Goal: Transaction & Acquisition: Purchase product/service

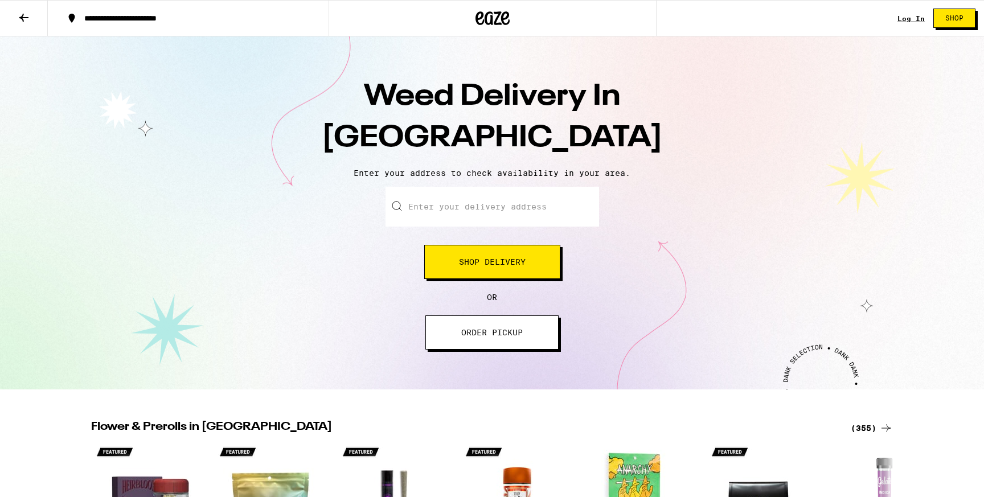
click at [518, 200] on input "Enter your delivery address" at bounding box center [491, 207] width 213 height 40
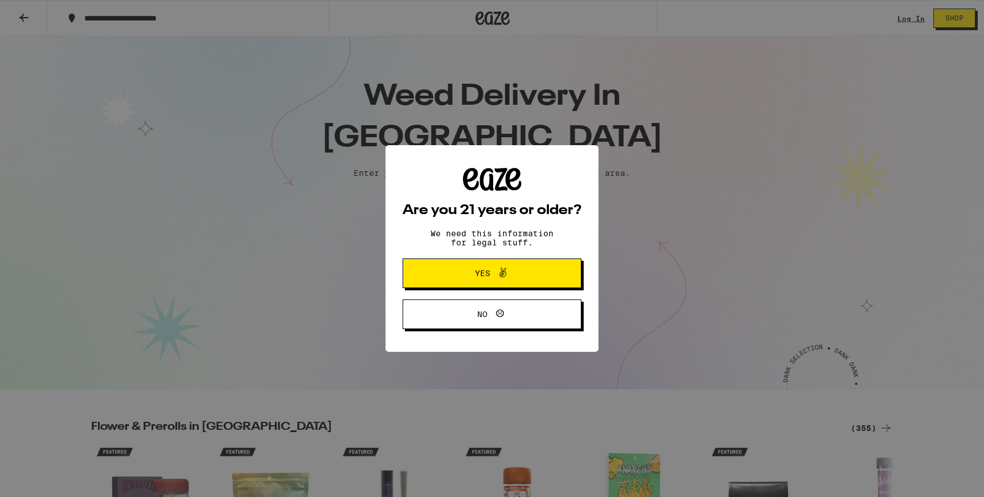
click at [639, 158] on div "Are you 21 years or older? We need this information for legal stuff. Yes No" at bounding box center [492, 248] width 984 height 497
click at [500, 277] on icon at bounding box center [503, 273] width 14 height 14
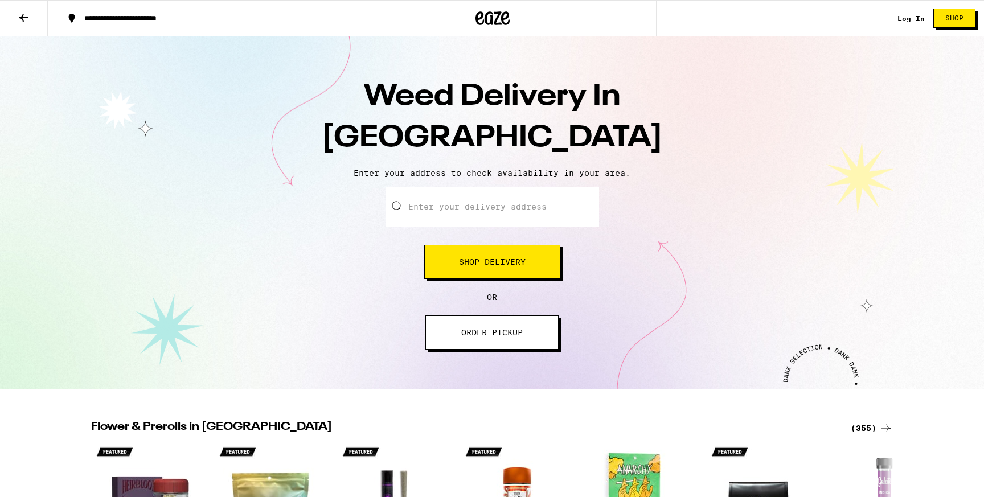
click at [490, 211] on input "Enter your delivery address" at bounding box center [491, 207] width 213 height 40
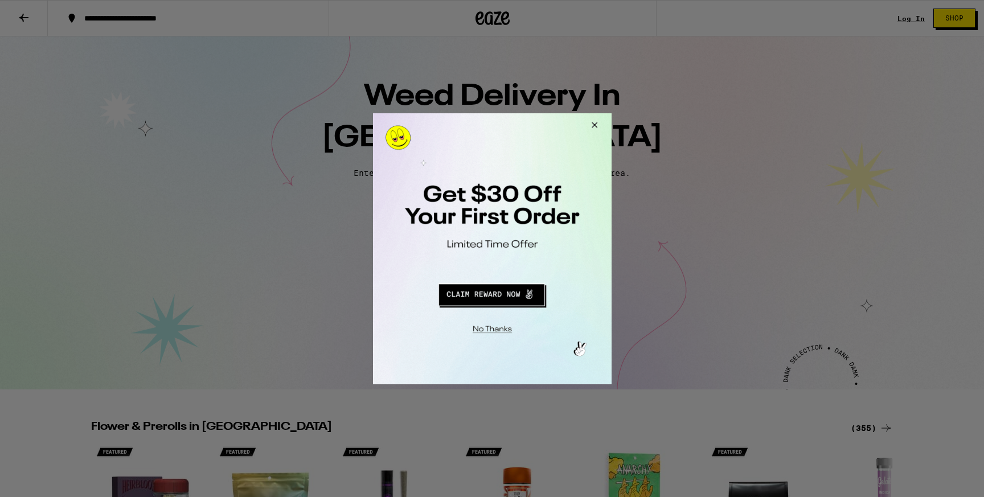
click at [483, 294] on button "Redirect to URL" at bounding box center [491, 292] width 198 height 27
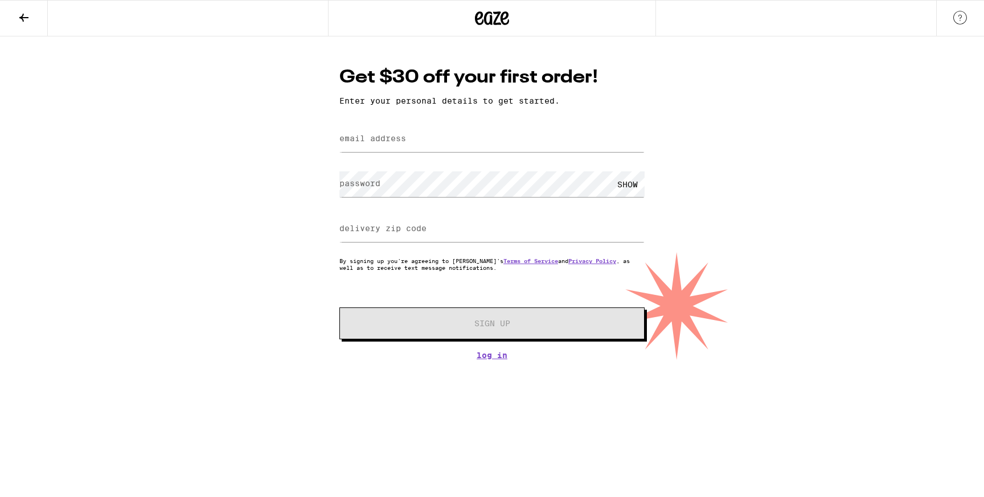
click at [465, 159] on form "email address password SHOW delivery zip code By signing up you're agreeing to …" at bounding box center [491, 230] width 305 height 217
click at [459, 149] on input "email address" at bounding box center [491, 139] width 305 height 26
type input "[EMAIL_ADDRESS][DOMAIN_NAME]"
click at [620, 185] on div "SHOW" at bounding box center [627, 184] width 34 height 26
click at [361, 236] on input "delivery zip code" at bounding box center [491, 229] width 305 height 26
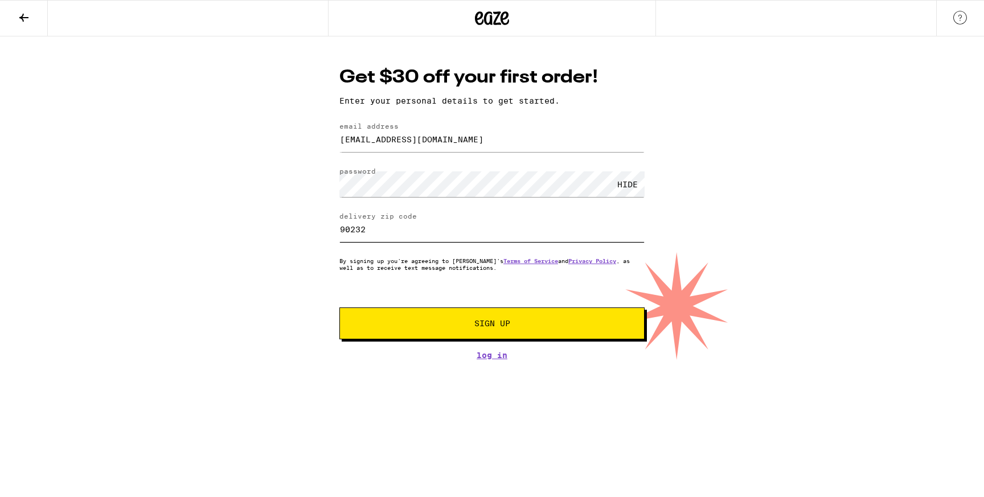
type input "90232"
click at [413, 331] on button "Sign Up" at bounding box center [491, 323] width 305 height 32
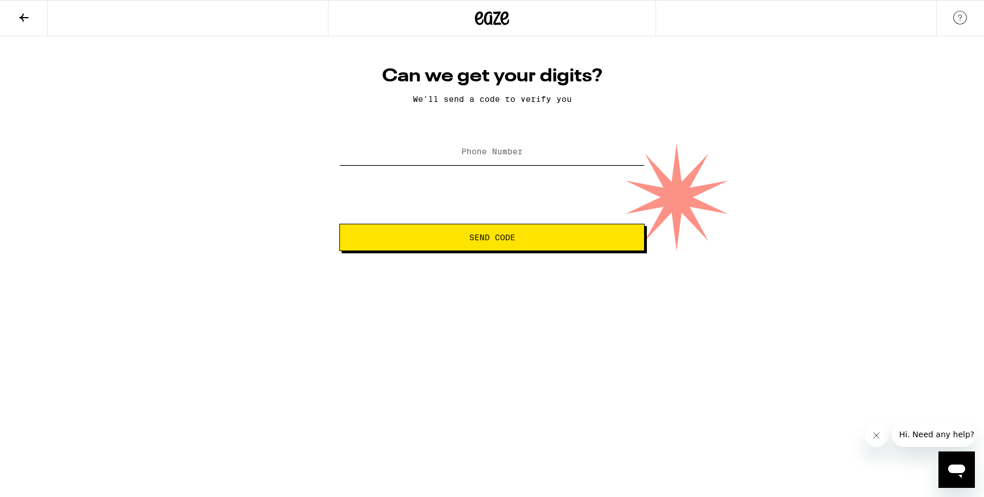
click at [606, 157] on input "Phone Number" at bounding box center [491, 152] width 305 height 26
type input "[PHONE_NUMBER]"
click at [460, 244] on button "Send Code" at bounding box center [491, 237] width 305 height 27
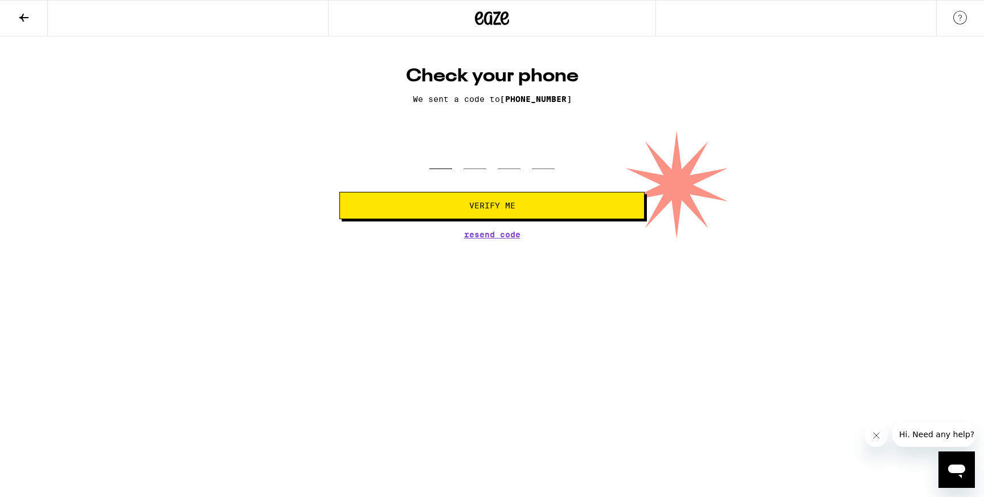
click at [442, 153] on input "tel" at bounding box center [440, 152] width 23 height 34
type input "3"
type input "9"
type input "6"
type input "2"
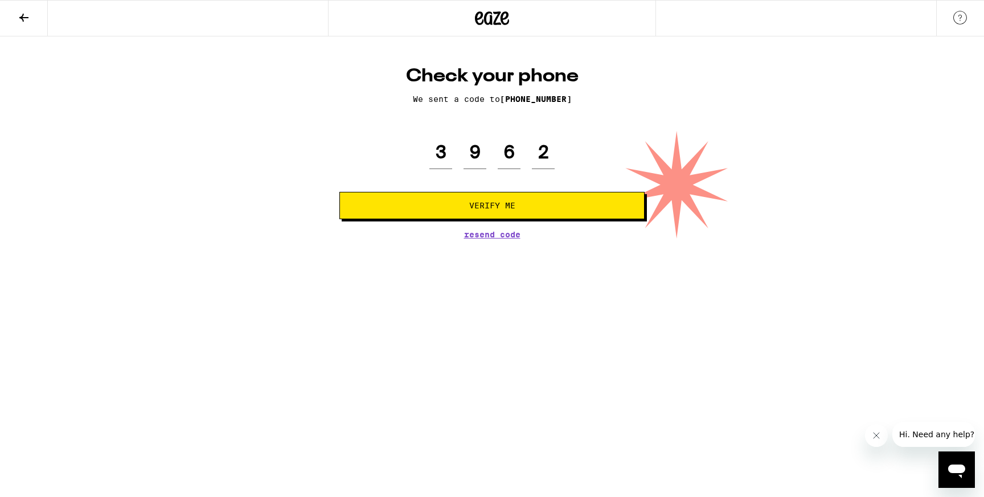
click at [373, 208] on span "Verify Me" at bounding box center [492, 206] width 286 height 8
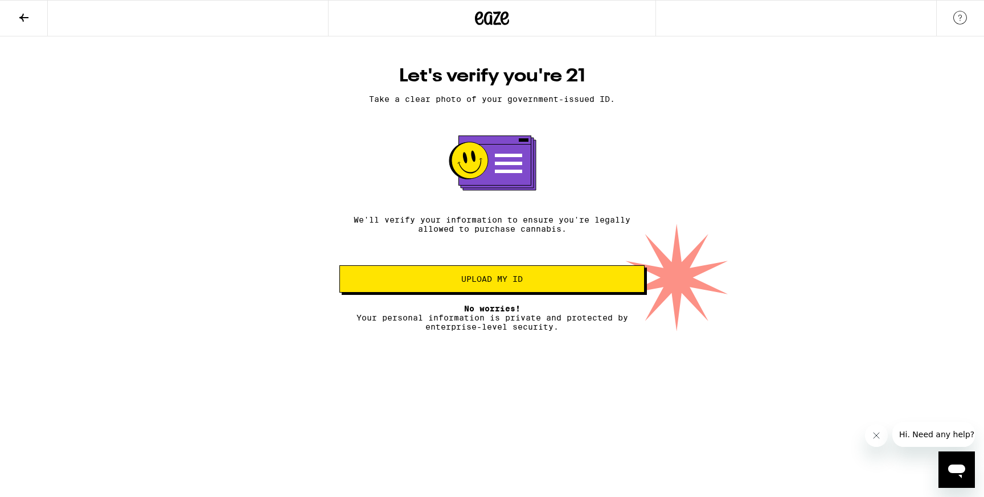
click at [510, 283] on span "Upload my ID" at bounding box center [491, 279] width 61 height 8
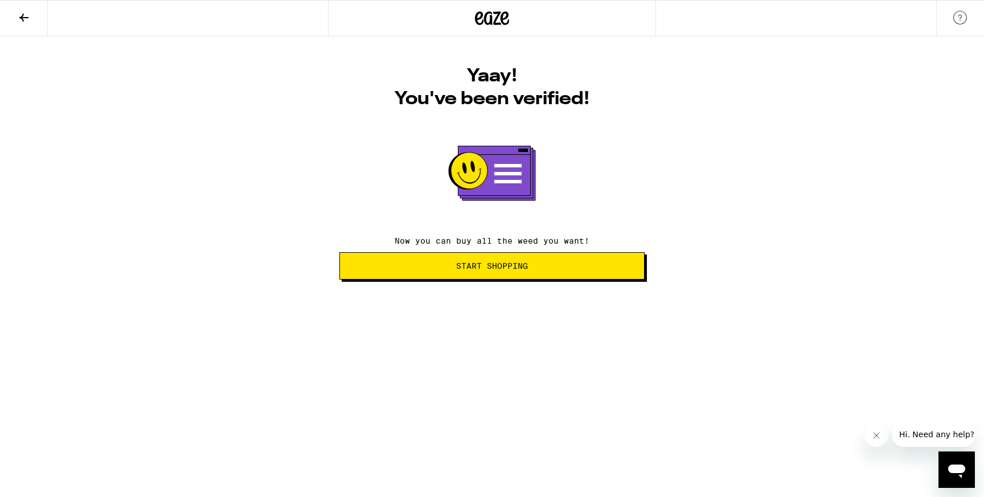
click at [517, 266] on span "Start Shopping" at bounding box center [492, 266] width 72 height 8
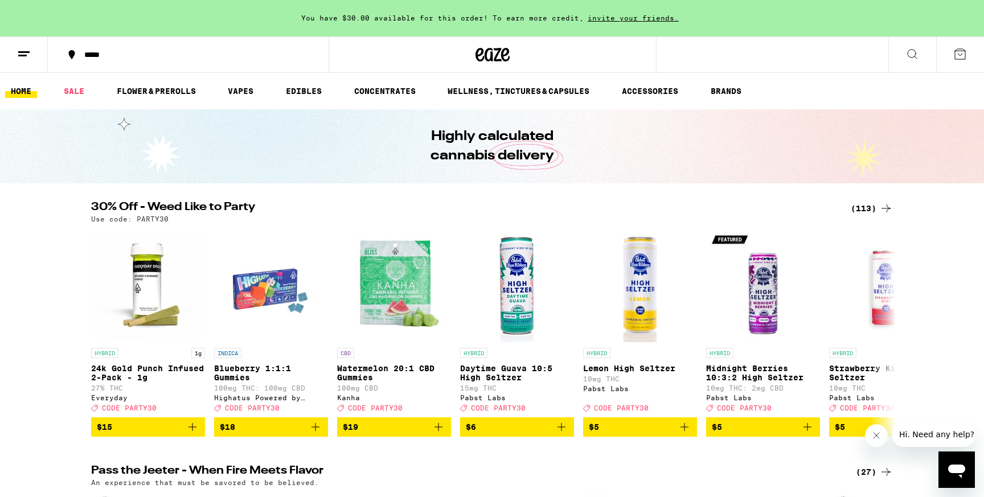
click at [24, 59] on icon at bounding box center [24, 54] width 14 height 14
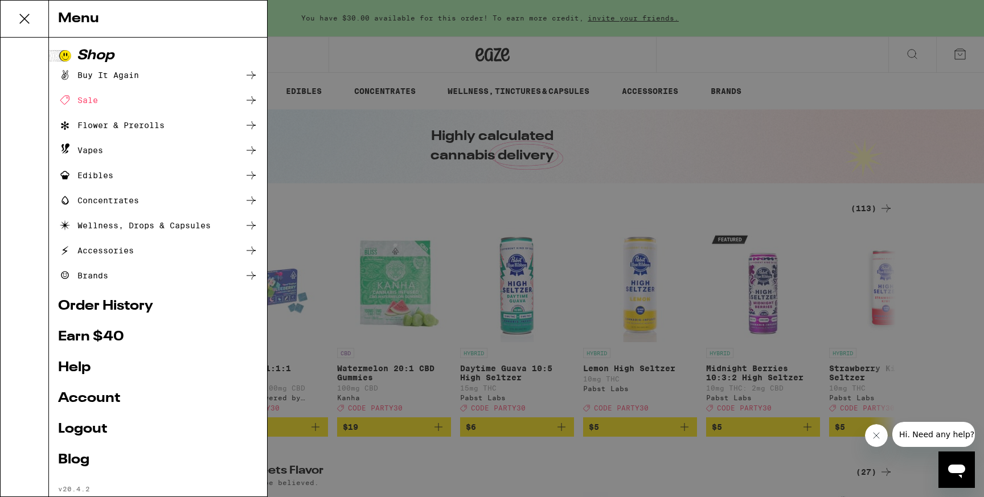
click at [465, 121] on div "Menu Shop Buy It Again Sale Flower & Prerolls Vapes Edibles Concentrates Wellne…" at bounding box center [492, 248] width 984 height 497
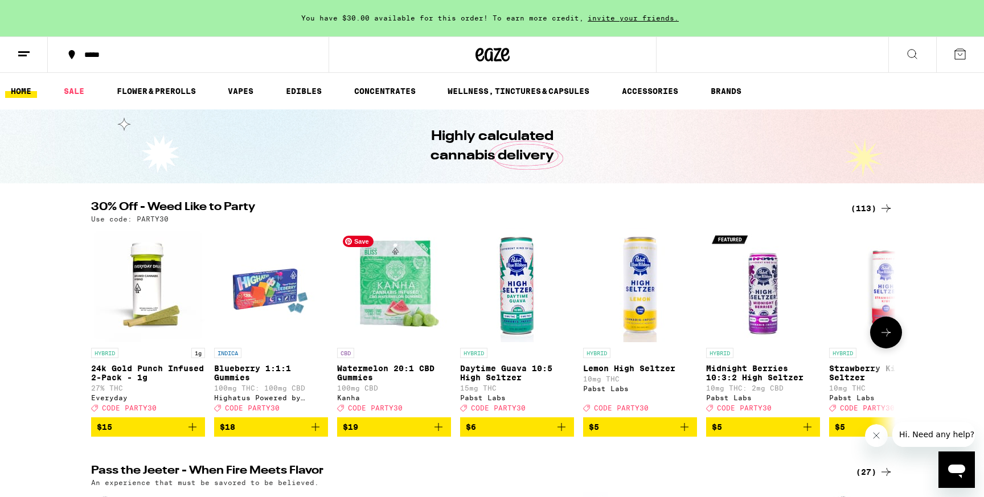
click at [425, 339] on img "Open page for Watermelon 20:1 CBD Gummies from Kanha" at bounding box center [394, 285] width 114 height 114
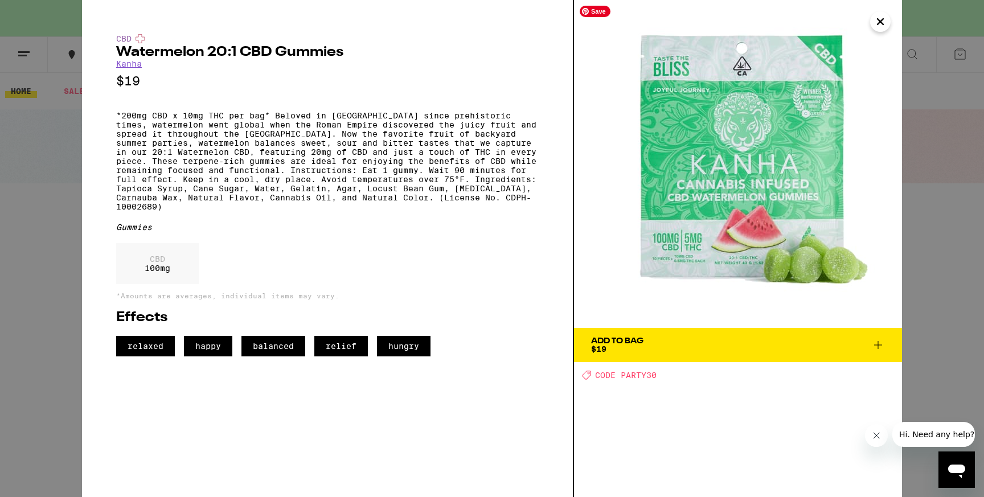
click at [637, 341] on div "Add To Bag" at bounding box center [617, 341] width 52 height 8
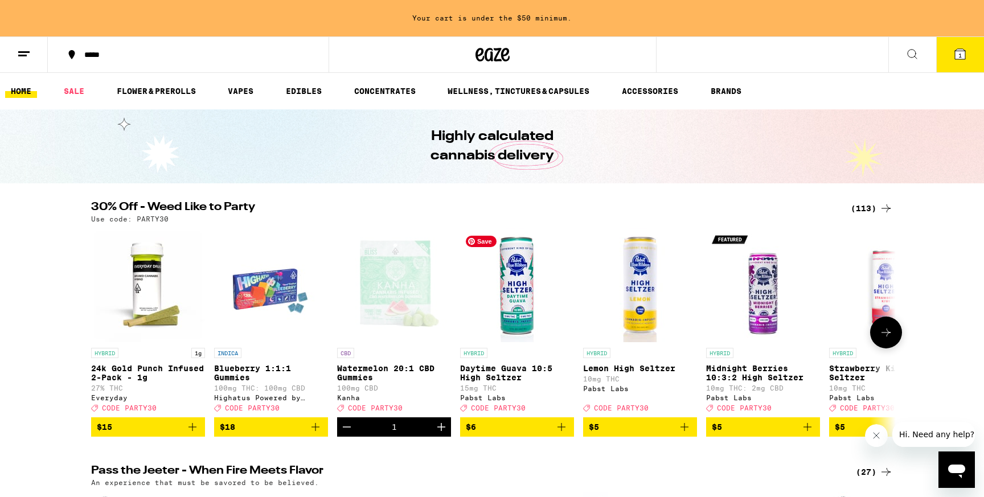
click at [573, 321] on img "Open page for Daytime Guava 10:5 High Seltzer from Pabst Labs" at bounding box center [517, 285] width 114 height 114
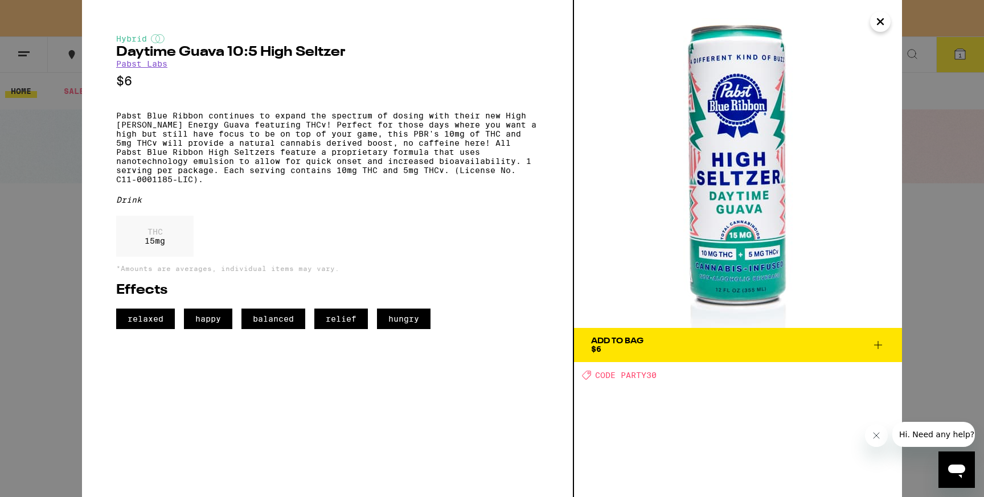
click at [614, 336] on button "Add To Bag $6" at bounding box center [738, 345] width 328 height 34
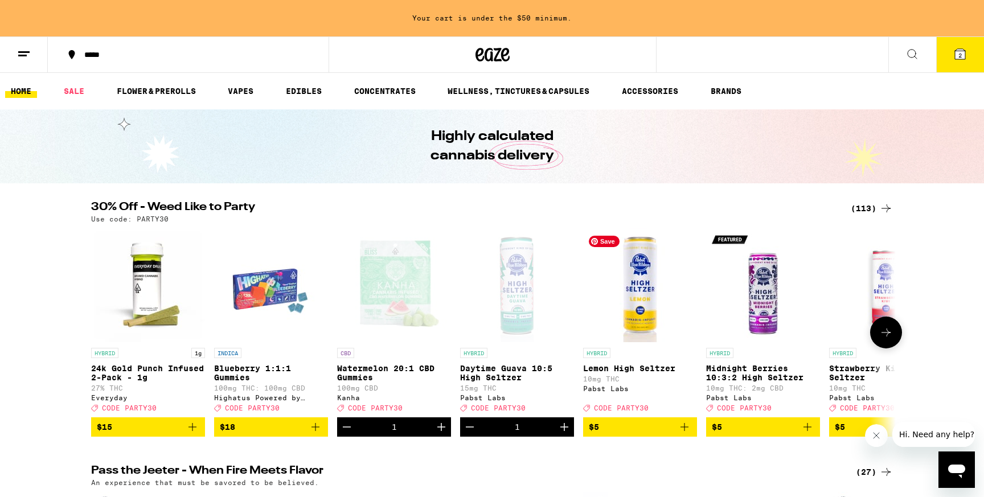
click at [623, 342] on img "Open page for Lemon High Seltzer from Pabst Labs" at bounding box center [640, 285] width 114 height 114
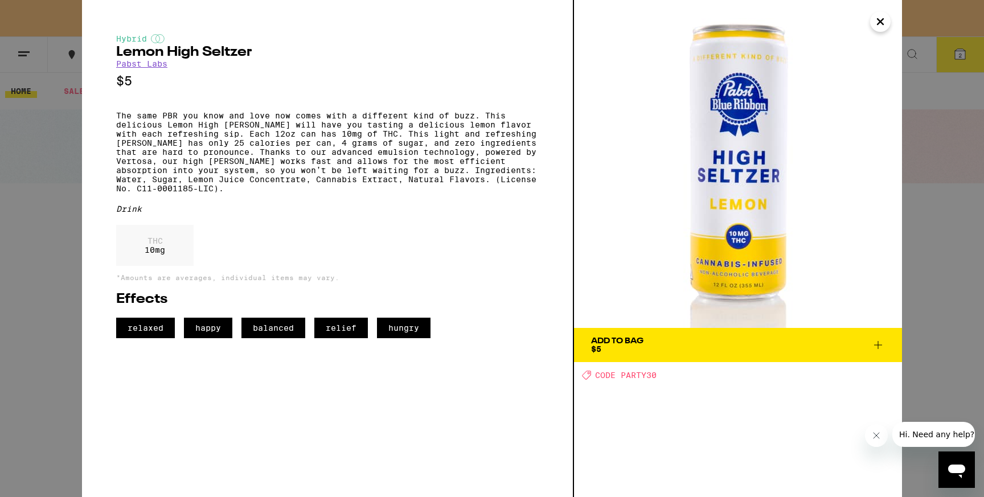
click at [623, 343] on div "Add To Bag" at bounding box center [617, 341] width 52 height 8
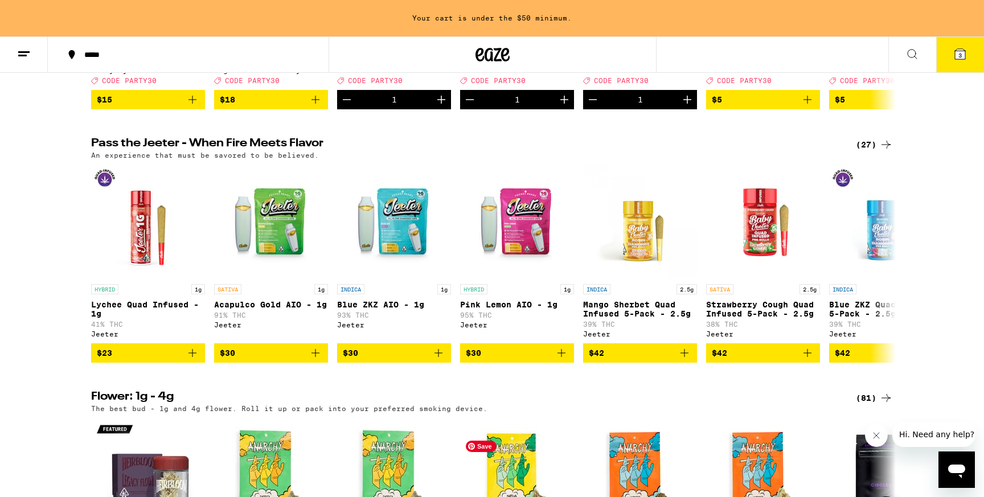
scroll to position [338, 0]
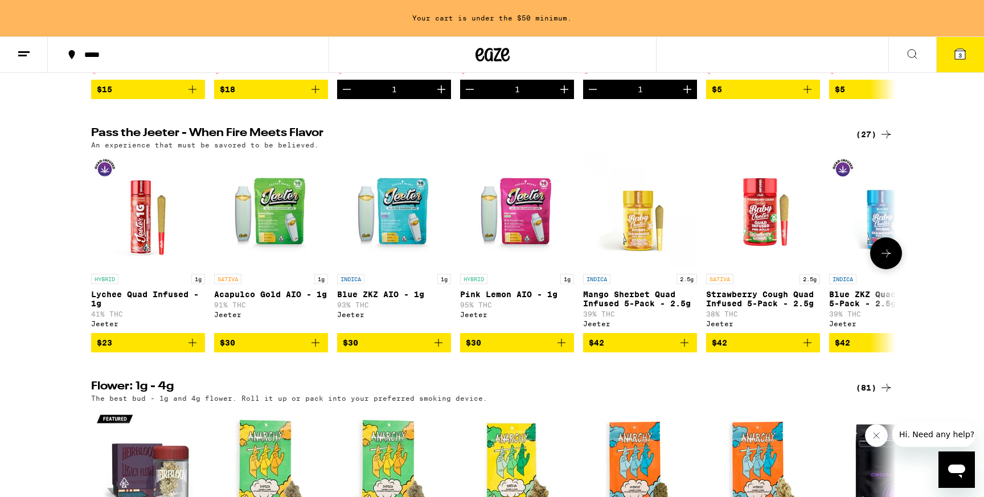
click at [318, 347] on icon "Add to bag" at bounding box center [315, 343] width 8 height 8
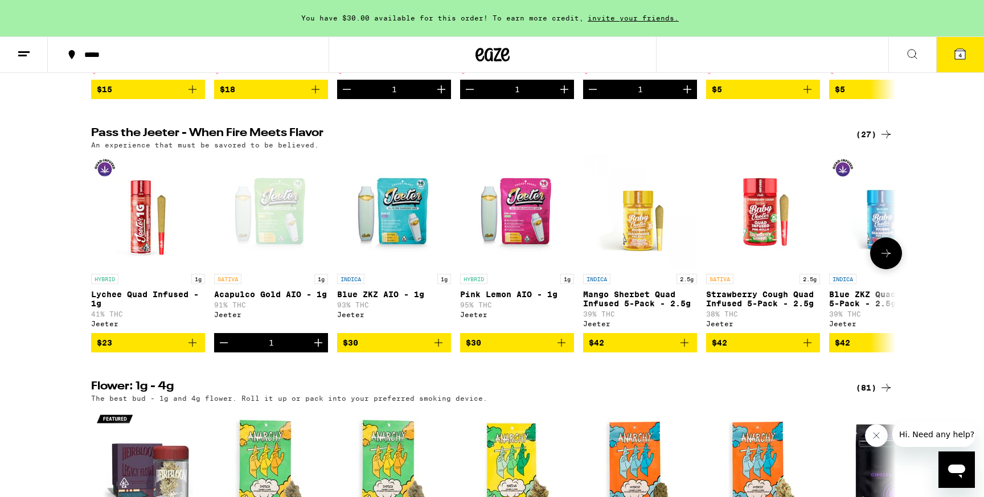
click at [442, 350] on icon "Add to bag" at bounding box center [439, 343] width 14 height 14
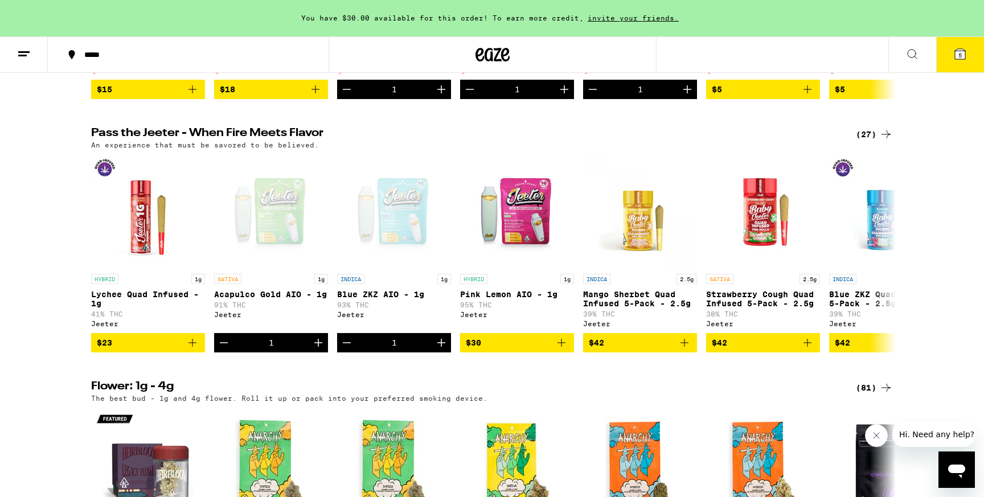
click at [975, 56] on button "5" at bounding box center [960, 54] width 48 height 35
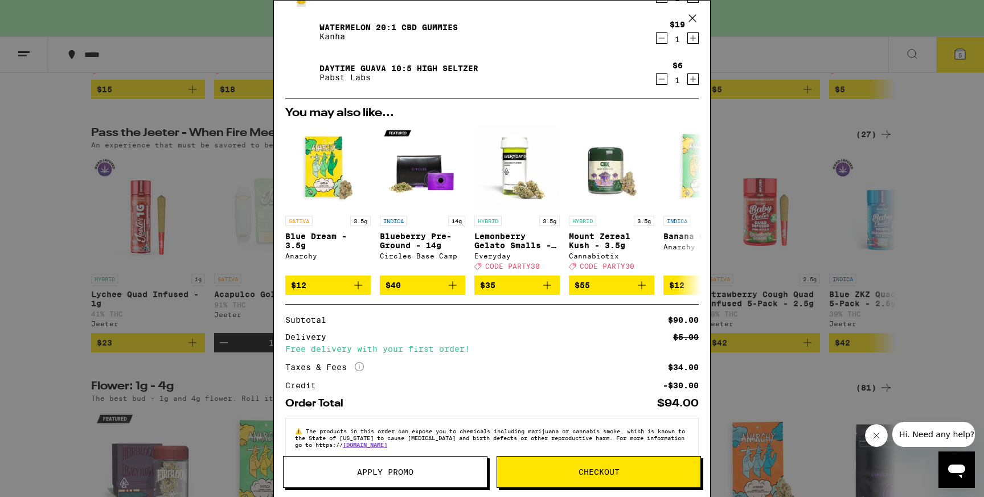
scroll to position [207, 0]
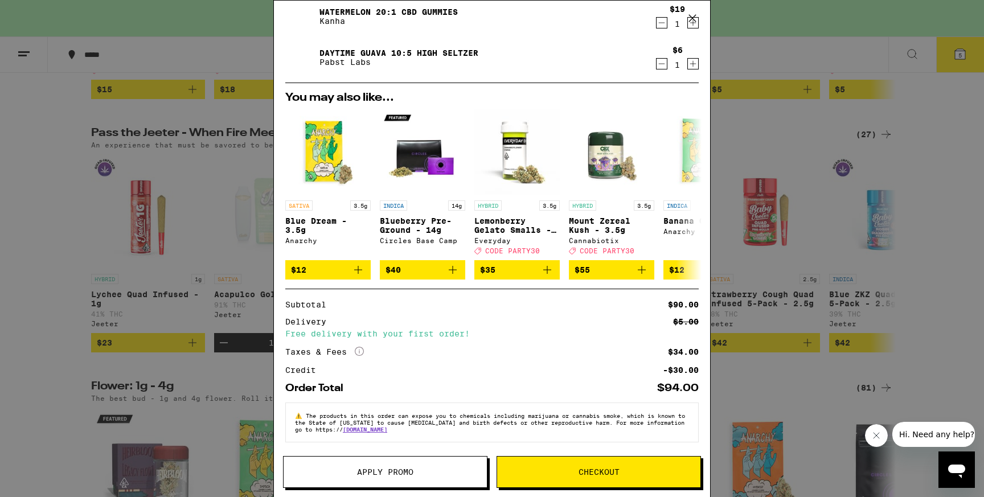
click at [558, 476] on button "Checkout" at bounding box center [598, 472] width 204 height 32
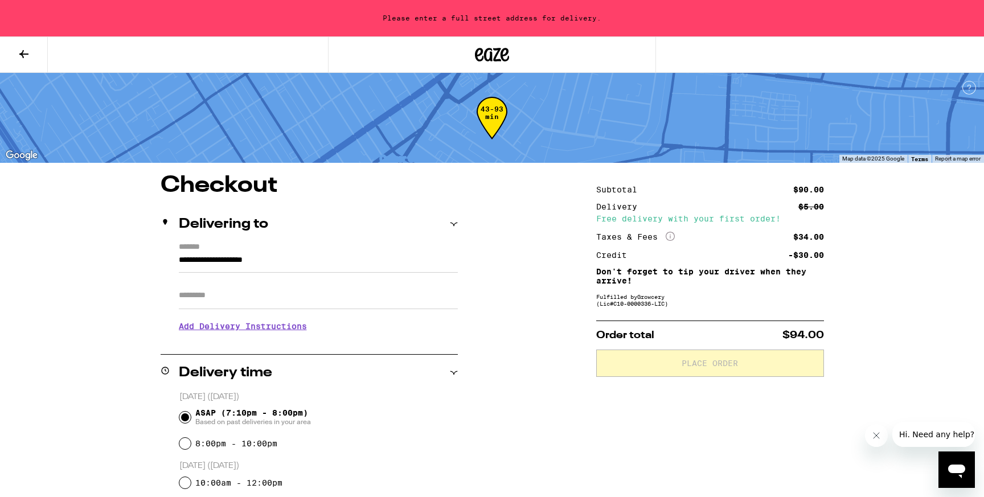
click at [34, 51] on button at bounding box center [24, 55] width 48 height 36
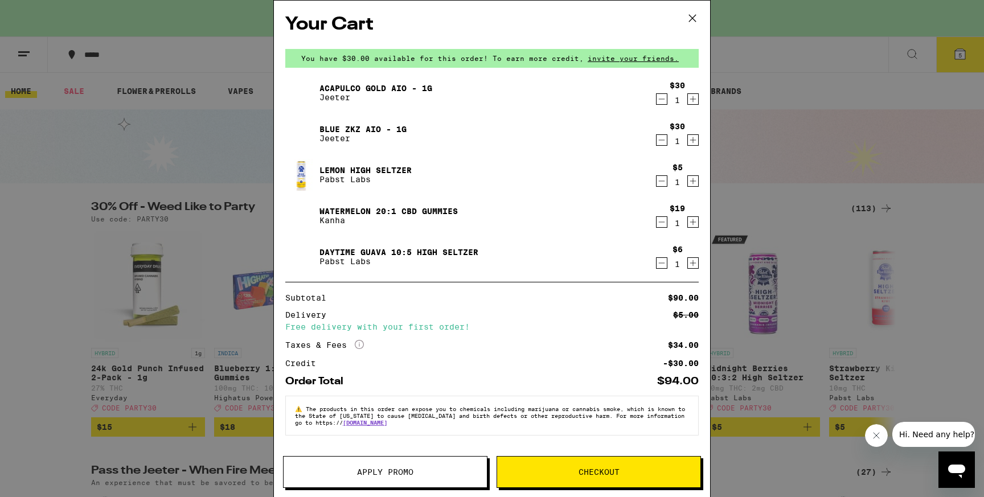
click at [662, 103] on icon "Decrement" at bounding box center [661, 99] width 10 height 14
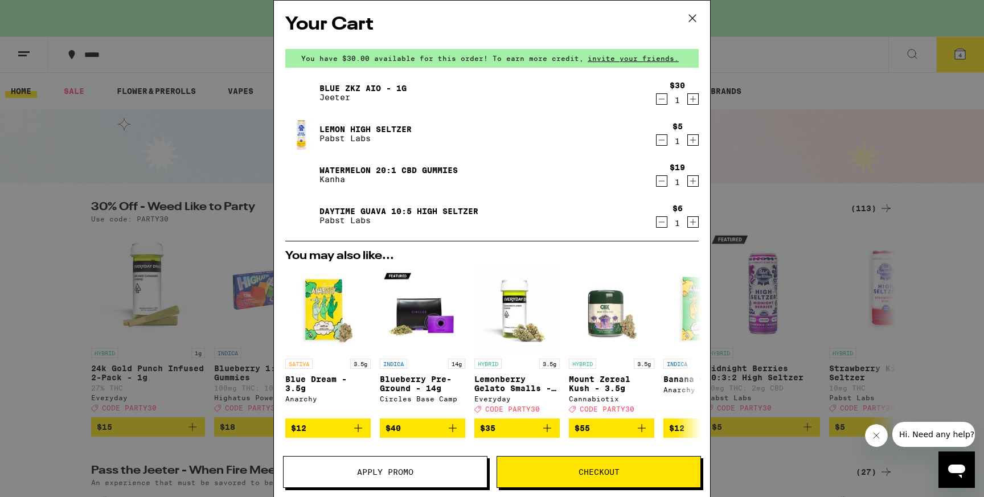
click at [662, 103] on icon "Decrement" at bounding box center [661, 99] width 10 height 14
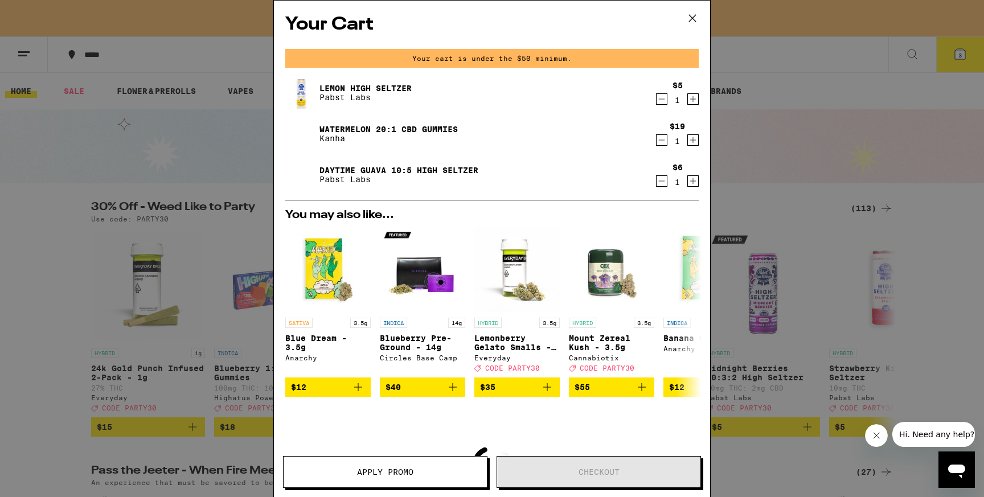
click at [662, 103] on icon "Decrement" at bounding box center [661, 99] width 10 height 14
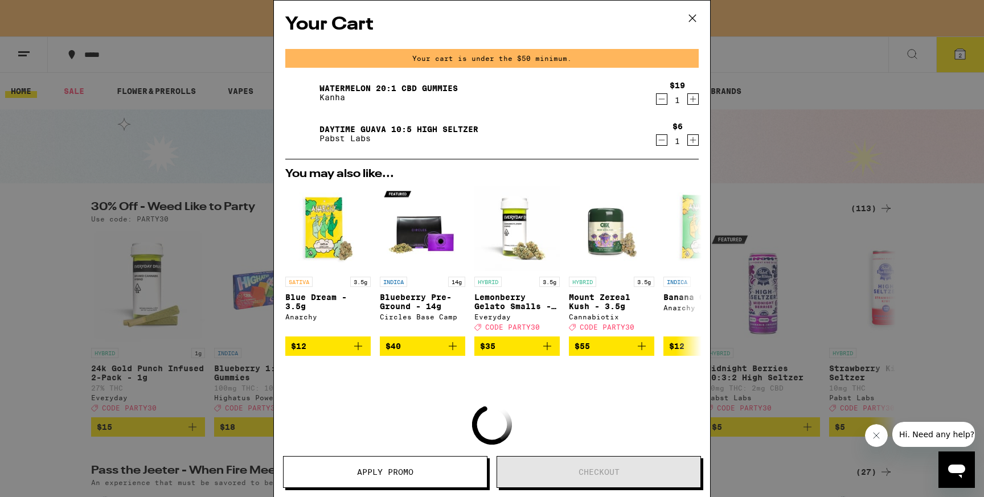
click at [662, 104] on icon "Decrement" at bounding box center [661, 99] width 10 height 14
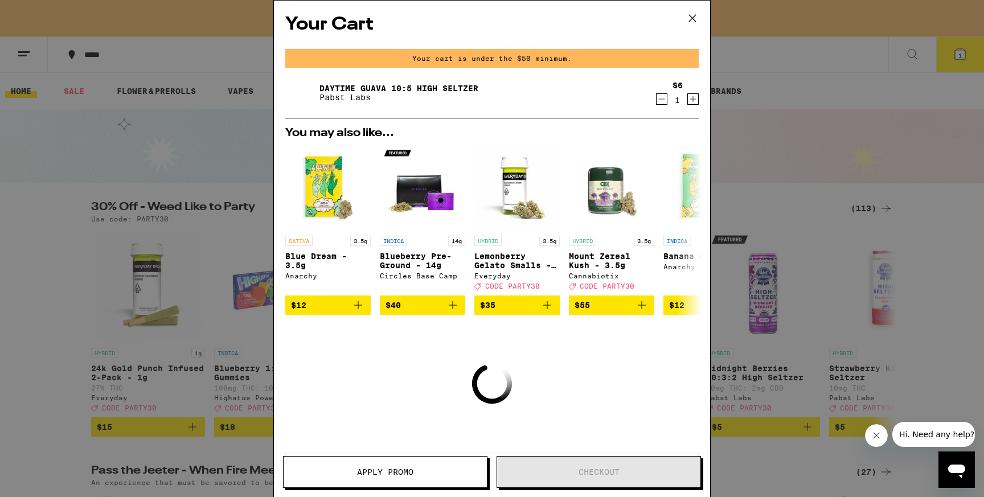
click at [662, 104] on icon "Decrement" at bounding box center [661, 99] width 10 height 14
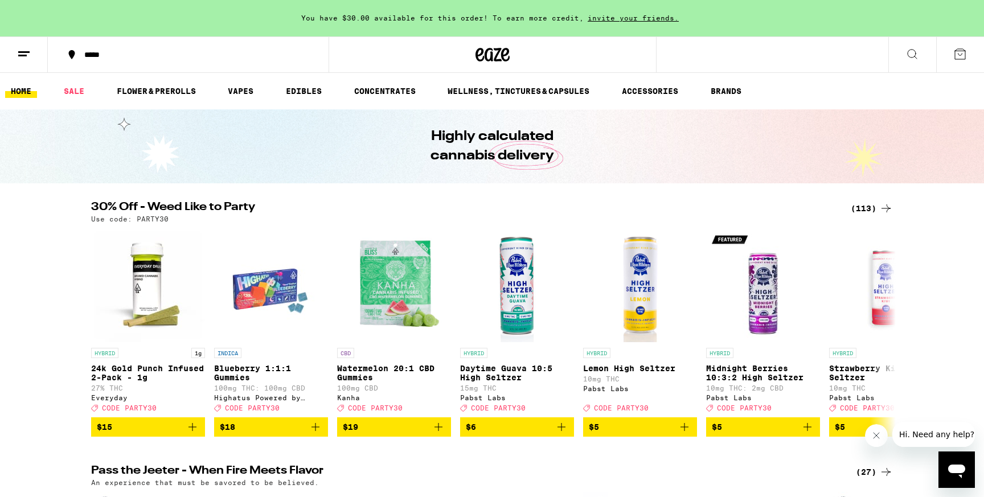
click at [310, 80] on ul "HOME SALE FLOWER & PREROLLS VAPES EDIBLES CONCENTRATES WELLNESS, TINCTURES & CA…" at bounding box center [492, 91] width 984 height 36
click at [306, 92] on link "EDIBLES" at bounding box center [303, 91] width 47 height 14
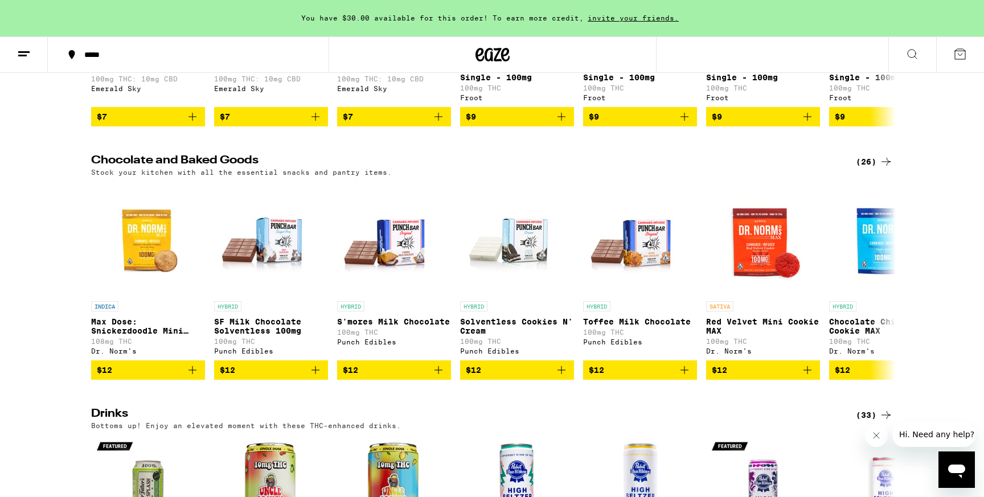
scroll to position [305, 0]
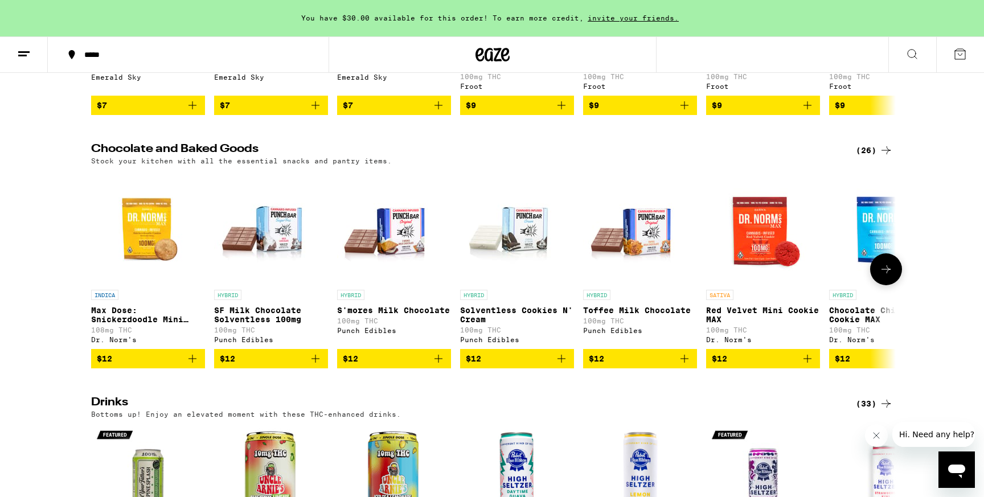
click at [381, 326] on div "HYBRID S'mores Milk Chocolate 100mg THC Punch Edibles" at bounding box center [394, 317] width 114 height 54
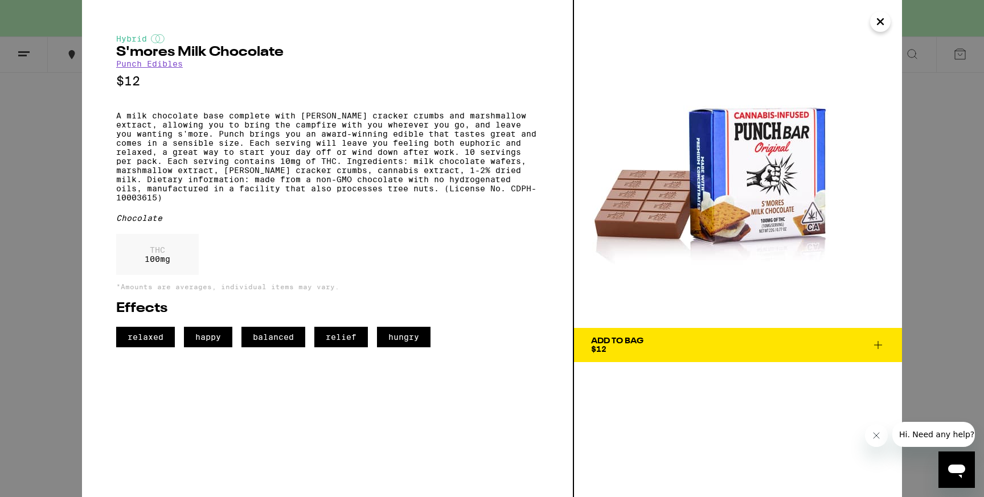
click at [887, 17] on button "Close" at bounding box center [880, 21] width 20 height 20
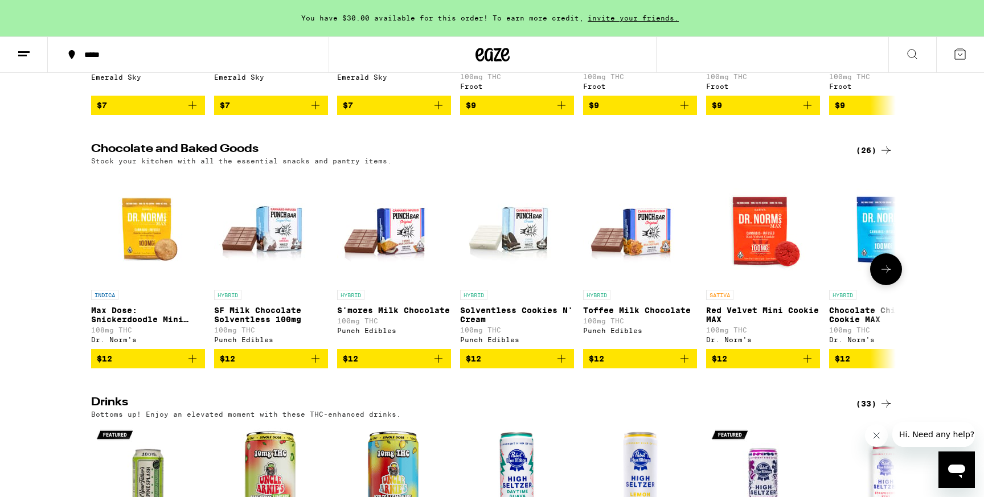
click at [519, 322] on p "Solventless Cookies N' Cream" at bounding box center [517, 315] width 114 height 18
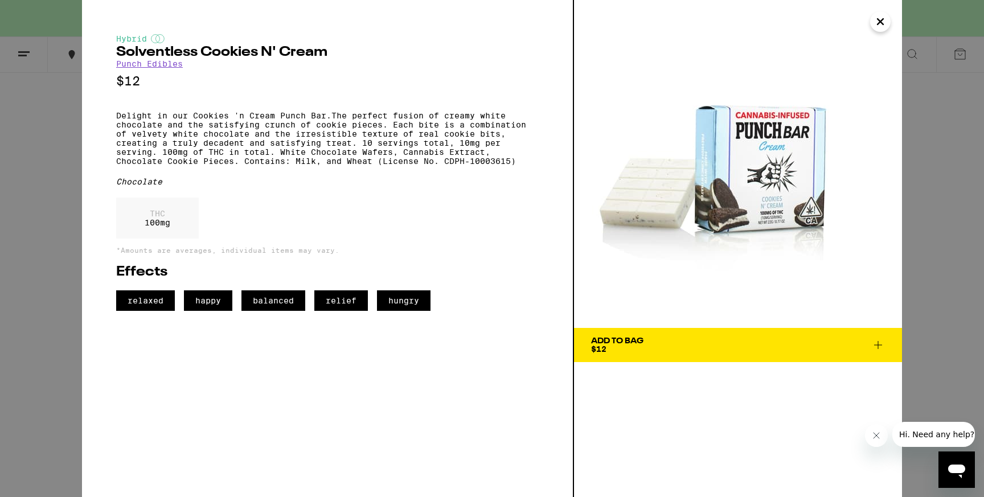
click at [601, 348] on span "$12" at bounding box center [598, 348] width 15 height 9
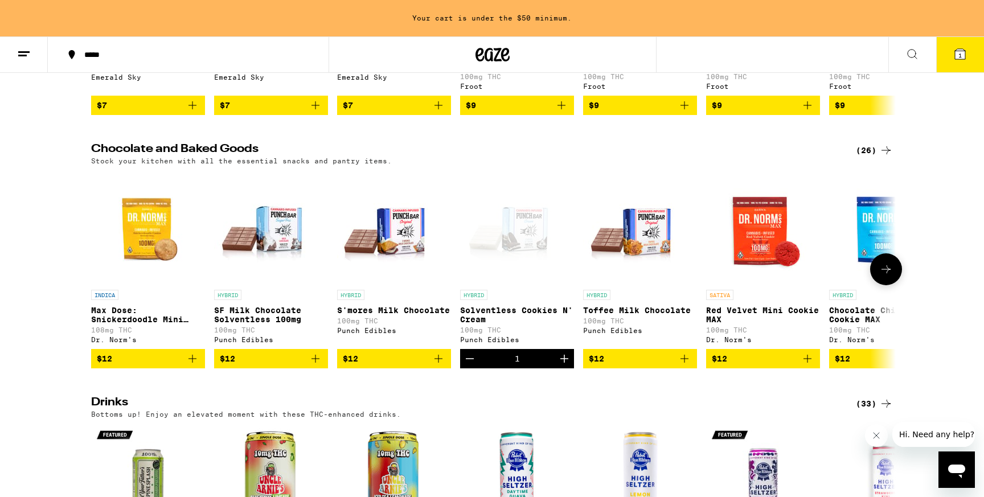
click at [887, 276] on icon at bounding box center [886, 269] width 14 height 14
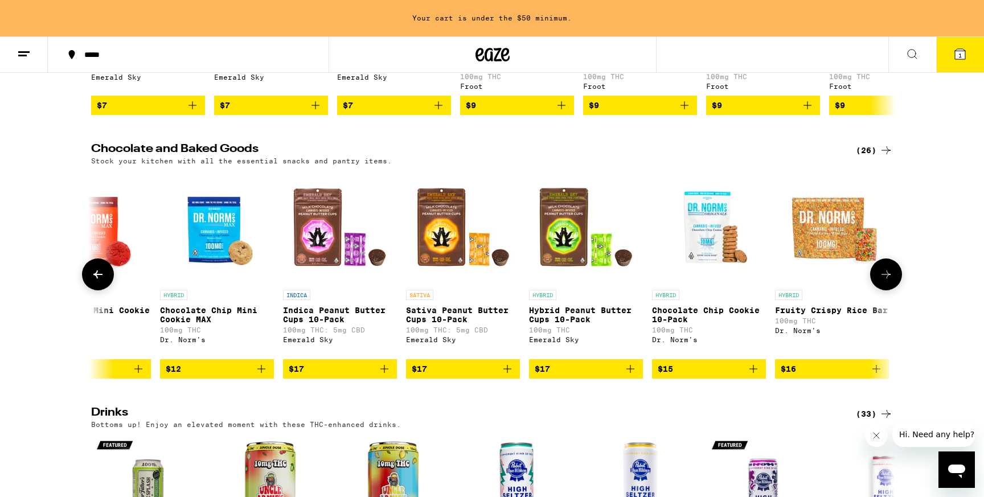
scroll to position [0, 677]
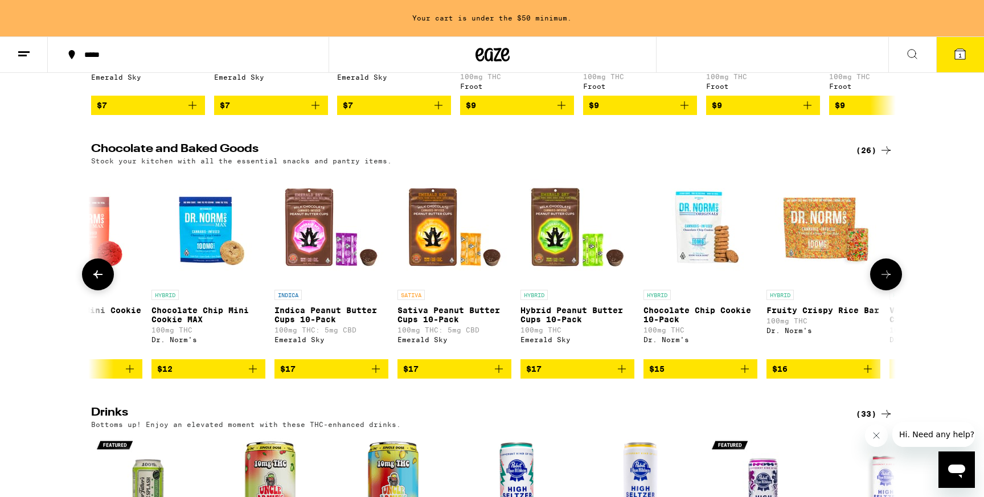
click at [888, 280] on icon at bounding box center [886, 275] width 14 height 14
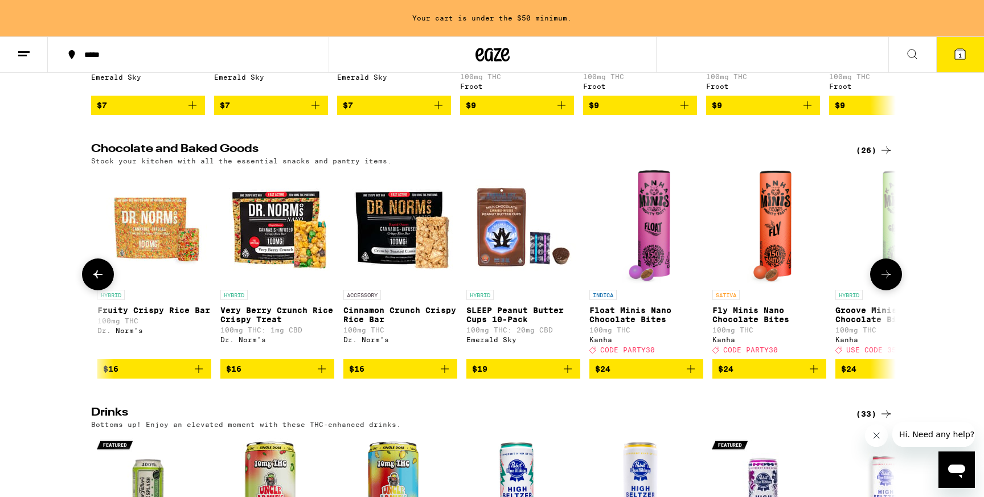
scroll to position [0, 1355]
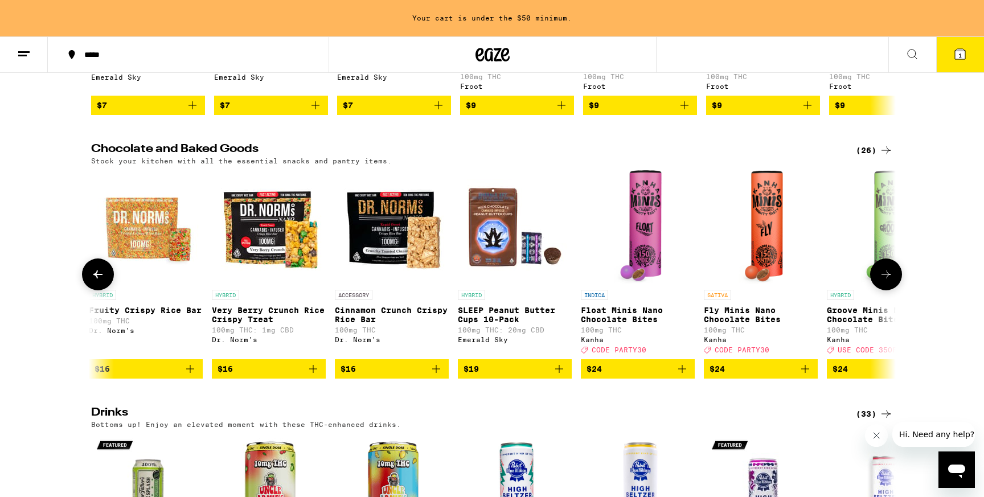
click at [888, 280] on icon at bounding box center [886, 275] width 14 height 14
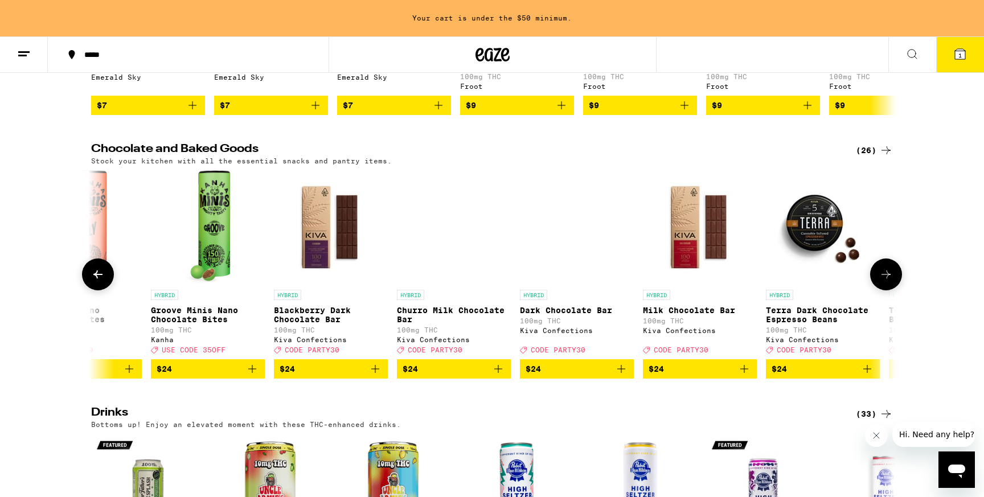
scroll to position [0, 2032]
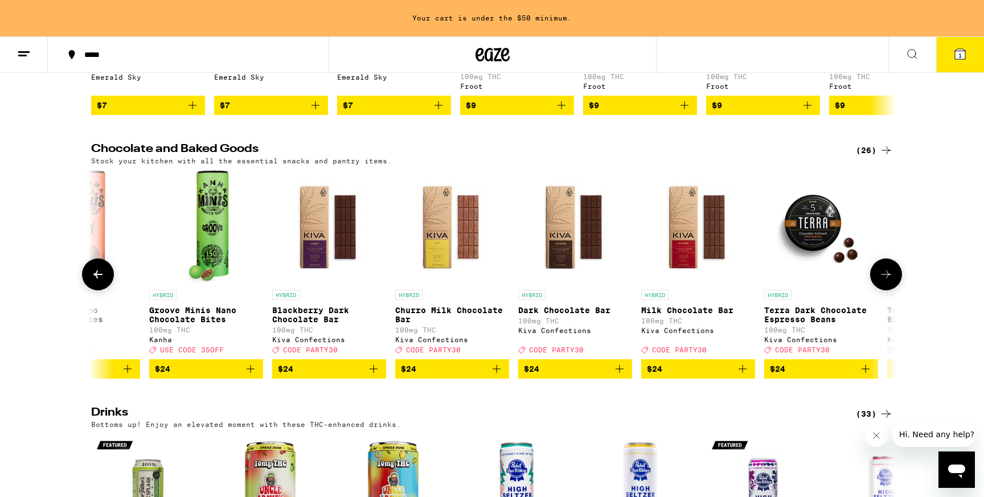
click at [888, 280] on icon at bounding box center [886, 275] width 14 height 14
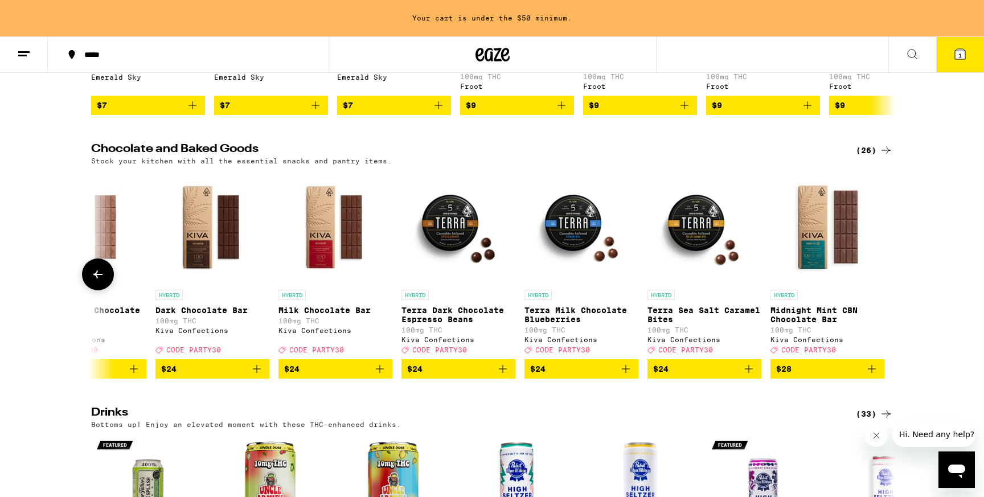
scroll to position [0, 2396]
click at [104, 290] on button at bounding box center [98, 274] width 32 height 32
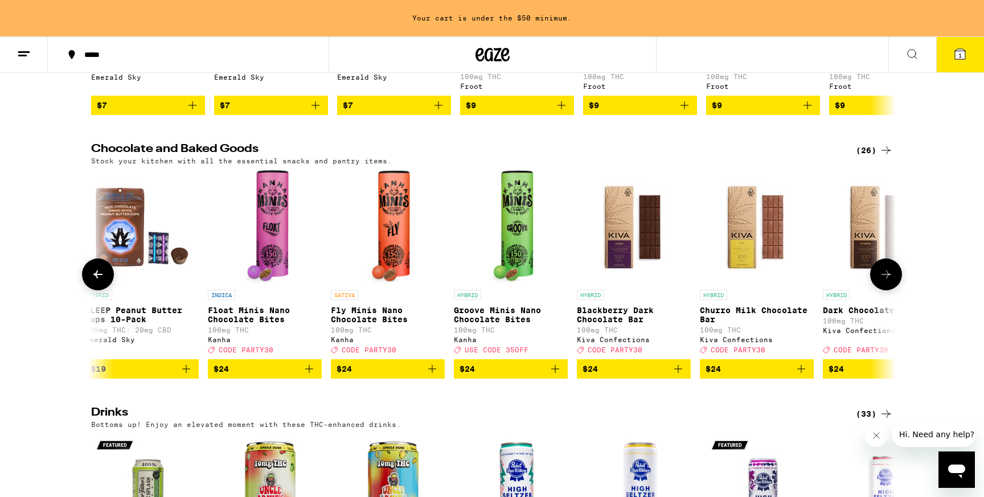
scroll to position [0, 1718]
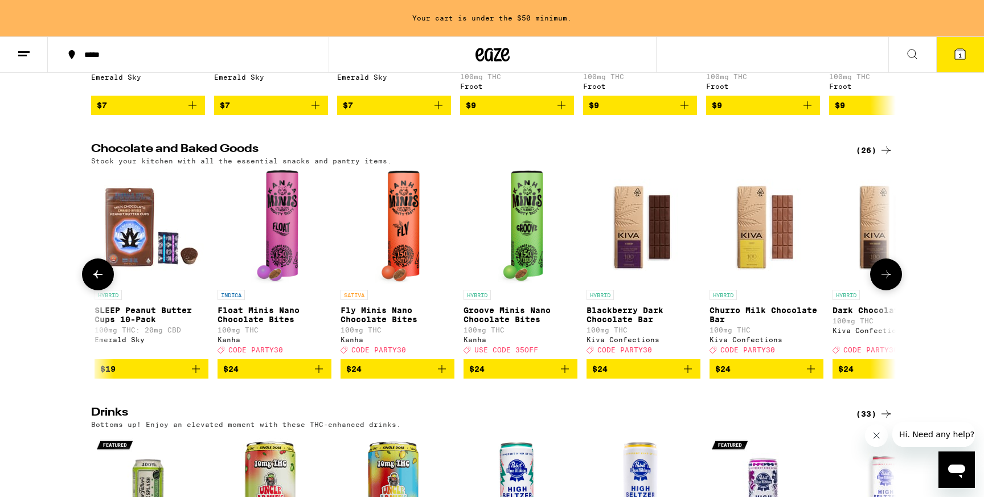
click at [491, 323] on p "Groove Minis Nano Chocolate Bites" at bounding box center [520, 315] width 114 height 18
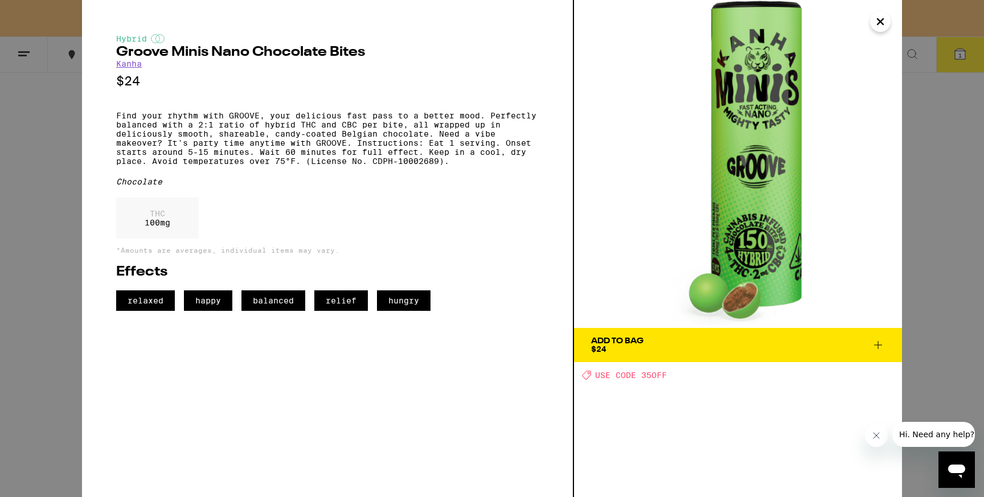
click at [887, 19] on button "Close" at bounding box center [880, 21] width 20 height 20
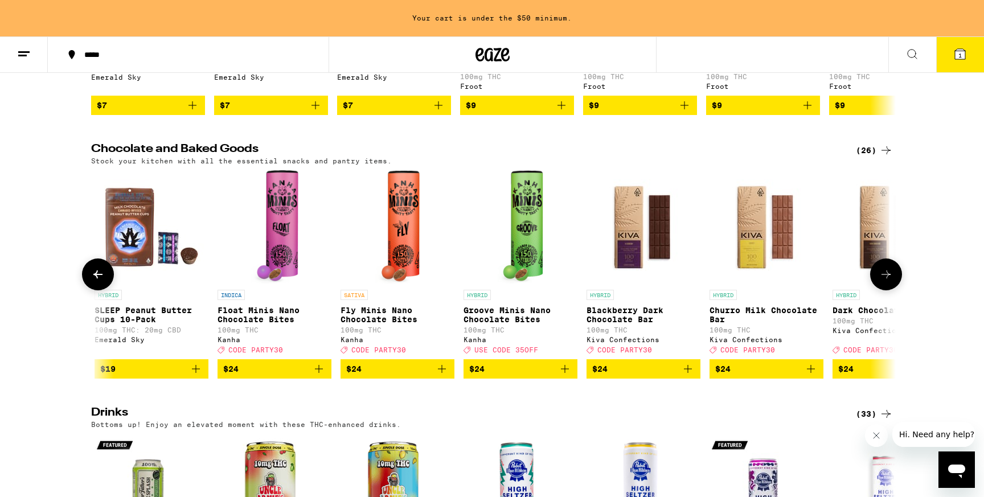
click at [517, 376] on span "$24" at bounding box center [520, 369] width 102 height 14
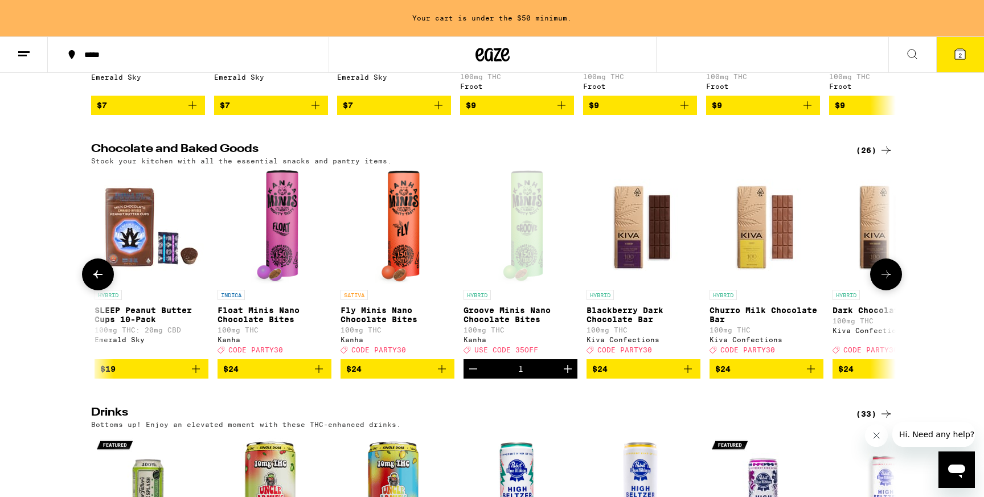
click at [497, 354] on span "USE CODE 35OFF" at bounding box center [506, 349] width 64 height 7
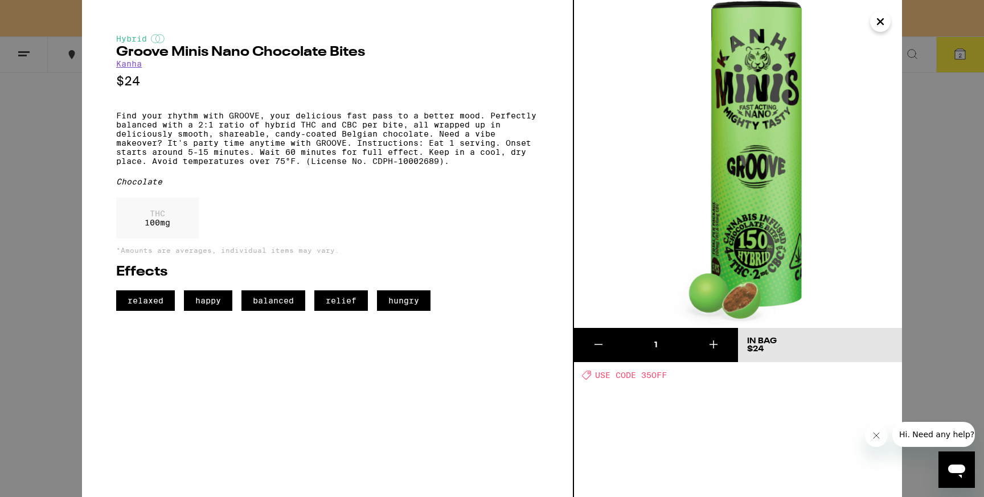
click at [594, 376] on div "Deal Created with Sketch. USE CODE 35OFF" at bounding box center [742, 375] width 320 height 10
click at [874, 26] on icon "Close" at bounding box center [880, 21] width 14 height 17
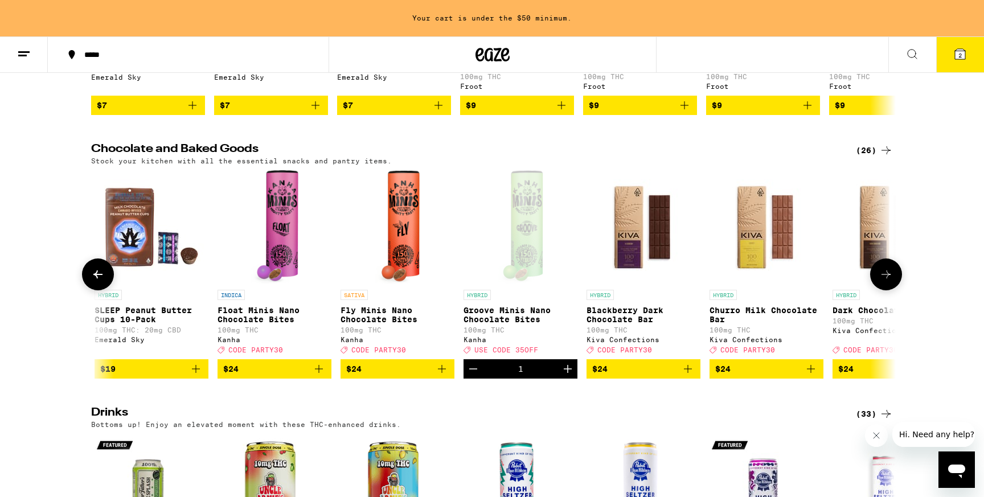
click at [104, 281] on icon at bounding box center [98, 275] width 14 height 14
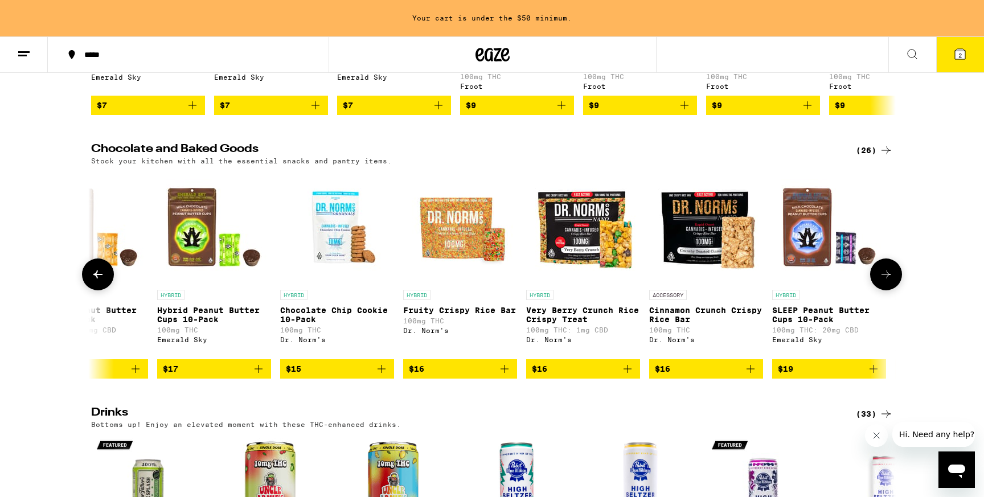
click at [104, 281] on icon at bounding box center [98, 275] width 14 height 14
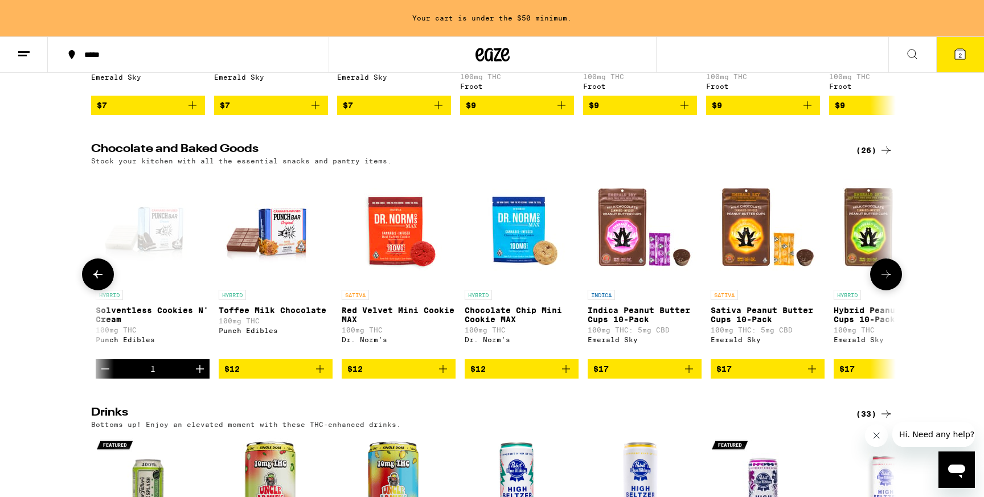
scroll to position [0, 363]
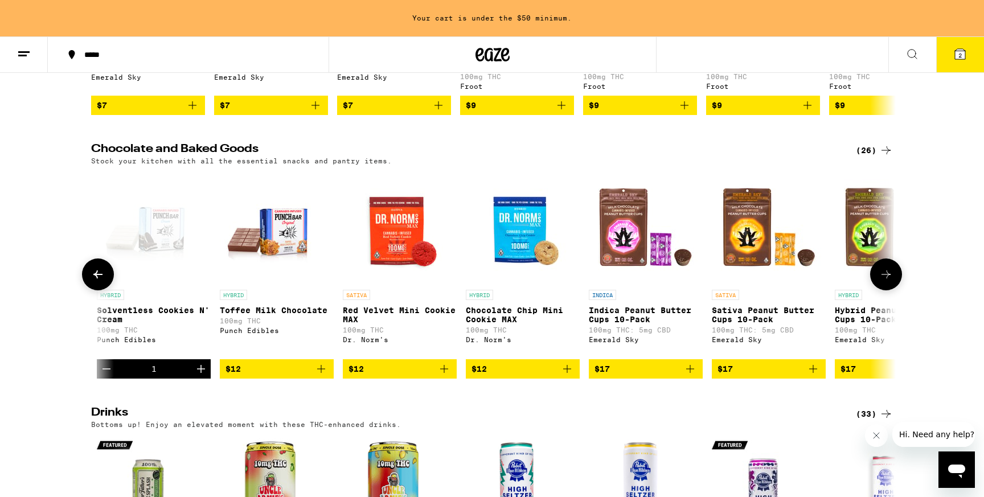
click at [883, 281] on icon at bounding box center [886, 275] width 14 height 14
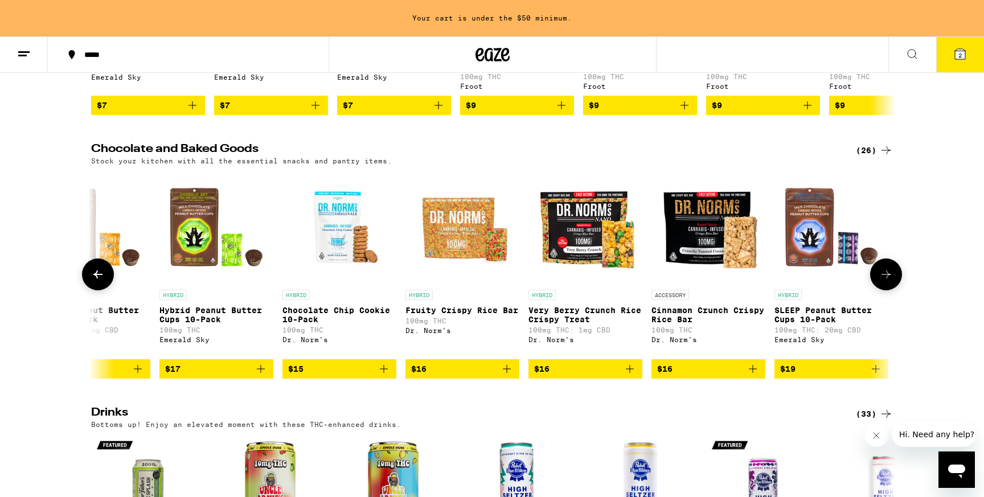
scroll to position [0, 1041]
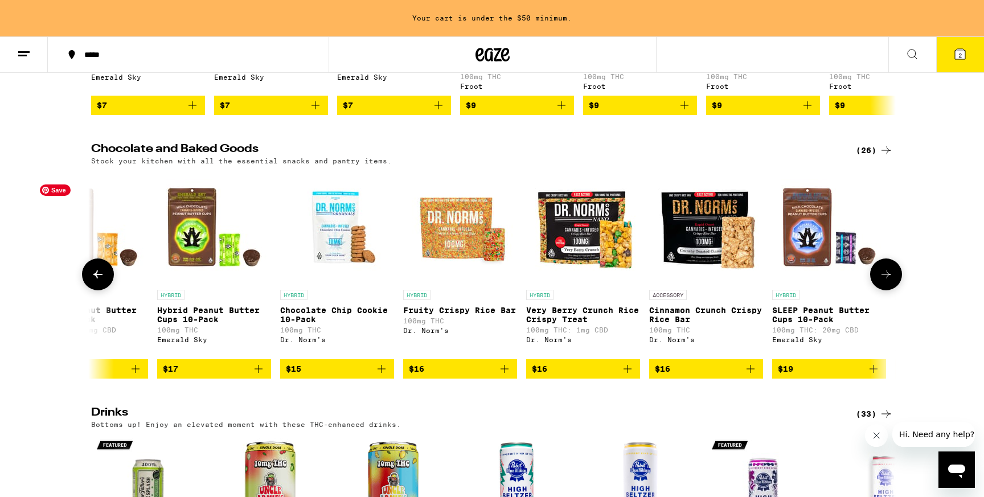
click at [94, 277] on button at bounding box center [98, 274] width 32 height 32
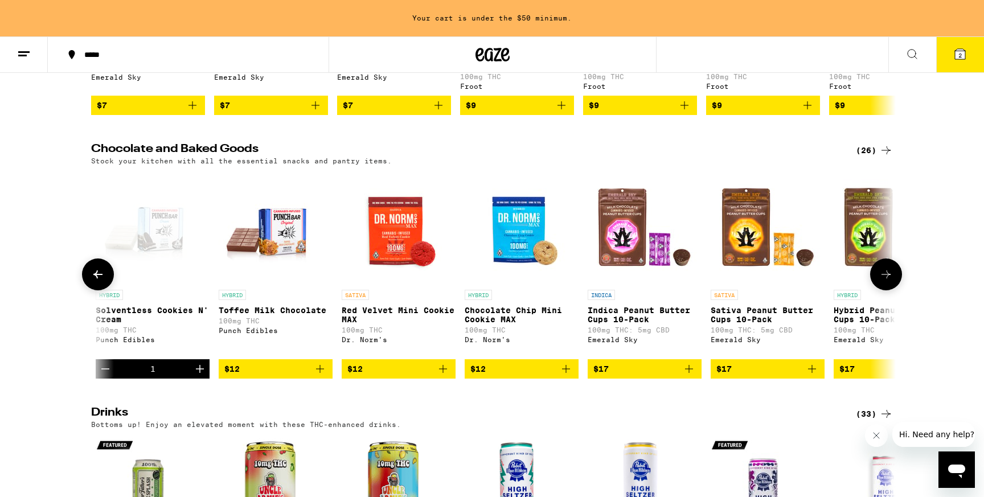
scroll to position [0, 363]
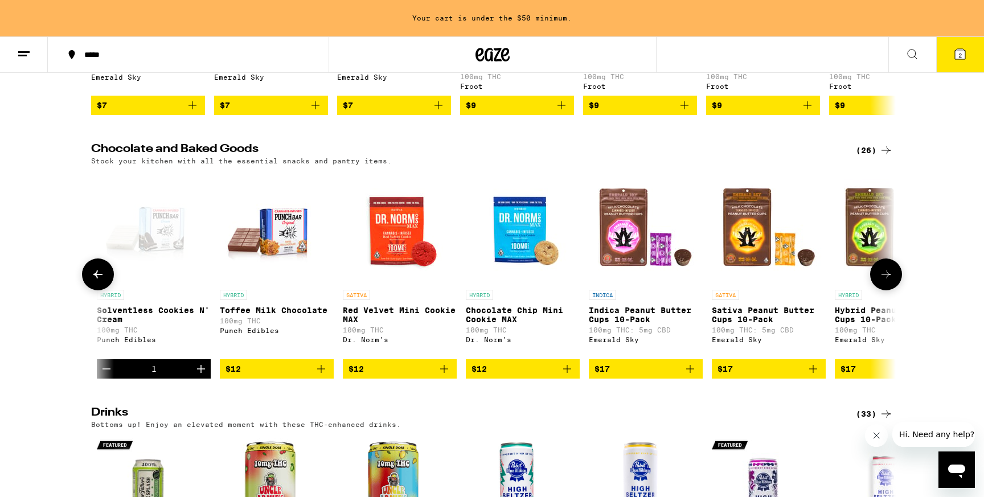
click at [853, 373] on span "$17" at bounding box center [847, 368] width 15 height 9
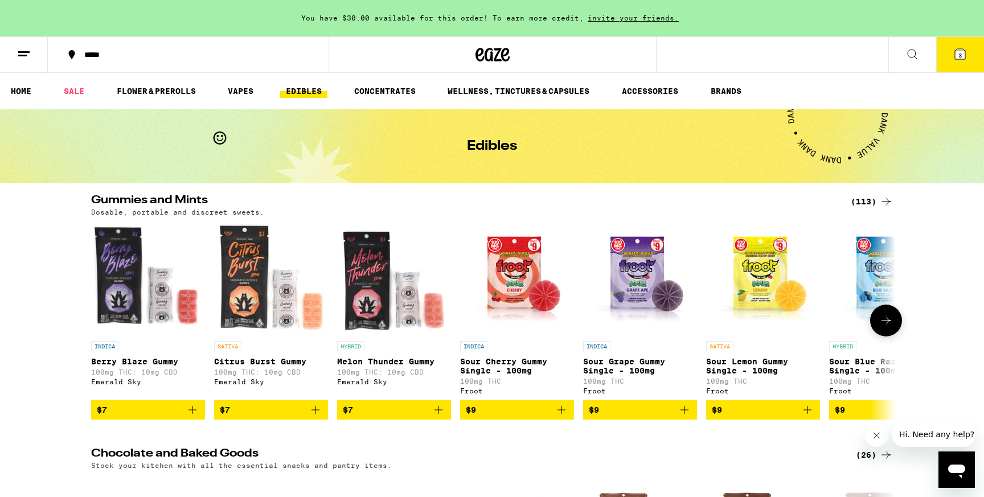
scroll to position [1, 0]
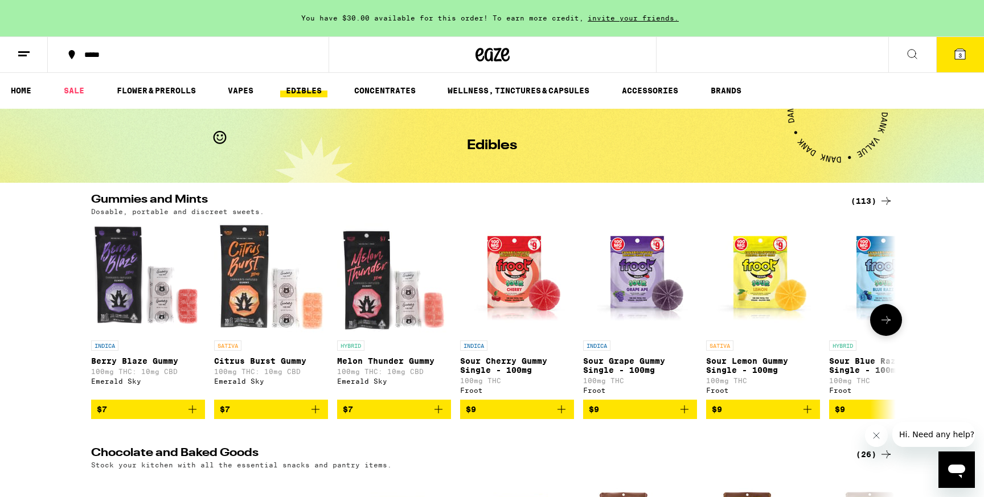
click at [880, 323] on icon at bounding box center [886, 320] width 14 height 14
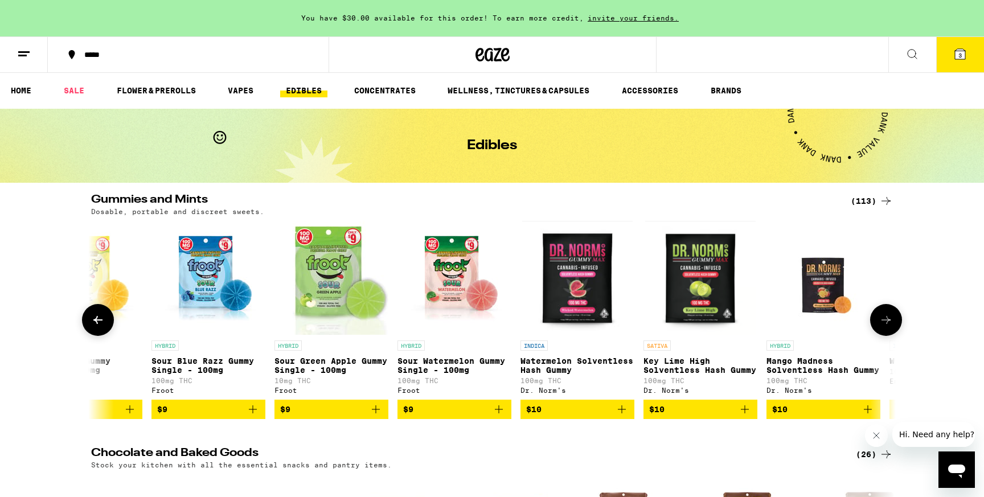
click at [881, 325] on icon at bounding box center [886, 320] width 14 height 14
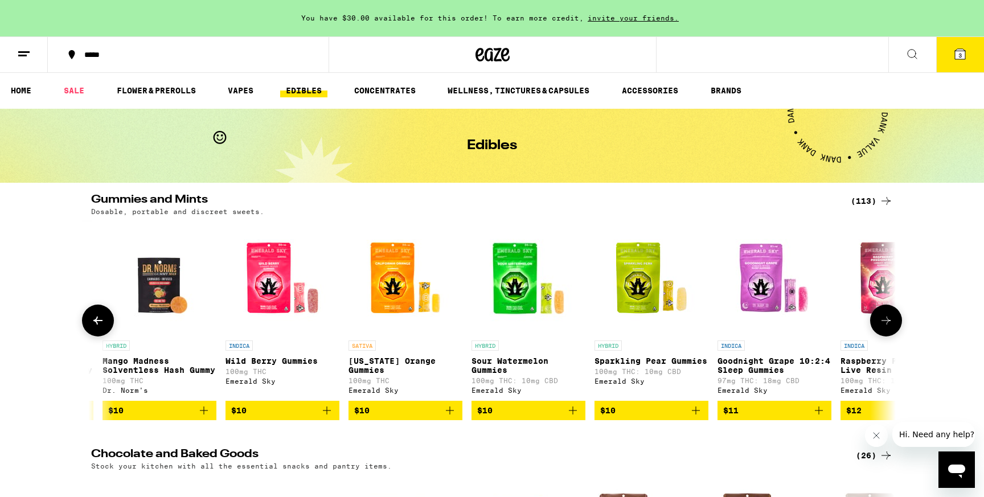
scroll to position [0, 1355]
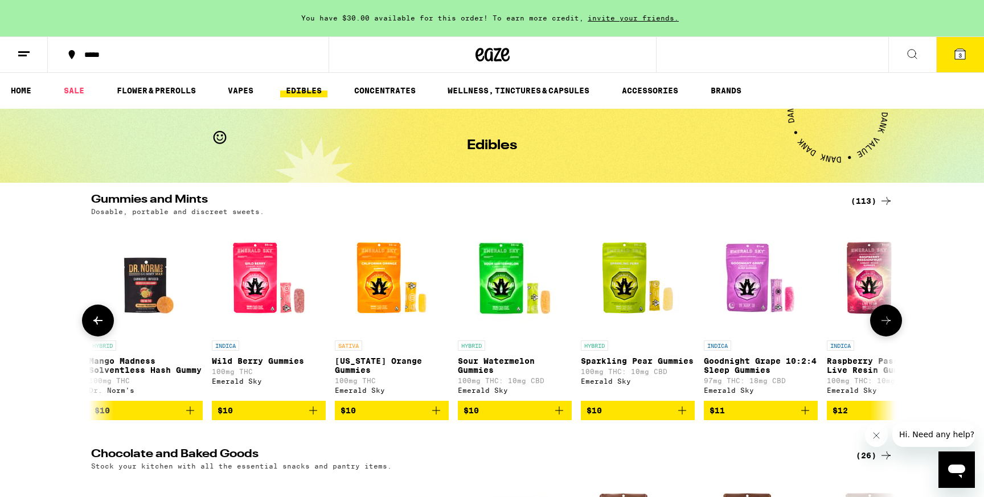
click at [882, 326] on icon at bounding box center [886, 321] width 14 height 14
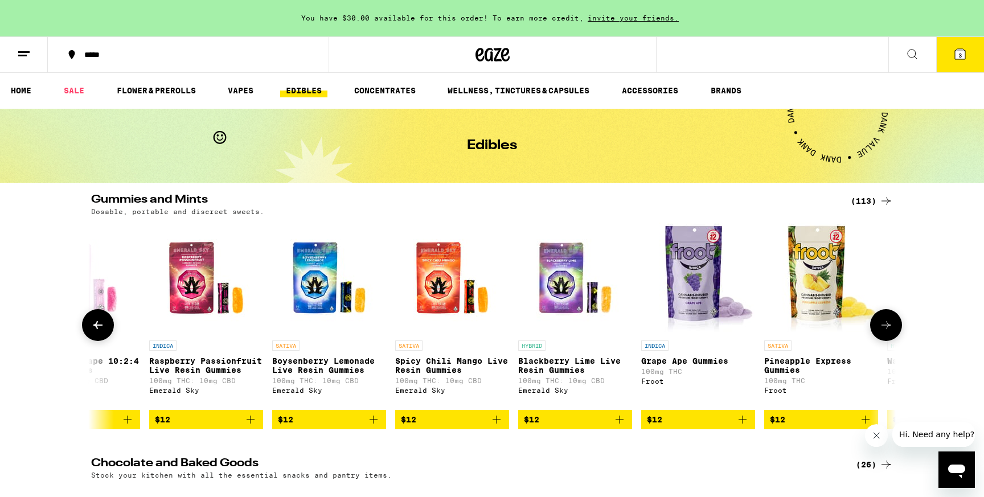
click at [882, 327] on icon at bounding box center [886, 325] width 14 height 14
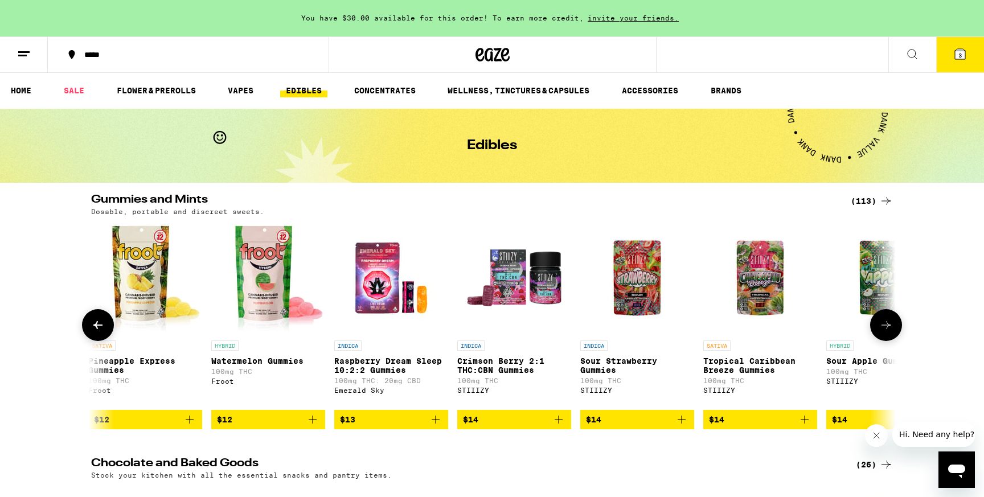
scroll to position [0, 2710]
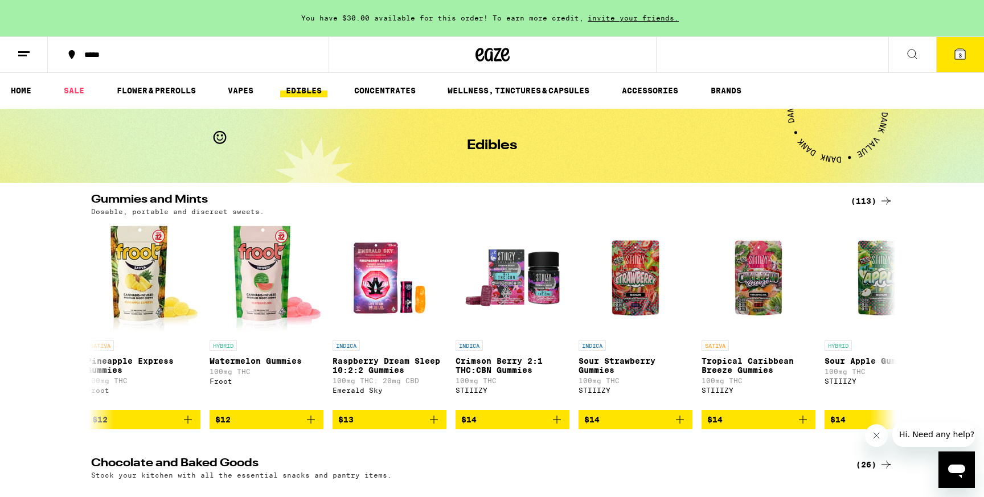
click at [864, 194] on div "(113)" at bounding box center [872, 201] width 42 height 14
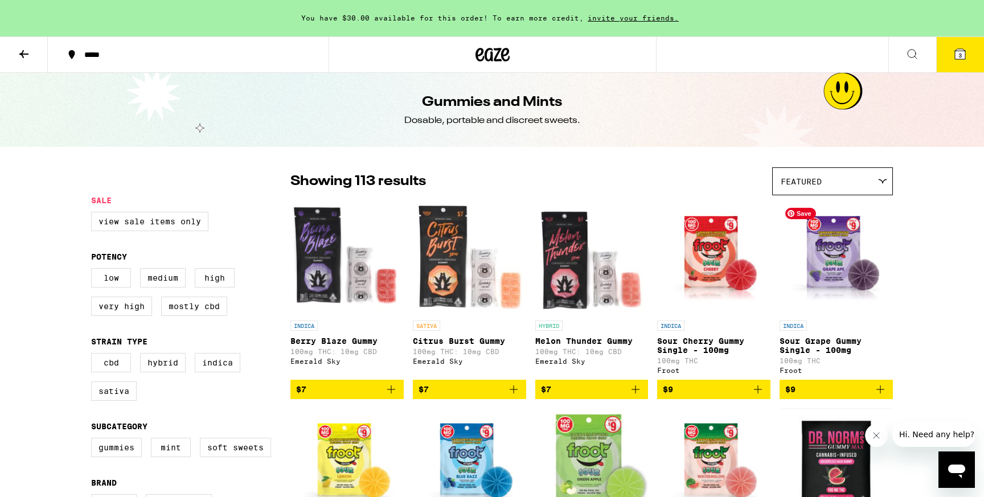
click at [880, 204] on img "Open page for Sour Grape Gummy Single - 100mg from Froot" at bounding box center [835, 258] width 113 height 114
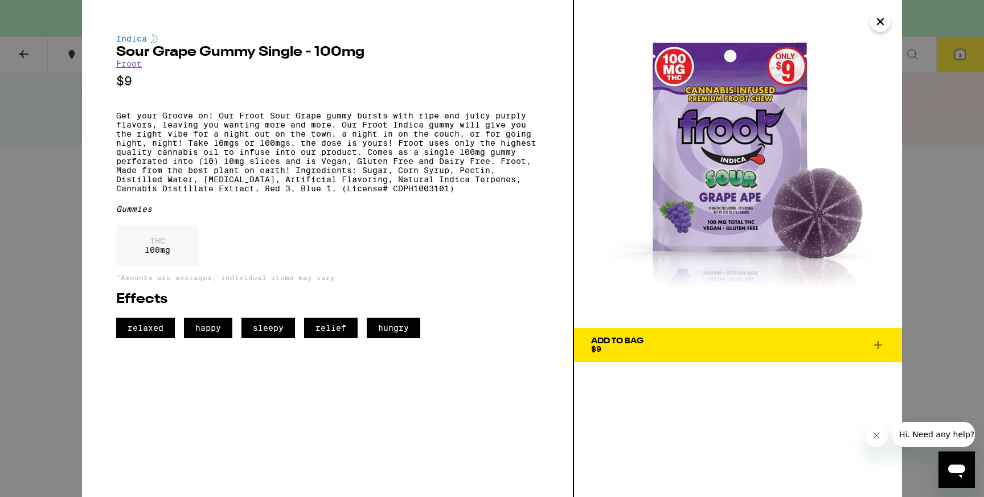
click at [942, 151] on div "Indica Sour Grape Gummy Single - 100mg Froot $9 Get your Groove on! Our Froot S…" at bounding box center [492, 248] width 984 height 497
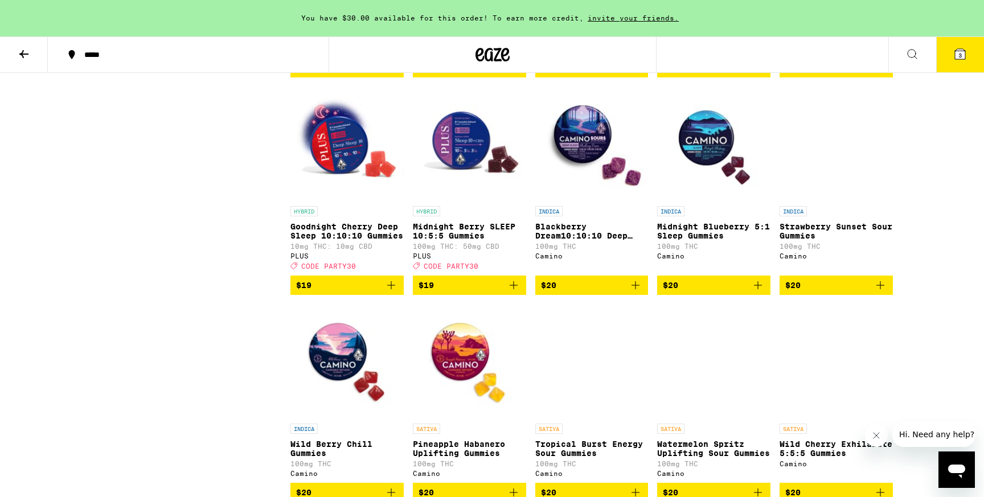
scroll to position [2654, 0]
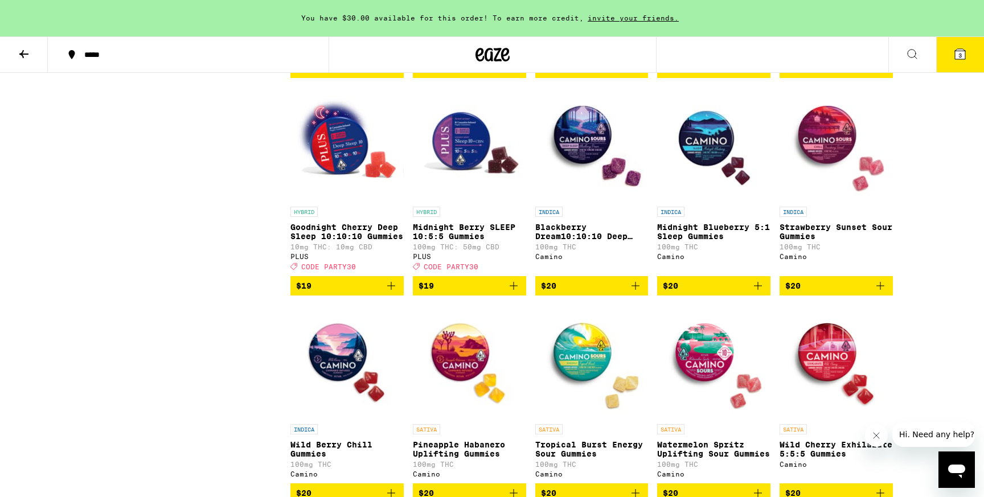
click at [621, 293] on span "$20" at bounding box center [592, 286] width 102 height 14
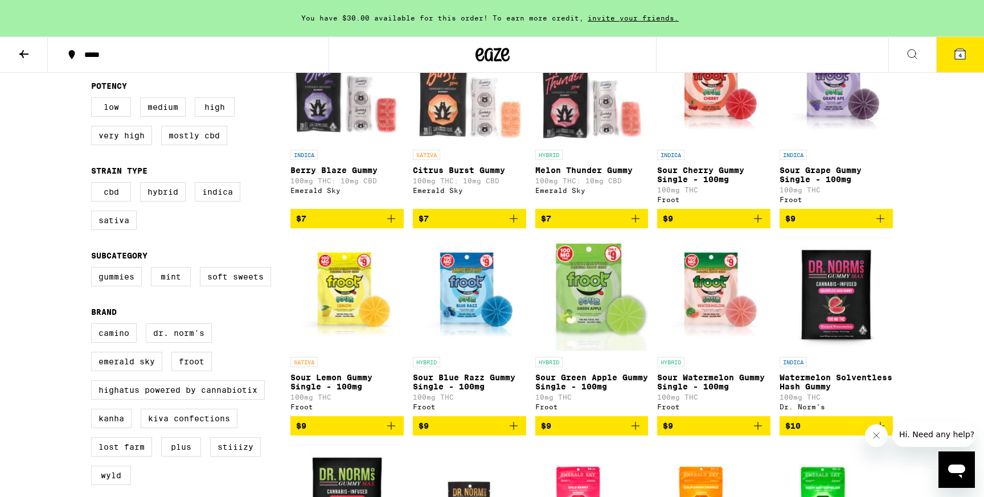
scroll to position [0, 0]
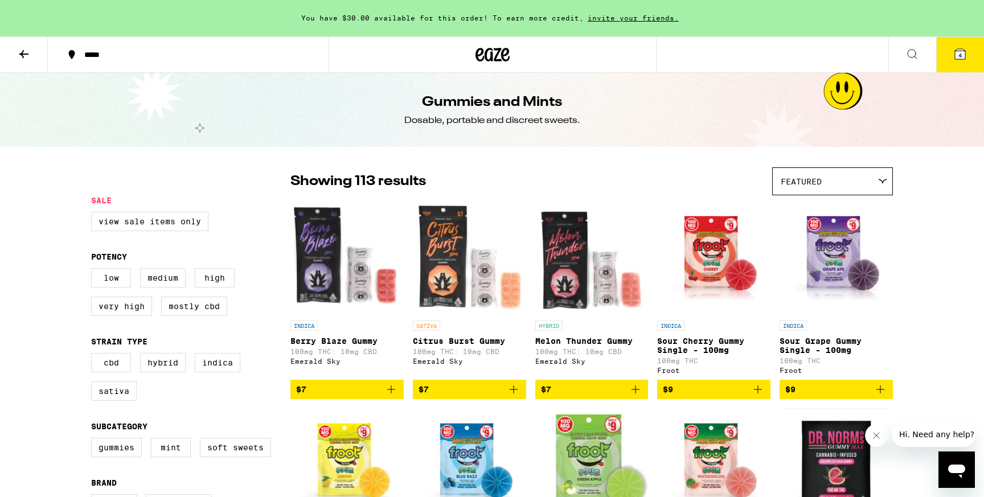
click at [485, 63] on icon at bounding box center [492, 54] width 34 height 20
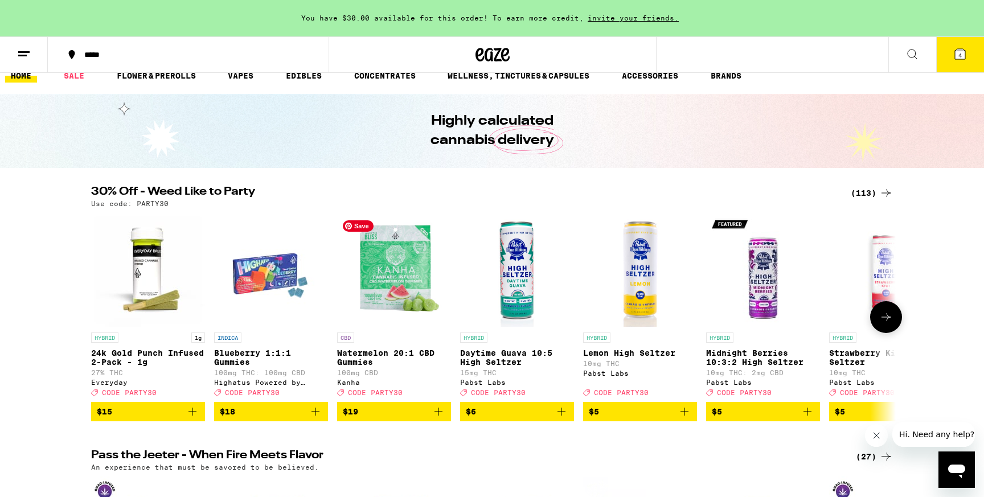
scroll to position [22, 0]
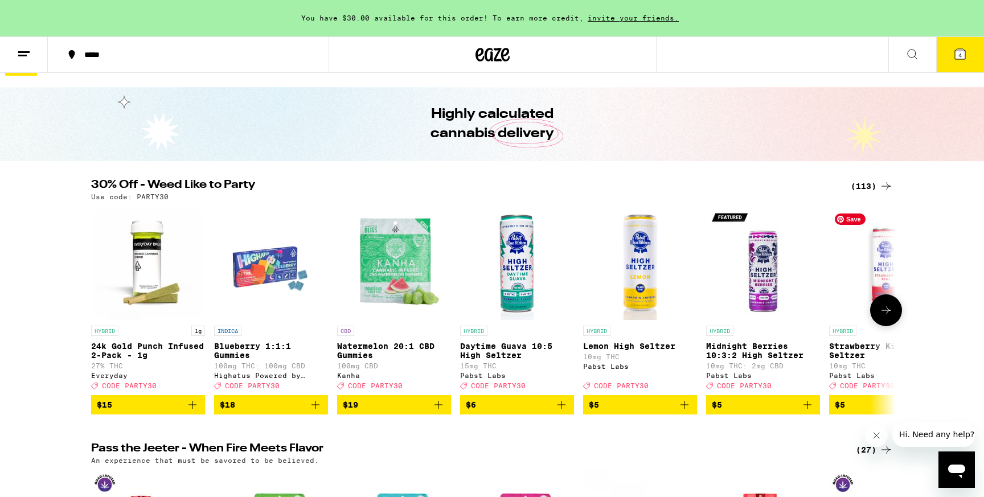
click at [882, 313] on icon at bounding box center [886, 310] width 14 height 14
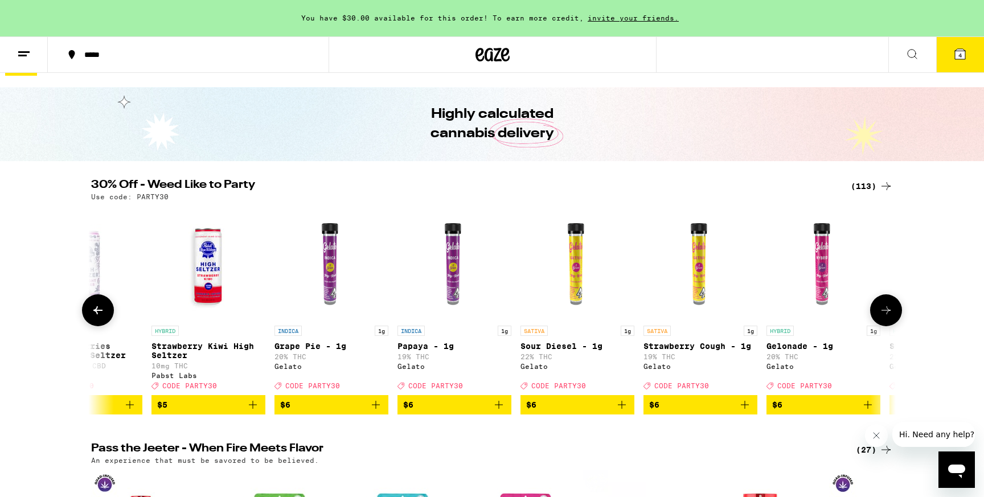
click at [882, 313] on icon at bounding box center [886, 310] width 14 height 14
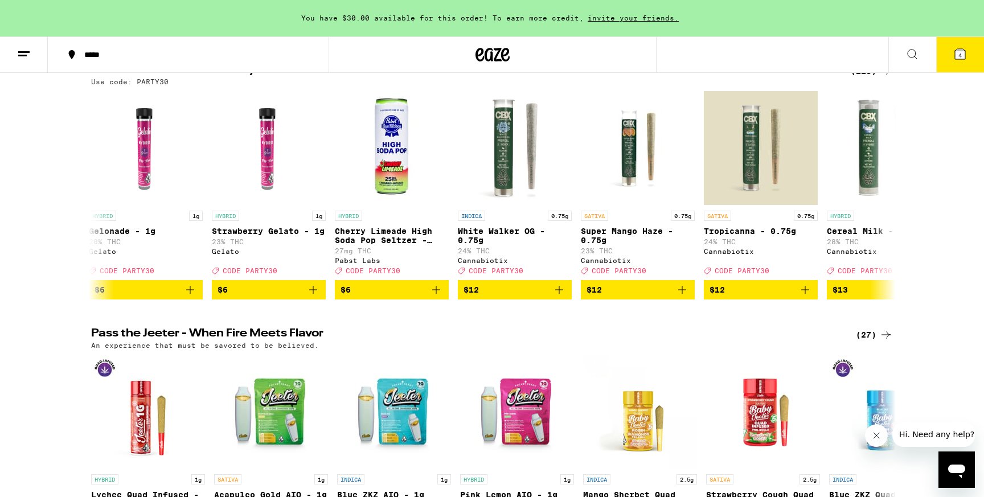
scroll to position [264, 0]
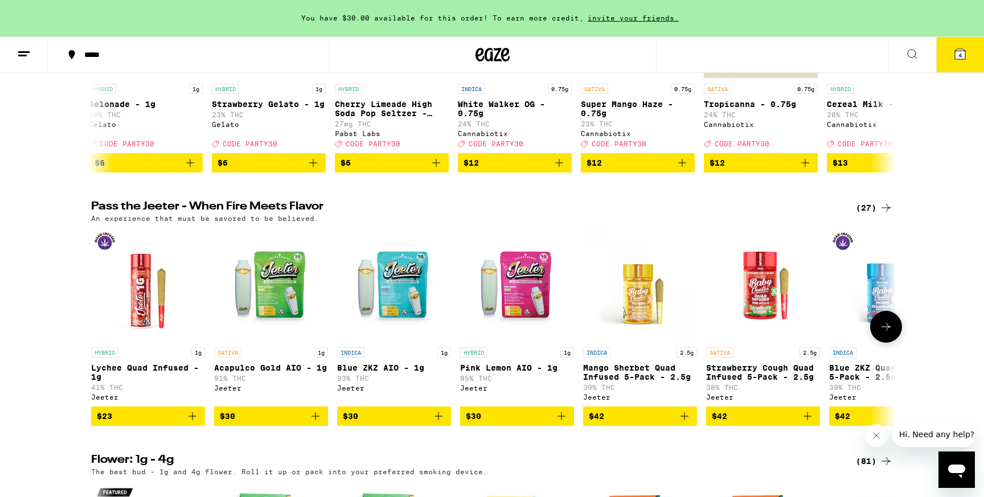
click at [628, 374] on p "Mango Sherbet Quad Infused 5-Pack - 2.5g" at bounding box center [640, 372] width 114 height 18
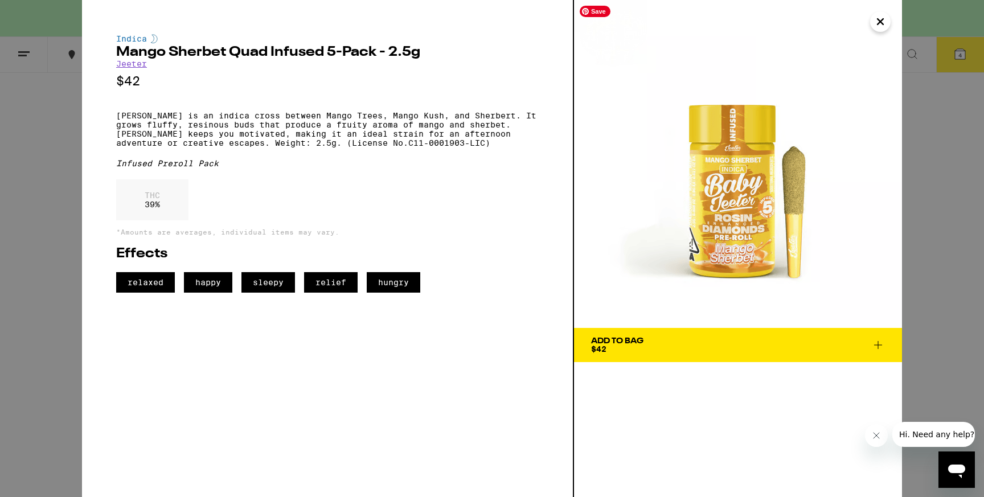
click at [881, 22] on icon "Close" at bounding box center [880, 22] width 6 height 6
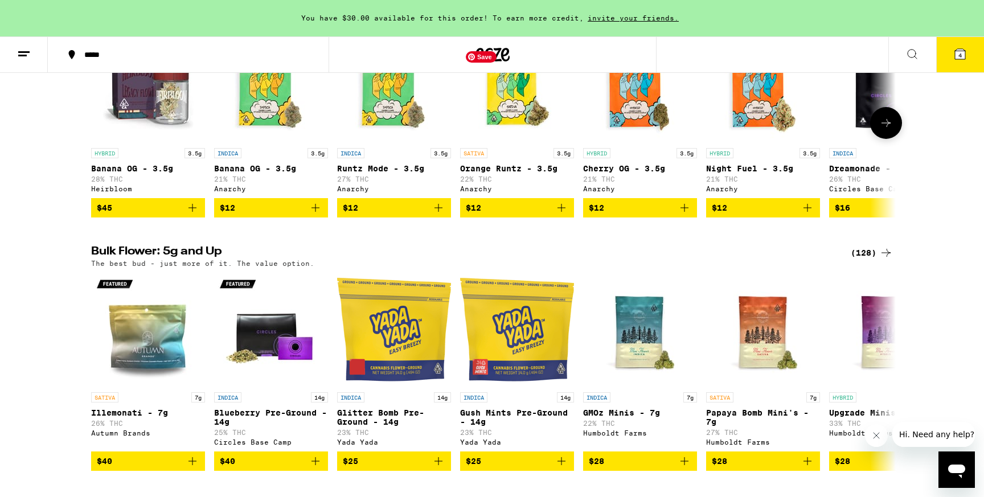
scroll to position [787, 0]
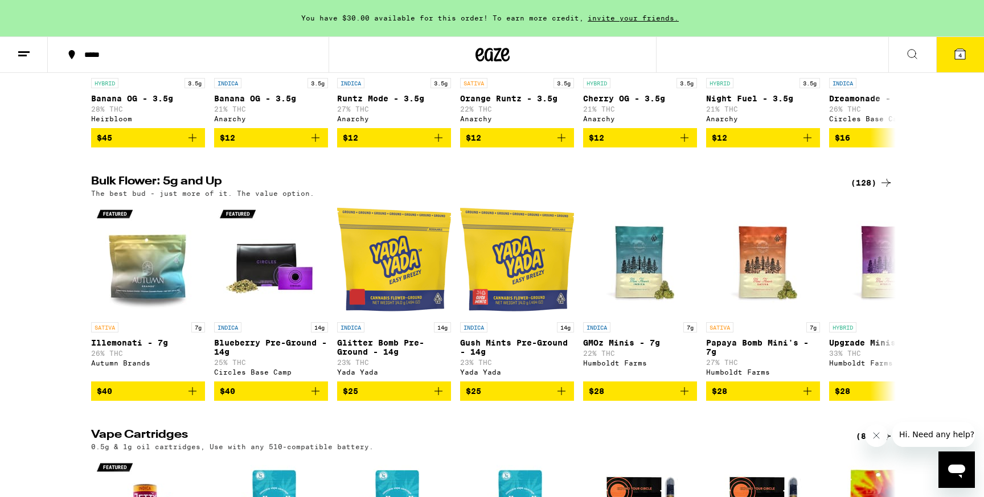
click at [40, 64] on button at bounding box center [24, 55] width 48 height 36
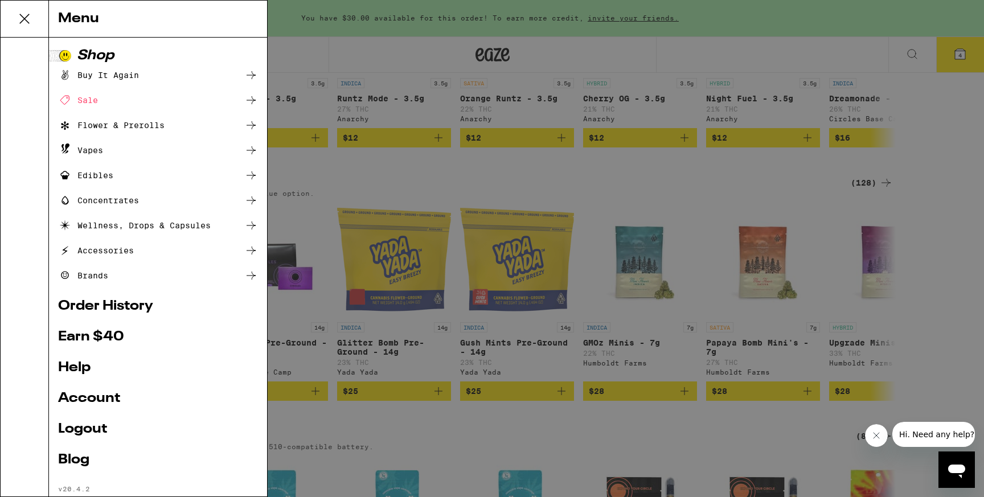
click at [245, 151] on icon at bounding box center [251, 150] width 14 height 14
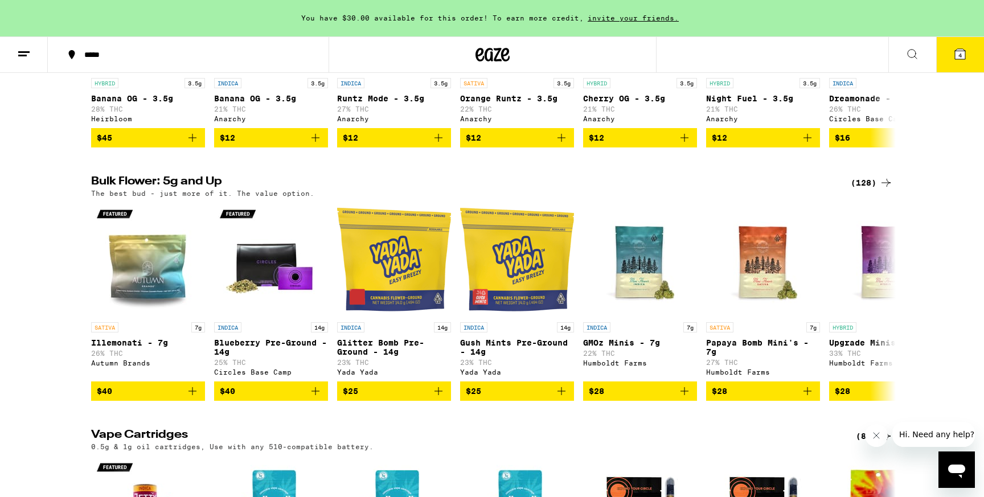
scroll to position [697, 0]
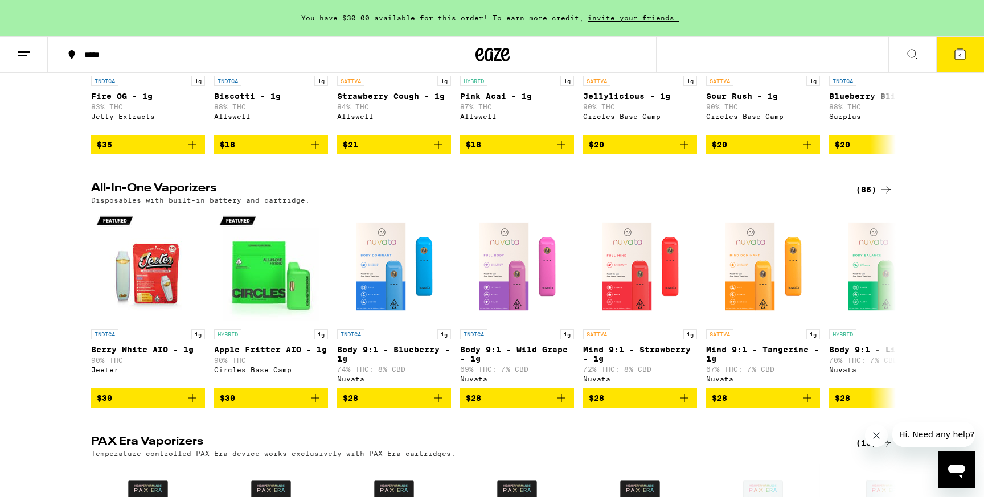
scroll to position [266, 0]
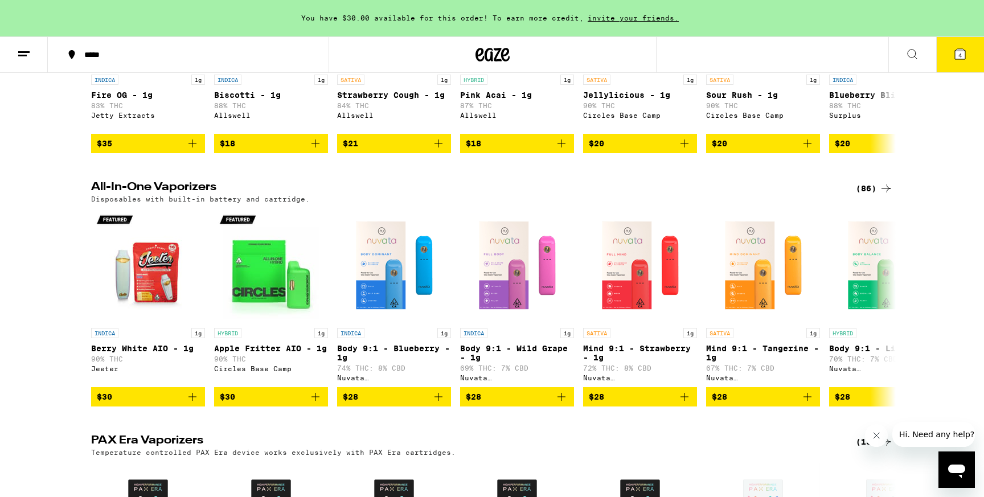
click at [875, 195] on div "(86)" at bounding box center [874, 189] width 37 height 14
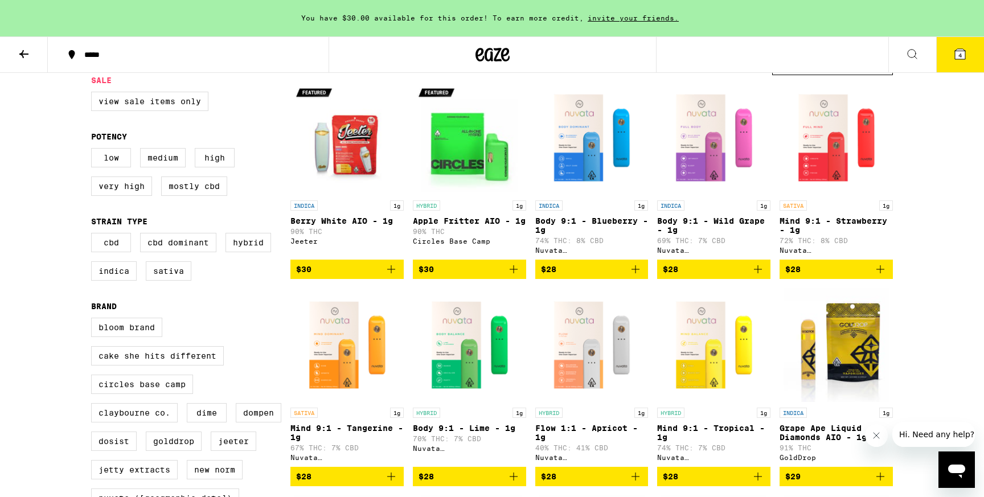
scroll to position [145, 0]
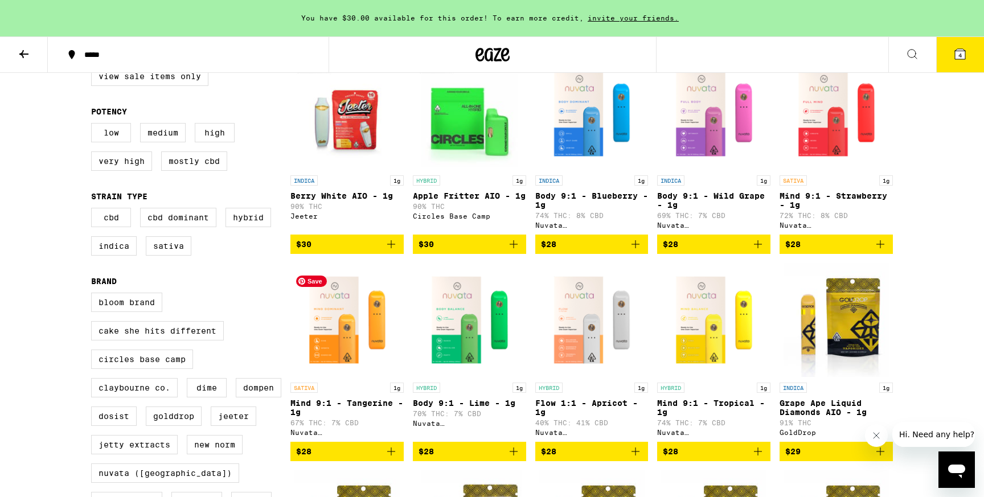
click at [330, 377] on img "Open page for Mind 9:1 - Tangerine - 1g from Nuvata (CA)" at bounding box center [346, 320] width 113 height 114
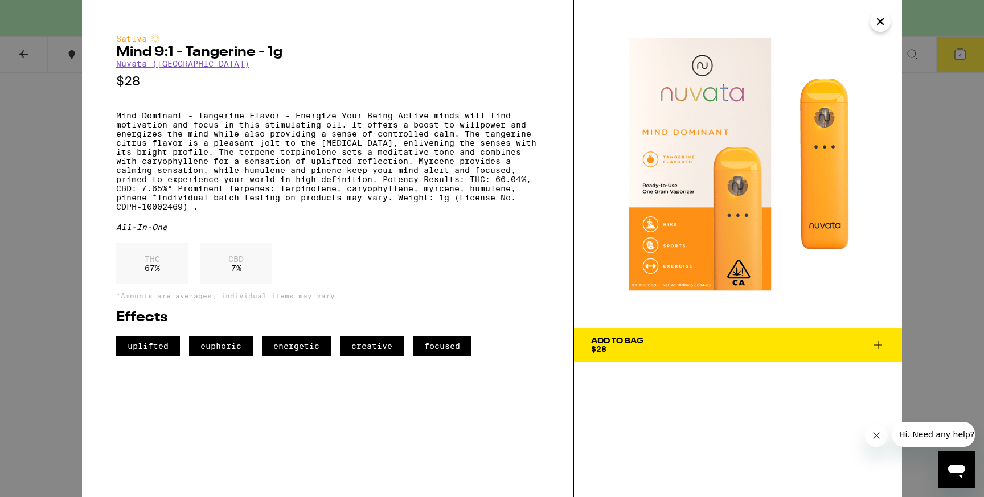
click at [877, 28] on icon "Close" at bounding box center [880, 21] width 14 height 17
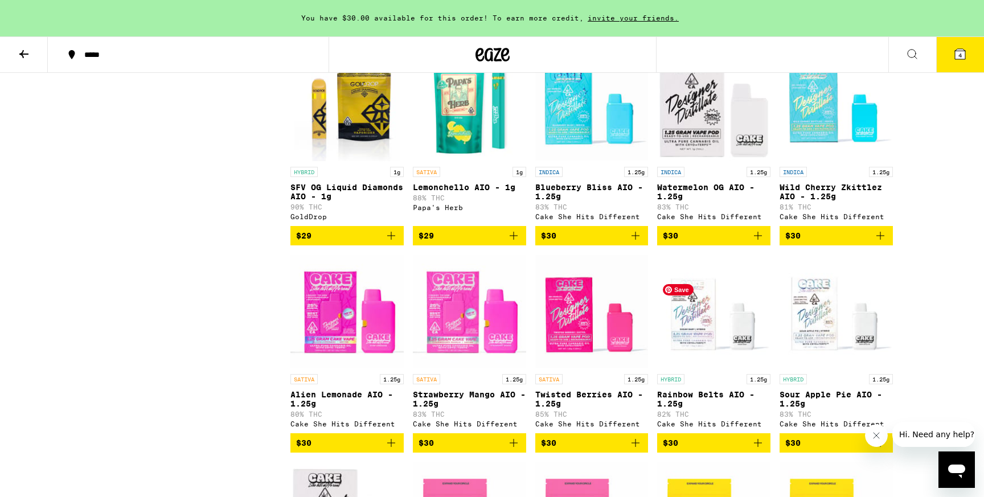
scroll to position [779, 0]
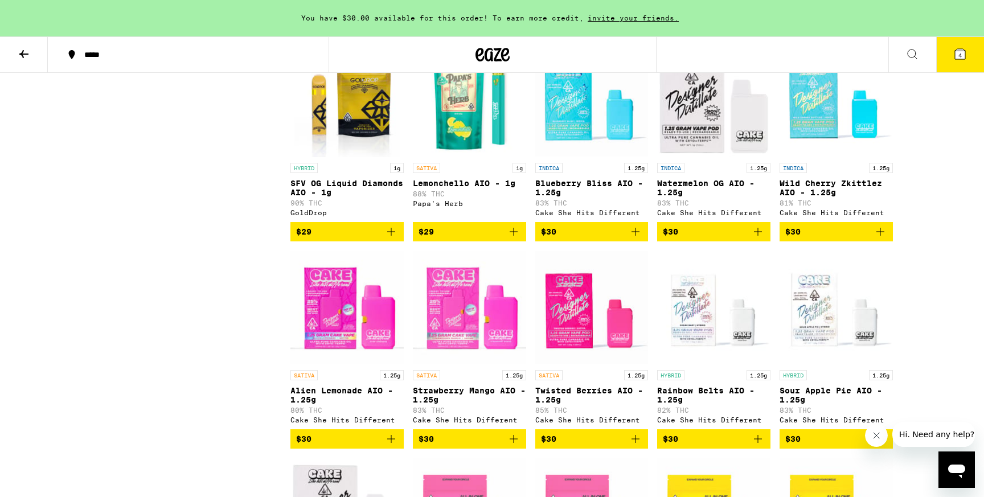
click at [474, 188] on p "Lemonchello AIO - 1g" at bounding box center [469, 183] width 113 height 9
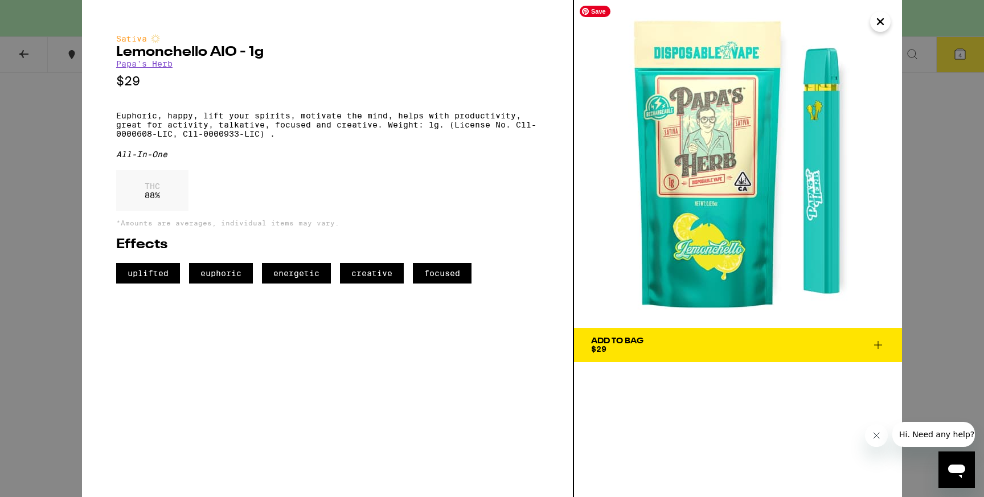
click at [880, 23] on icon "Close" at bounding box center [880, 21] width 14 height 17
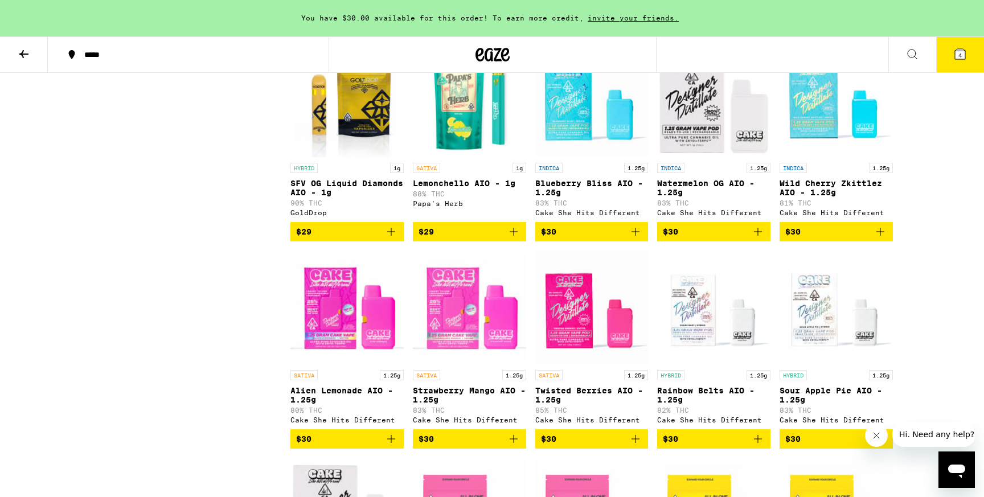
click at [520, 241] on button "$29" at bounding box center [469, 231] width 113 height 19
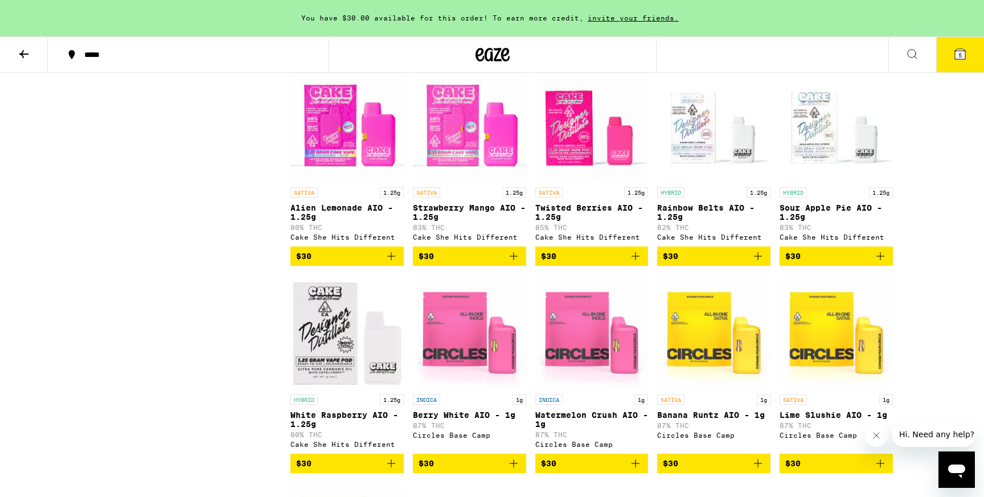
scroll to position [1107, 0]
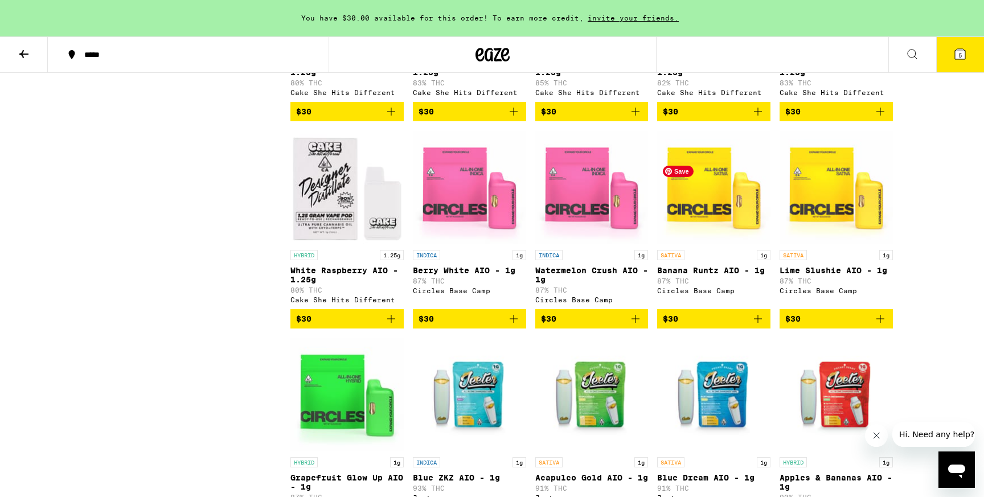
click at [702, 224] on img "Open page for Banana Runtz AIO - 1g from Circles Base Camp" at bounding box center [713, 187] width 113 height 114
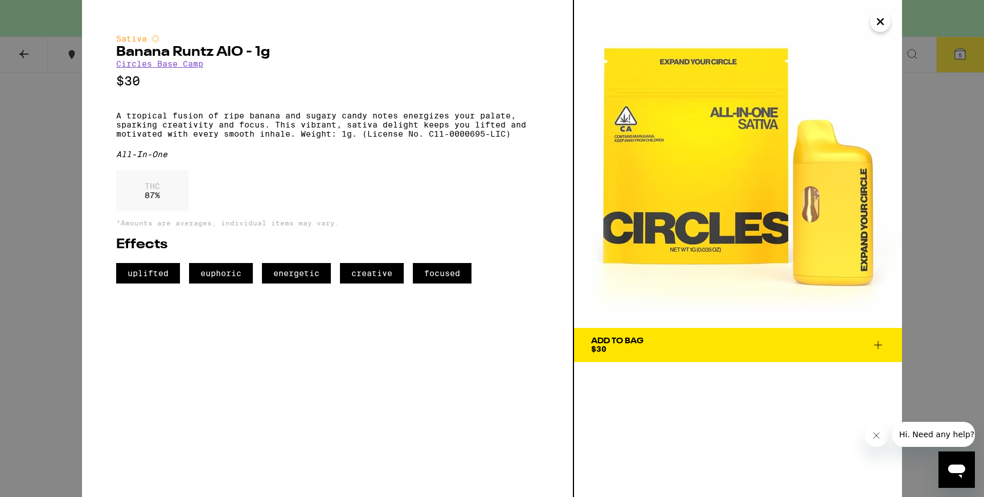
click at [608, 340] on div "Add To Bag" at bounding box center [617, 341] width 52 height 8
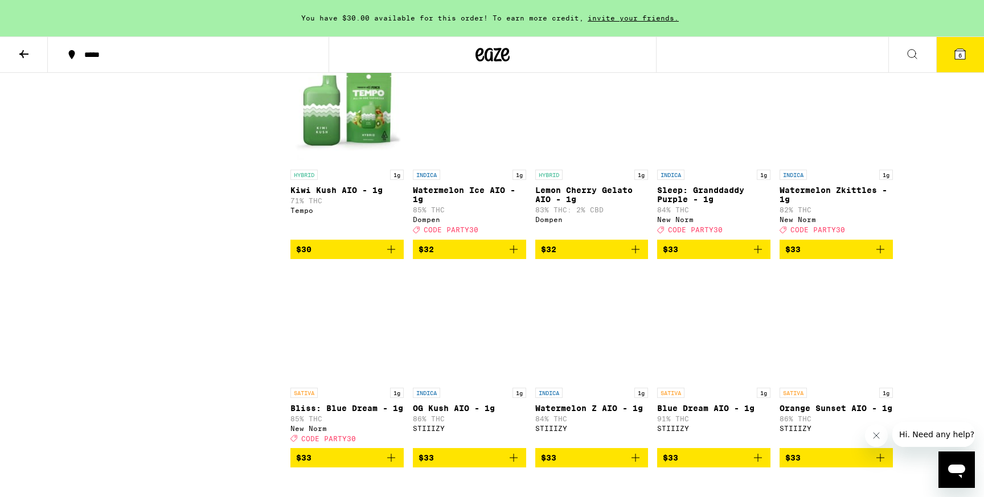
scroll to position [1814, 0]
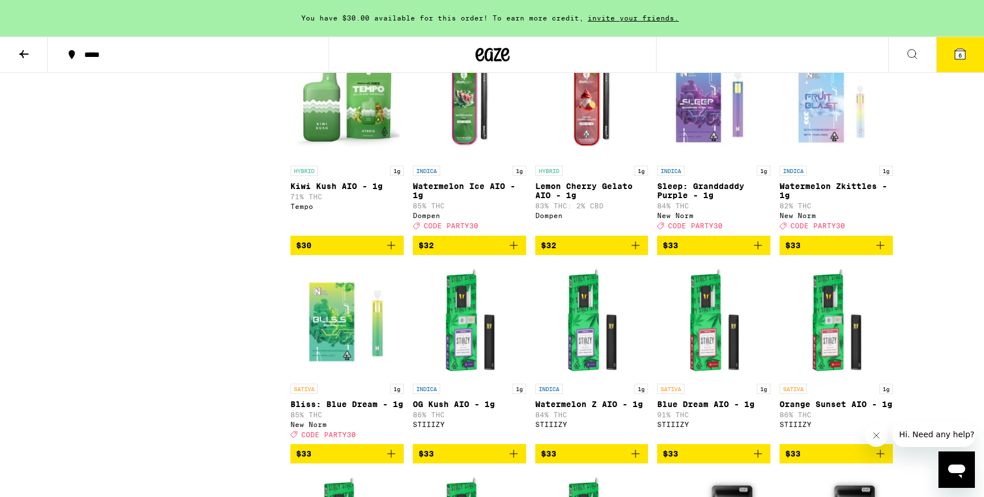
click at [958, 47] on icon at bounding box center [960, 54] width 14 height 14
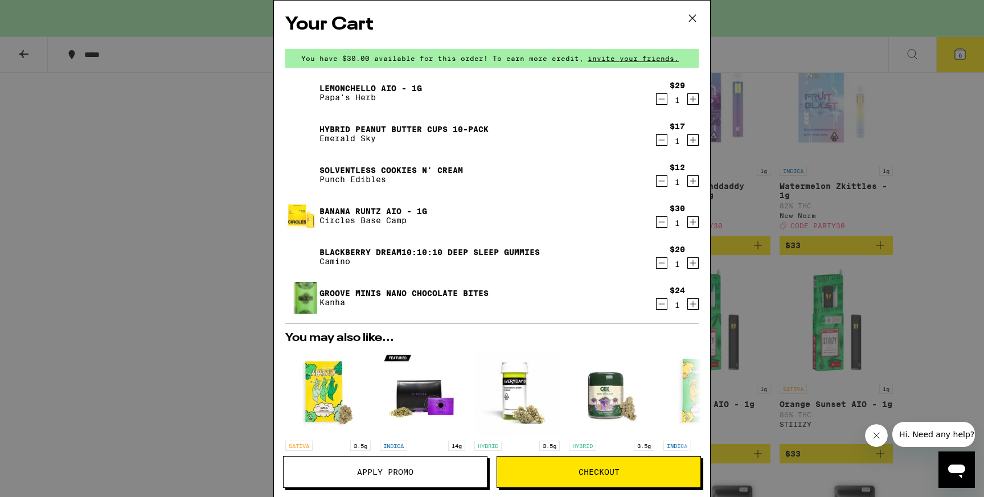
click at [664, 97] on icon "Decrement" at bounding box center [661, 99] width 10 height 14
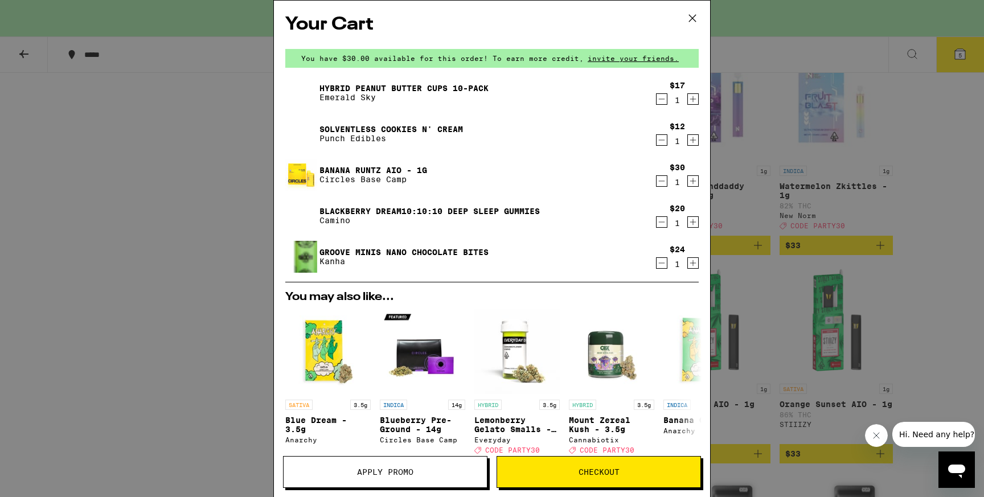
click at [396, 93] on p "Emerald Sky" at bounding box center [403, 97] width 169 height 9
click at [393, 89] on link "Hybrid Peanut Butter Cups 10-Pack" at bounding box center [403, 88] width 169 height 9
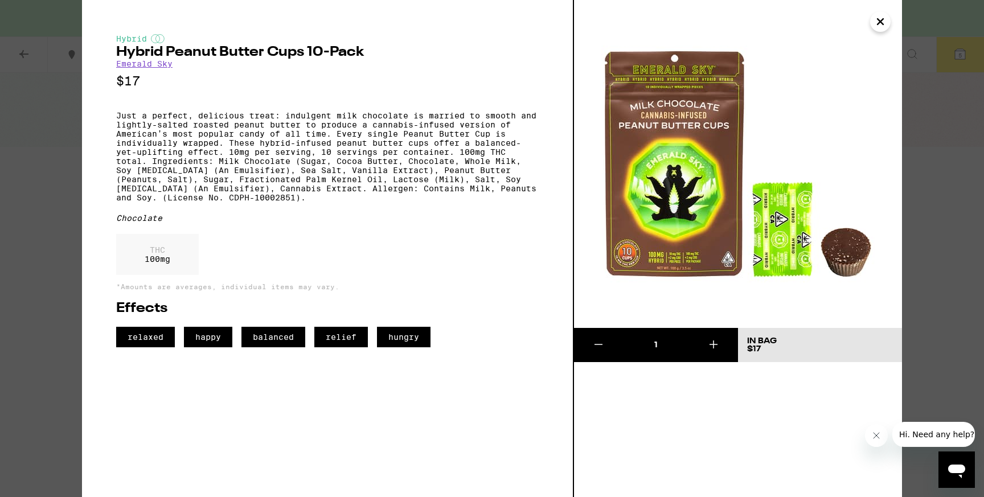
click at [884, 19] on icon "Close" at bounding box center [880, 21] width 14 height 17
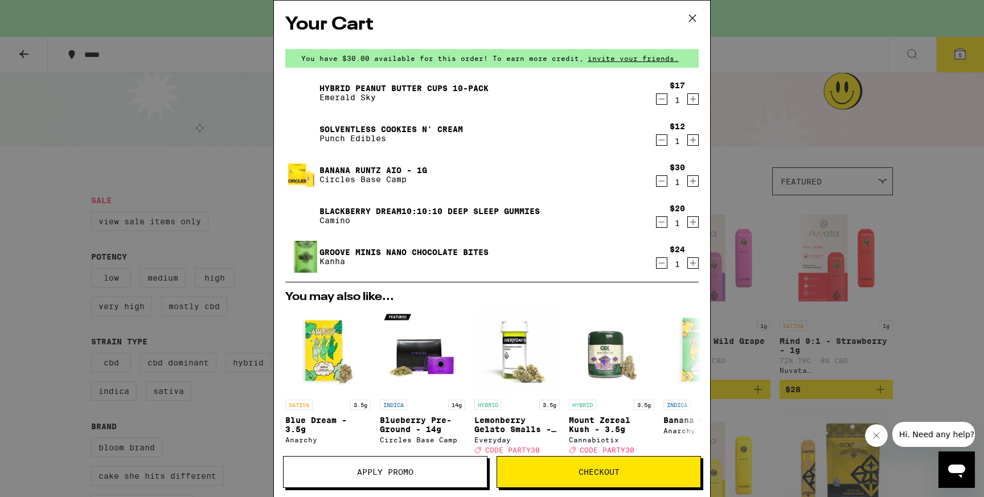
click at [384, 129] on link "Solventless Cookies N' Cream" at bounding box center [390, 129] width 143 height 9
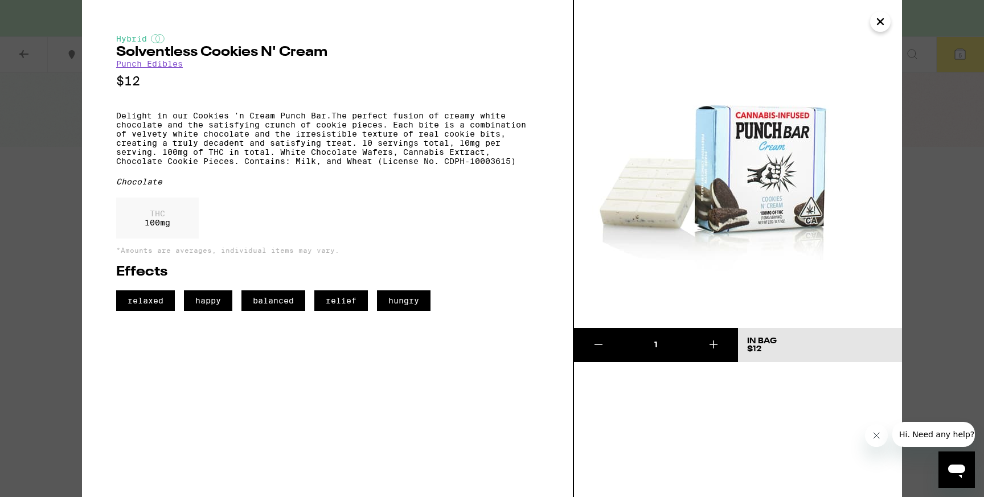
click at [211, 54] on h2 "Solventless Cookies N' Cream" at bounding box center [327, 53] width 422 height 14
click at [879, 23] on icon "Close" at bounding box center [880, 21] width 14 height 17
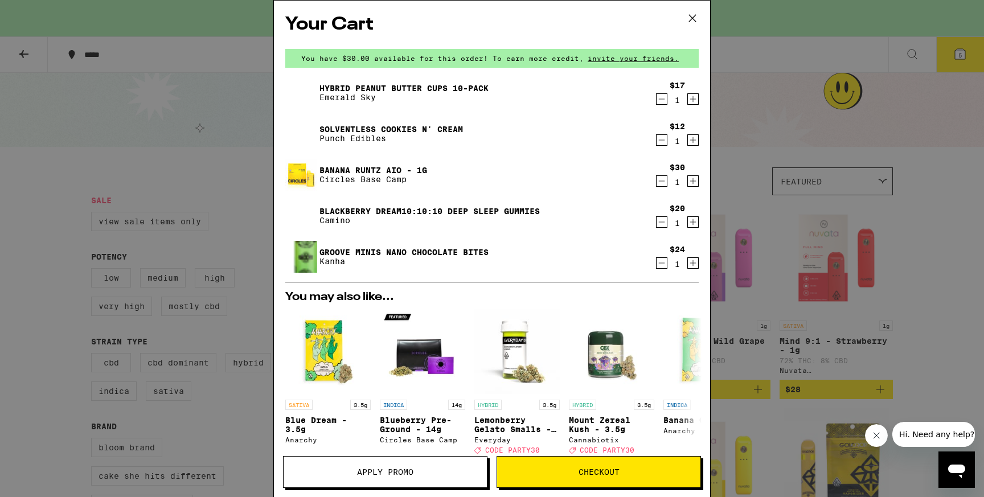
click at [392, 214] on link "Blackberry Dream10:10:10 Deep Sleep Gummies" at bounding box center [429, 211] width 220 height 9
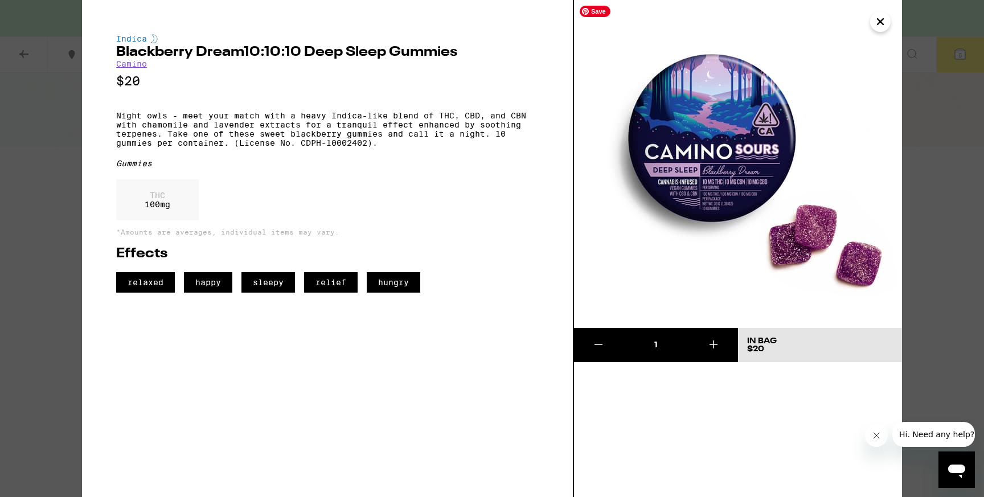
click at [882, 26] on icon "Close" at bounding box center [880, 21] width 14 height 17
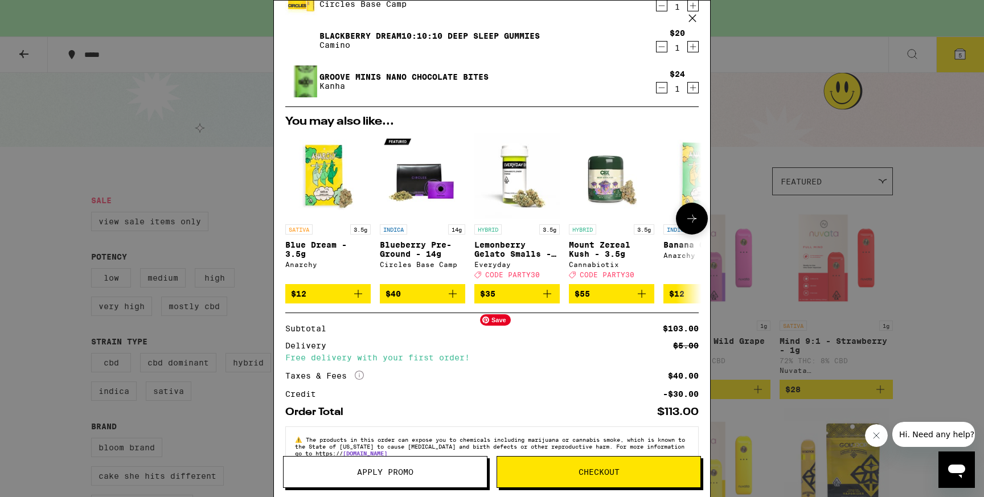
scroll to position [207, 0]
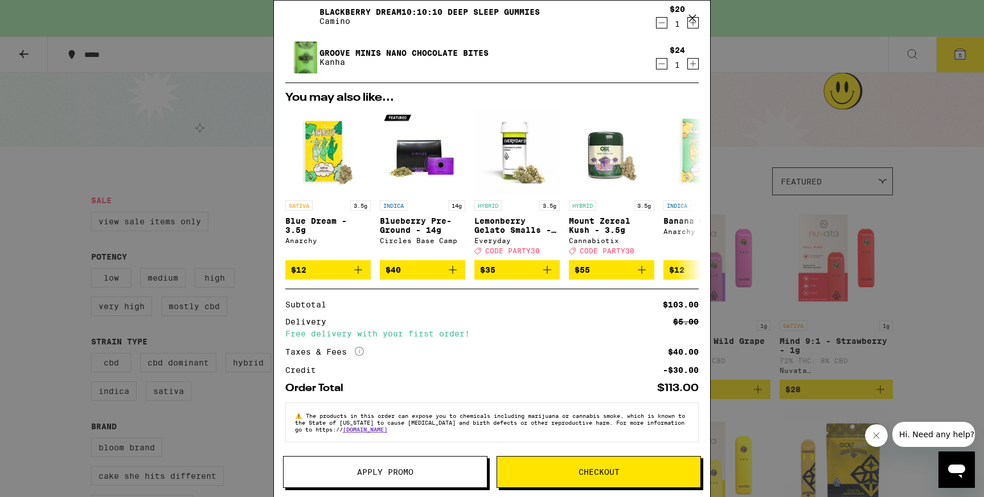
click at [529, 477] on button "Checkout" at bounding box center [598, 472] width 204 height 32
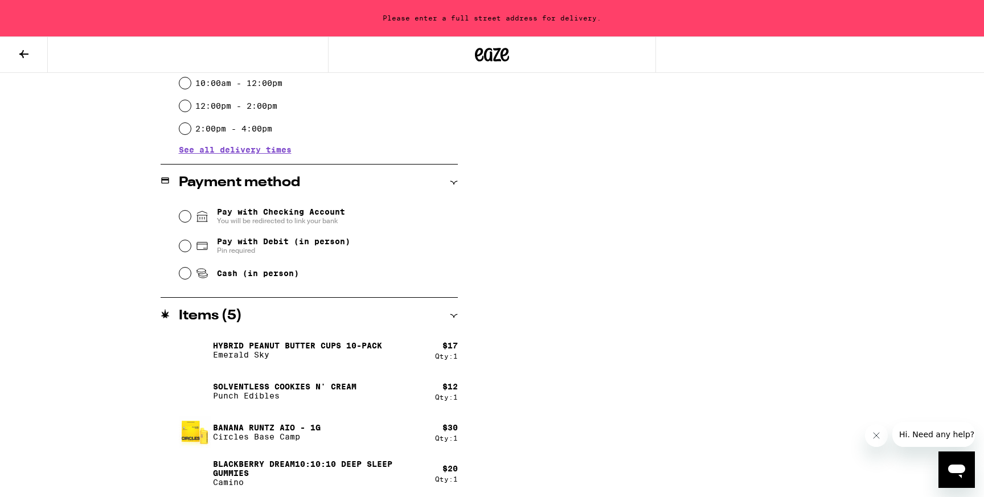
scroll to position [442, 0]
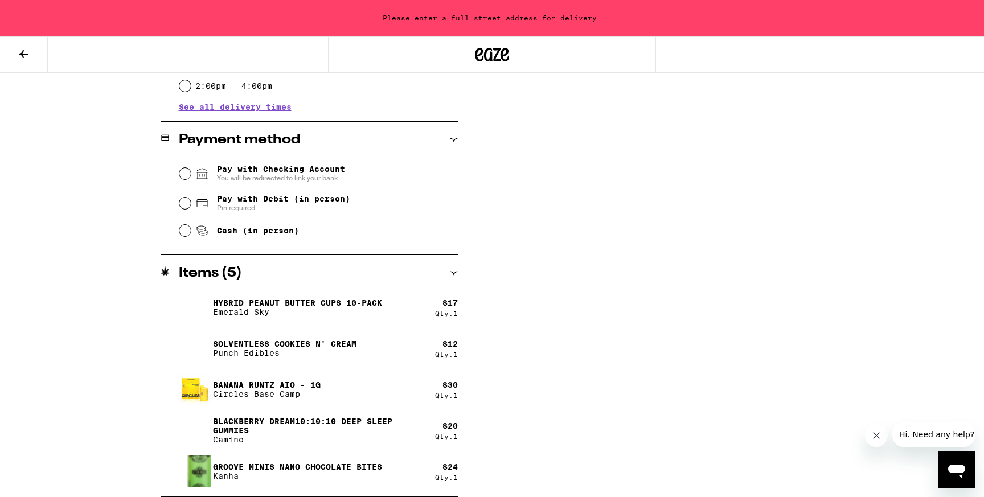
click at [32, 51] on button at bounding box center [24, 55] width 48 height 36
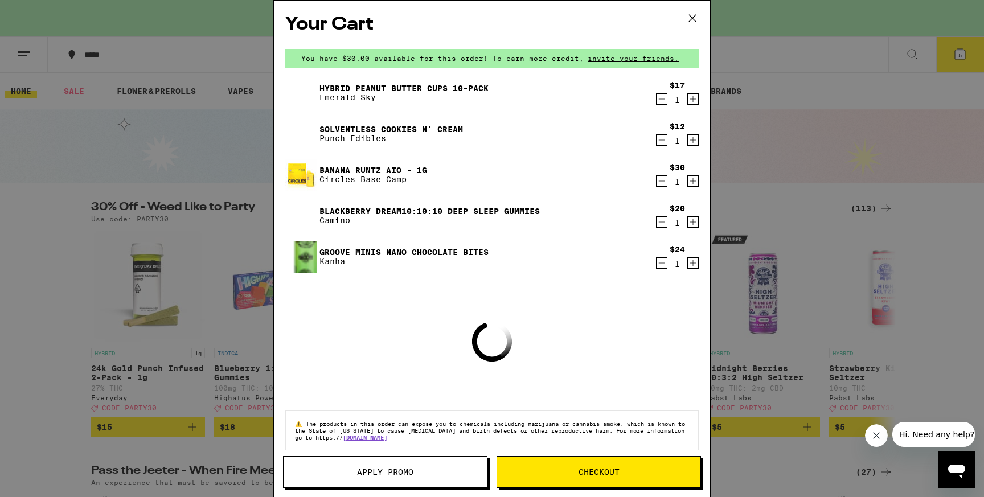
click at [387, 474] on span "Apply Promo" at bounding box center [385, 472] width 56 height 8
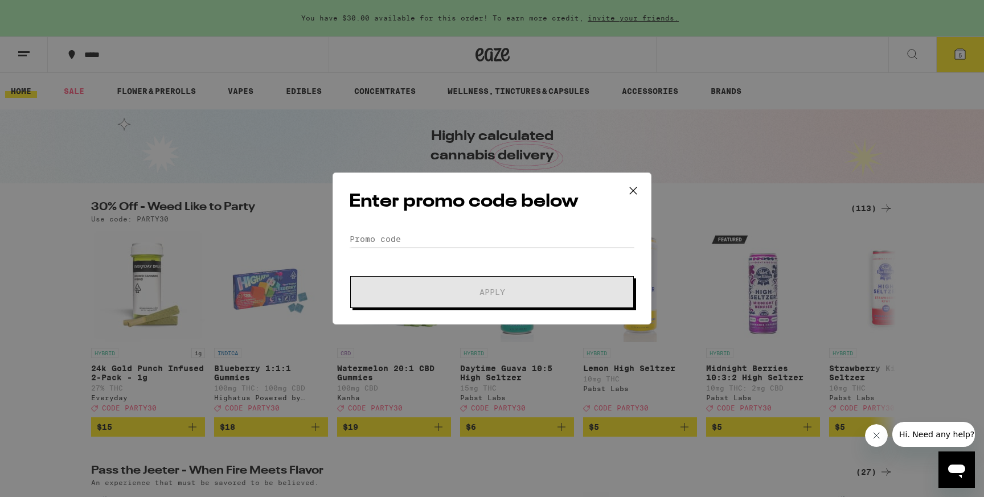
click at [397, 228] on div "Enter promo code below Promo Code Apply" at bounding box center [491, 248] width 319 height 152
click at [396, 239] on input "Promo Code" at bounding box center [492, 239] width 286 height 17
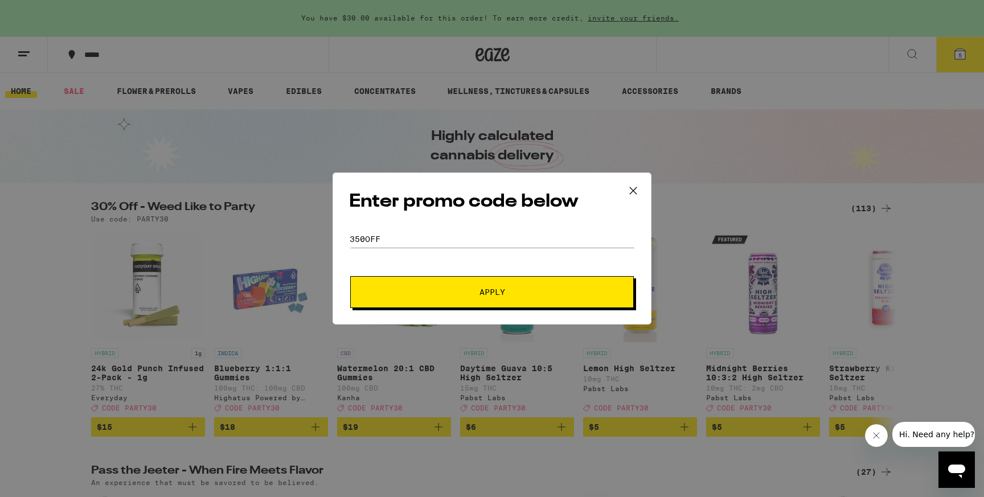
click at [454, 293] on span "Apply" at bounding box center [491, 292] width 205 height 8
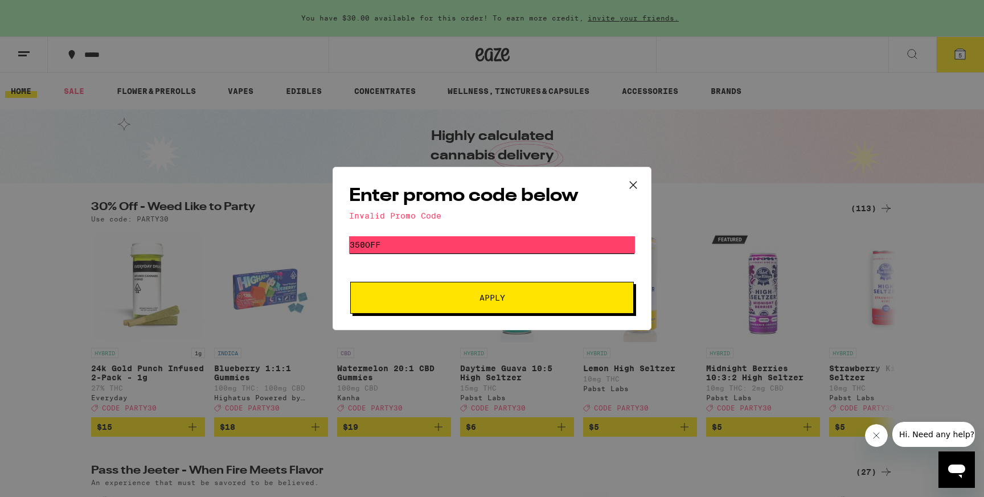
click at [365, 246] on input "350off" at bounding box center [492, 244] width 286 height 17
type input "35off"
click at [429, 294] on span "Apply" at bounding box center [491, 298] width 205 height 8
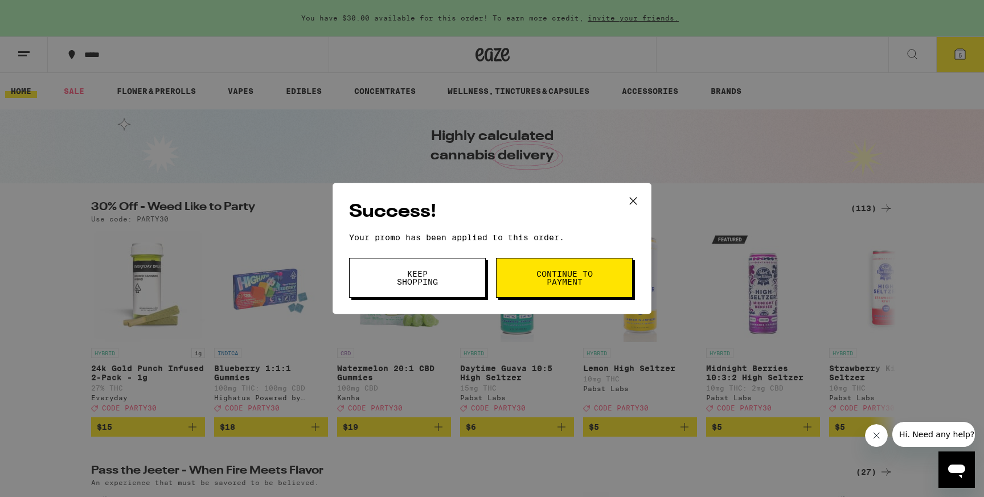
click at [429, 294] on button "Keep Shopping" at bounding box center [417, 278] width 137 height 40
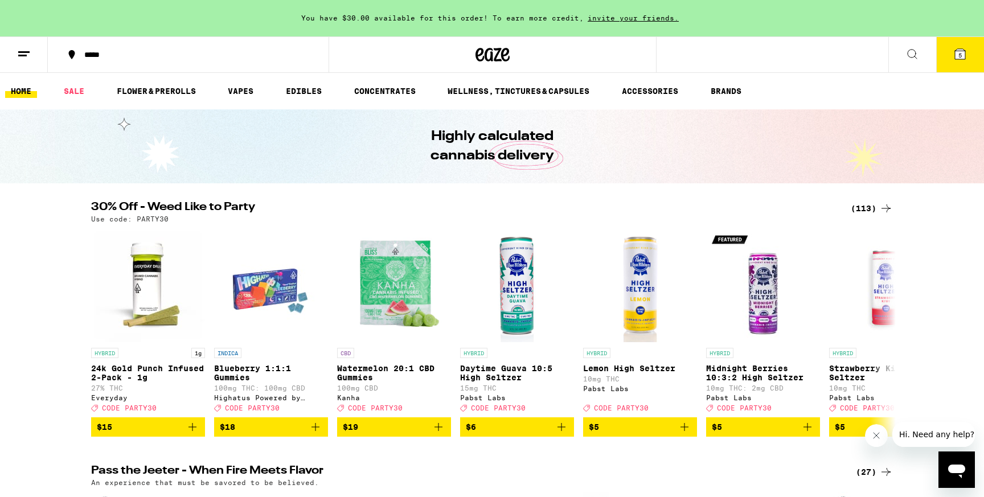
click at [960, 56] on span "5" at bounding box center [959, 55] width 3 height 7
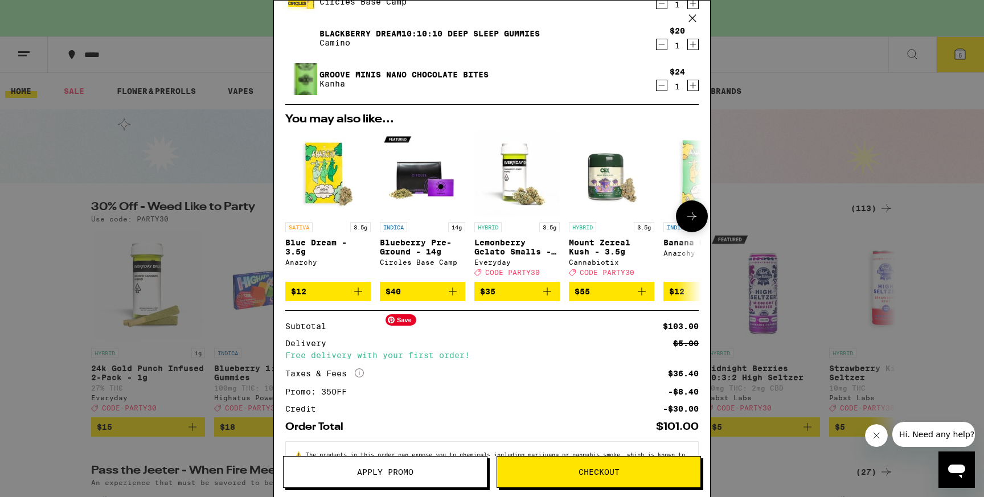
scroll to position [224, 0]
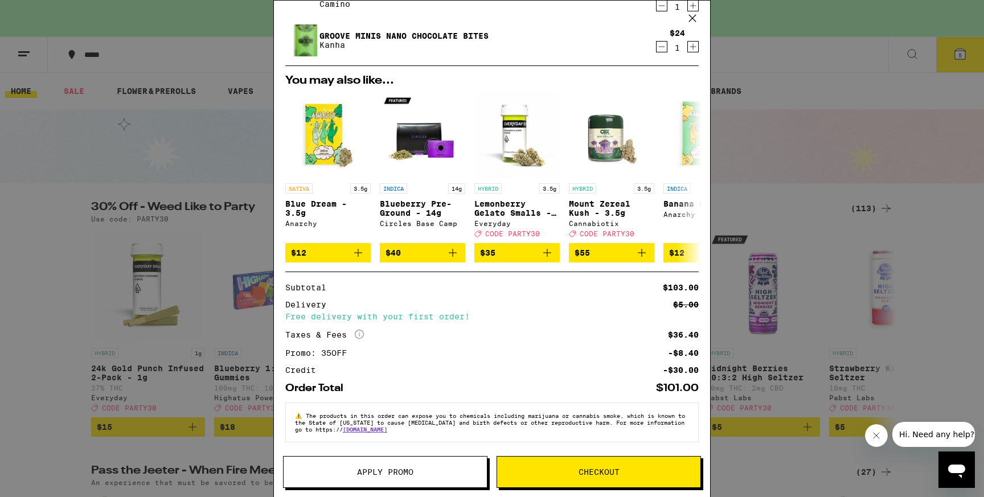
click at [434, 463] on button "Apply Promo" at bounding box center [385, 472] width 204 height 32
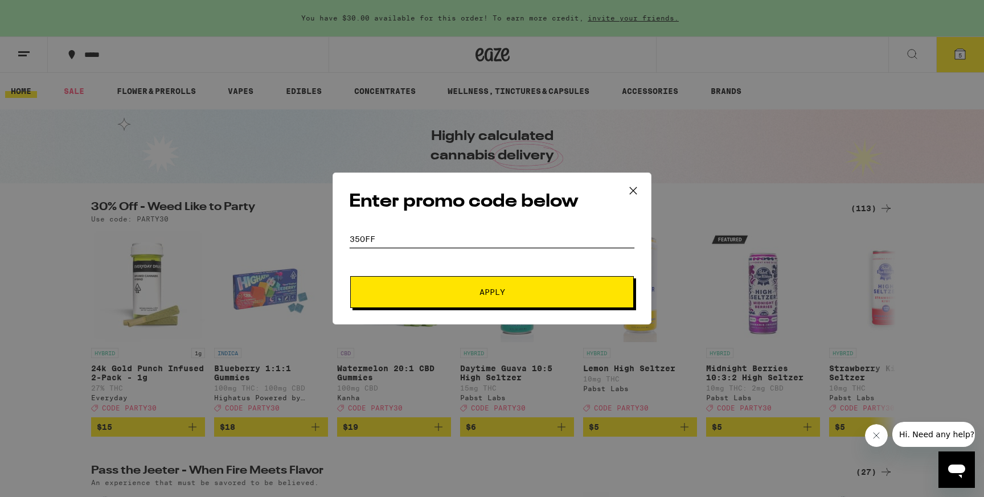
click at [431, 236] on input "35off" at bounding box center [492, 239] width 286 height 17
type input "party30"
click at [350, 276] on button "Apply" at bounding box center [492, 292] width 284 height 32
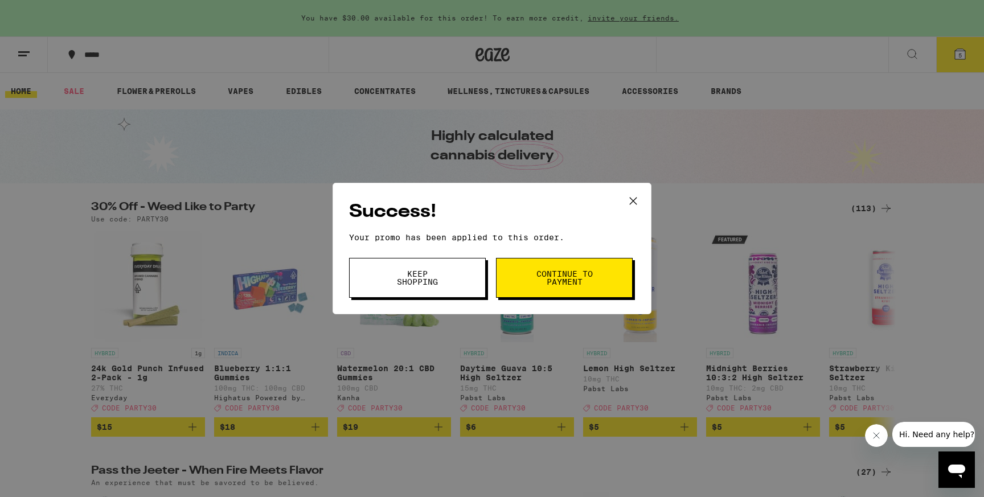
click at [540, 284] on span "Continue to payment" at bounding box center [564, 278] width 58 height 16
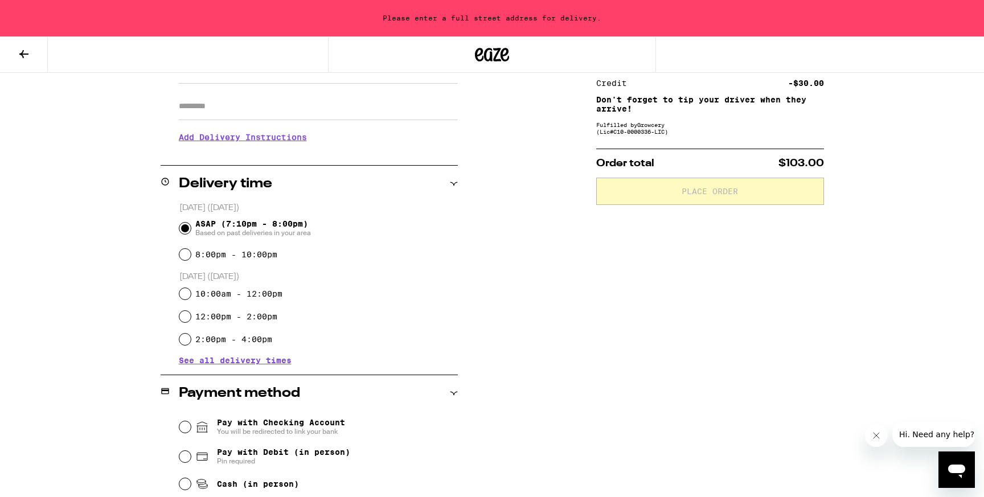
scroll to position [273, 0]
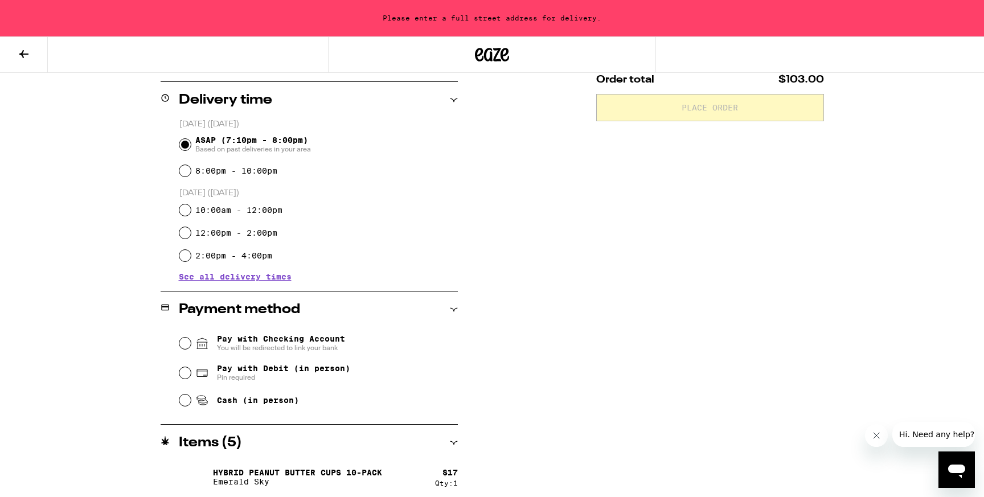
click at [27, 50] on icon at bounding box center [24, 54] width 14 height 14
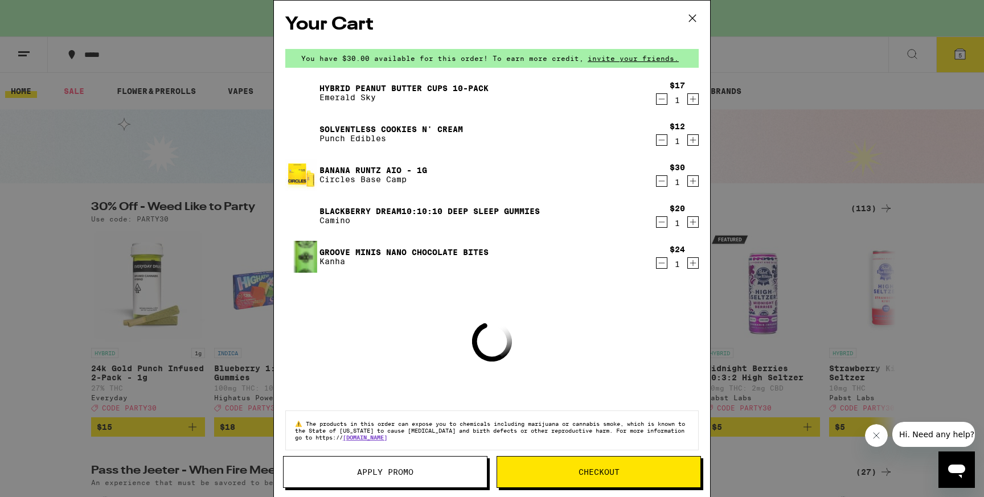
click at [408, 470] on span "Apply Promo" at bounding box center [385, 472] width 56 height 8
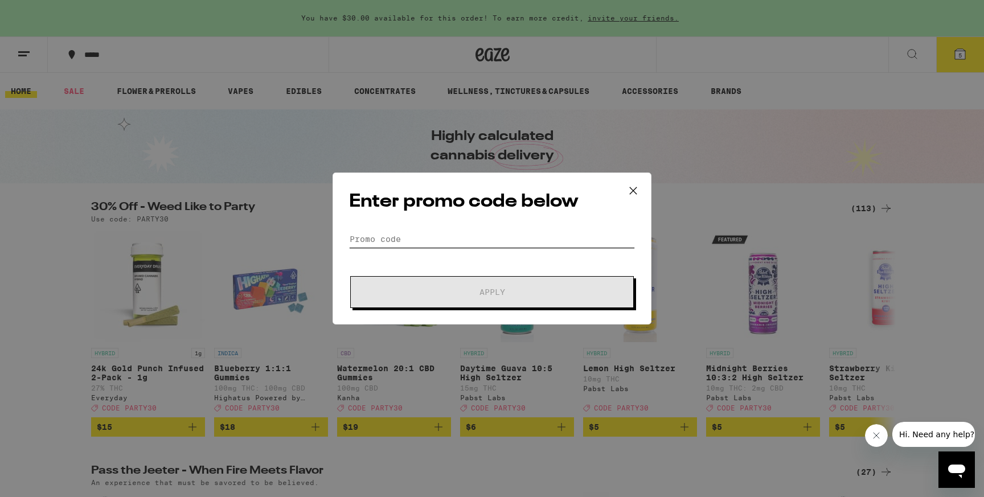
click at [492, 235] on input "Promo Code" at bounding box center [492, 239] width 286 height 17
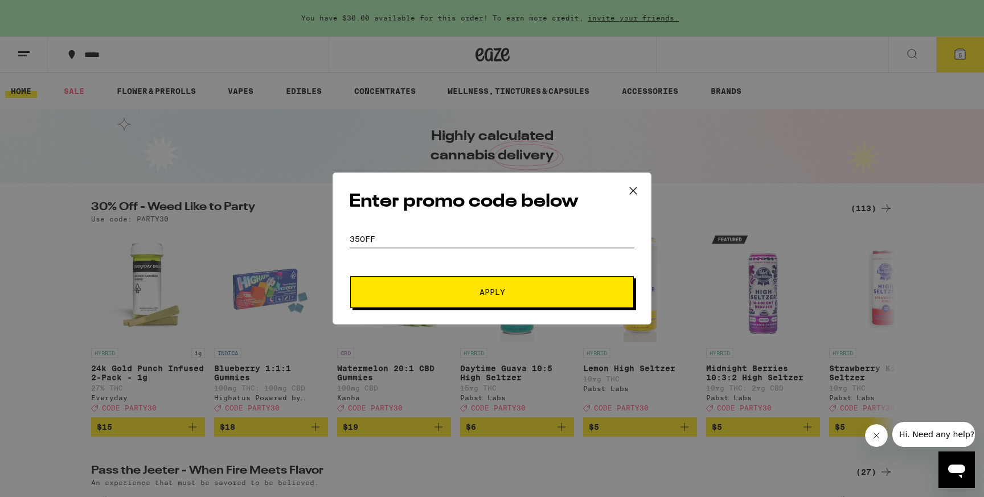
type input "35off"
click at [350, 276] on button "Apply" at bounding box center [492, 292] width 284 height 32
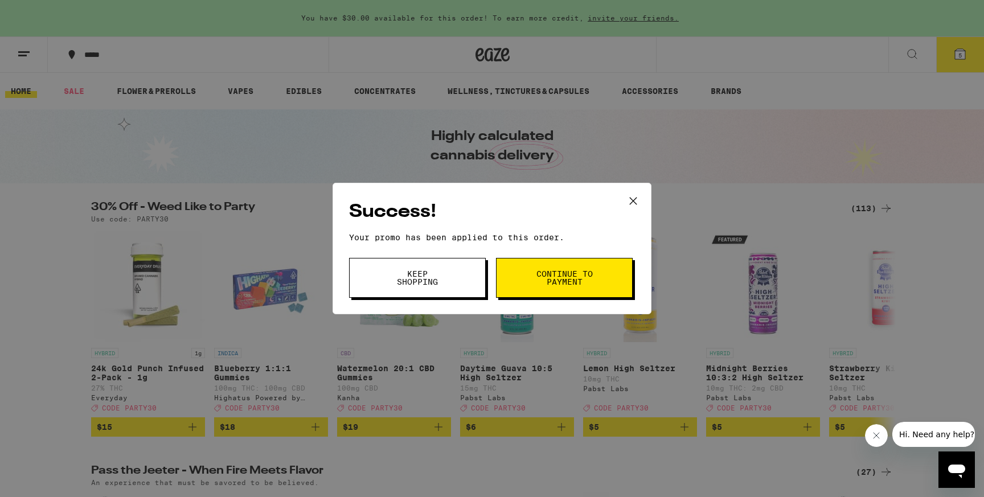
click at [545, 288] on button "Continue to payment" at bounding box center [564, 278] width 137 height 40
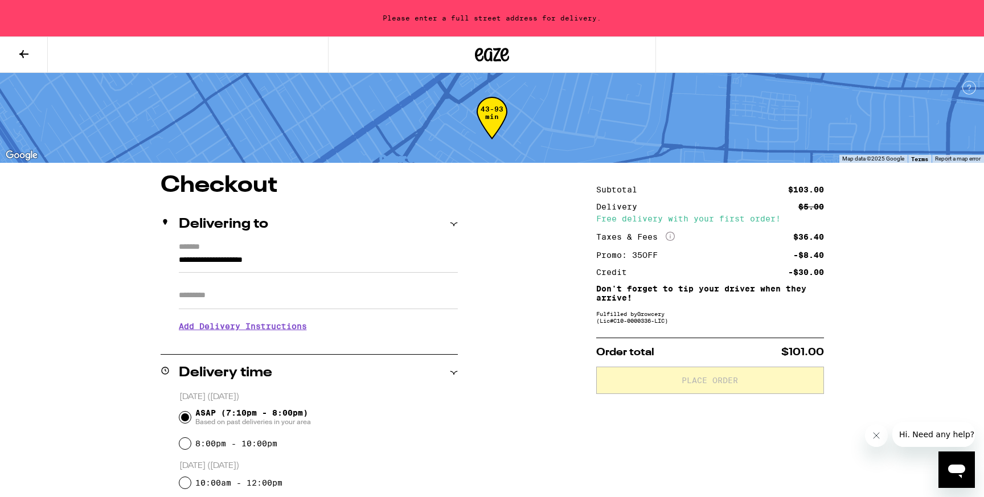
scroll to position [3, 0]
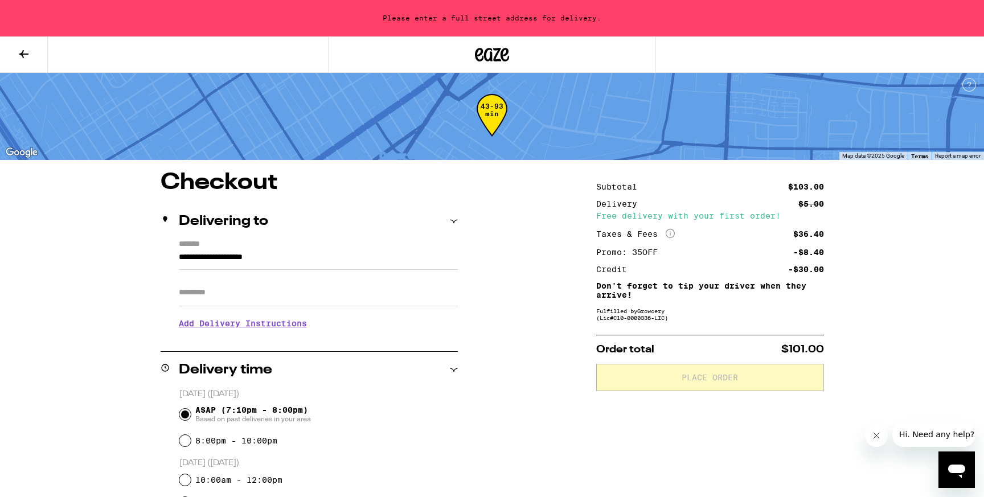
click at [28, 49] on icon at bounding box center [24, 54] width 14 height 14
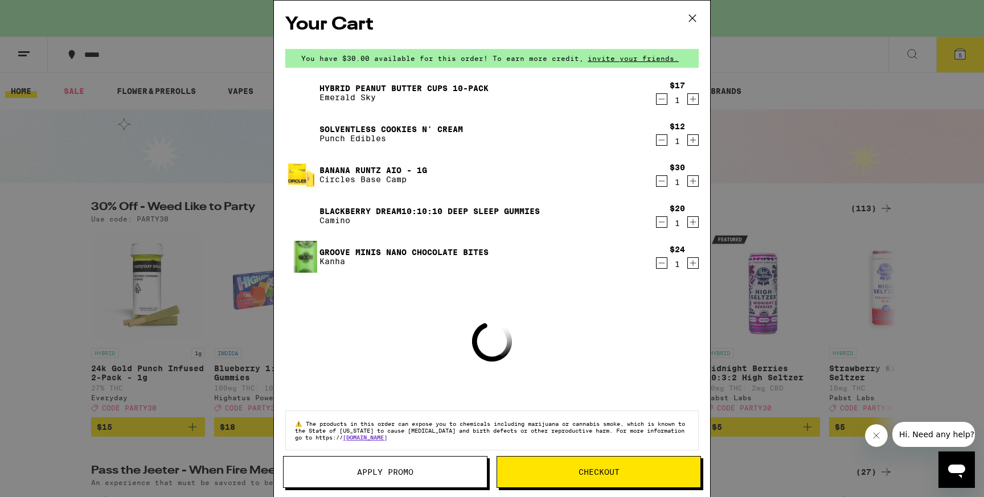
click at [365, 466] on button "Apply Promo" at bounding box center [385, 472] width 204 height 32
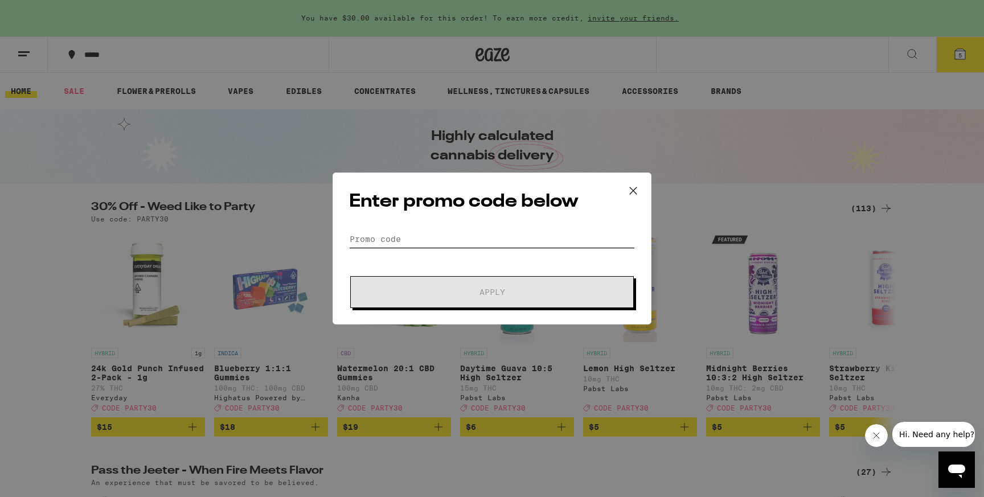
click at [482, 235] on input "Promo Code" at bounding box center [492, 239] width 286 height 17
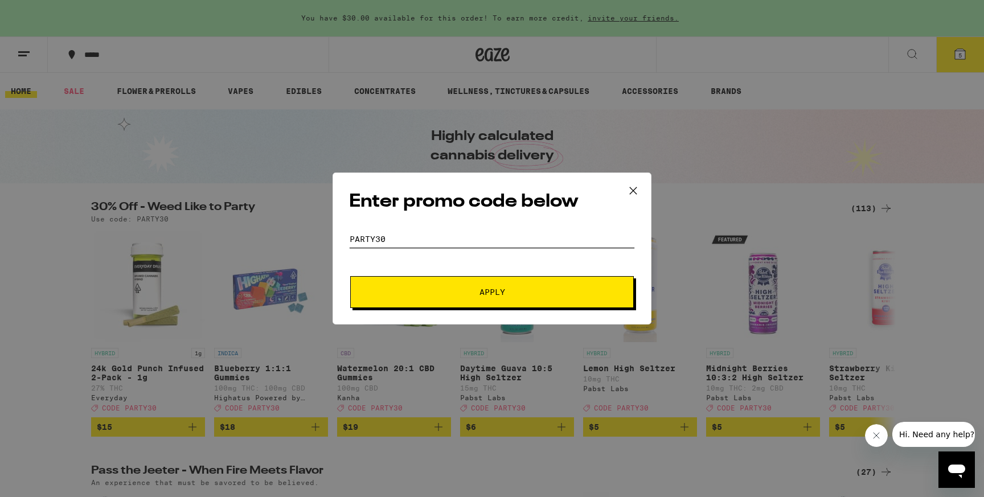
type input "party30"
click at [511, 293] on span "Apply" at bounding box center [491, 292] width 205 height 8
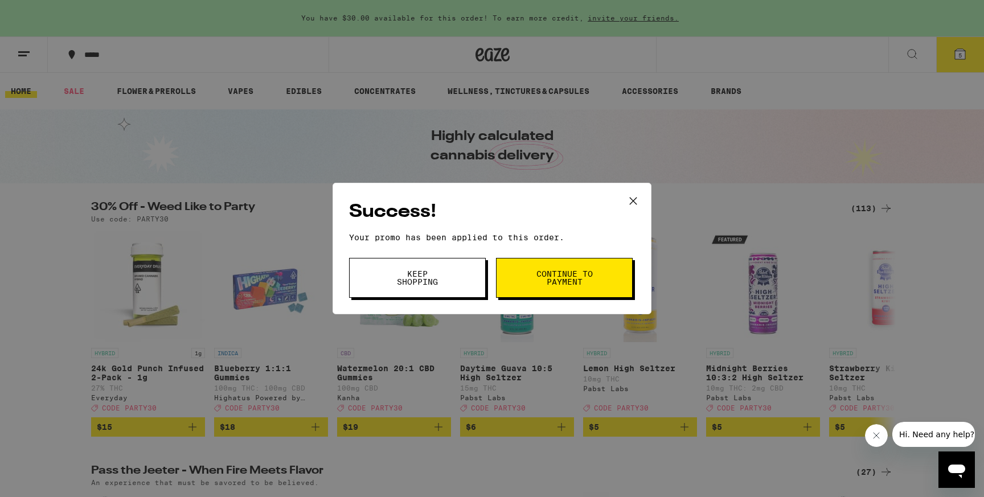
click at [533, 289] on button "Continue to payment" at bounding box center [564, 278] width 137 height 40
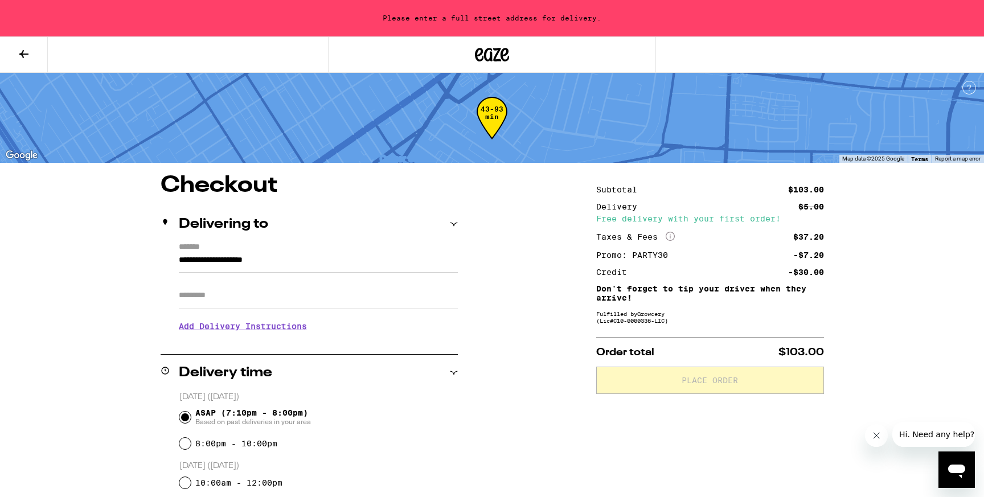
click at [240, 295] on input "Apt/Suite" at bounding box center [318, 295] width 279 height 27
click at [248, 265] on input "**********" at bounding box center [318, 262] width 279 height 19
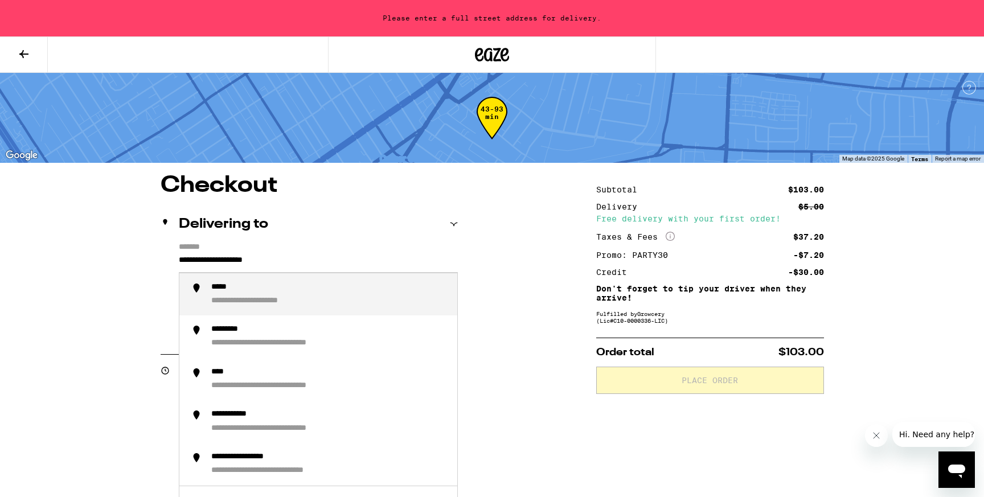
click at [297, 261] on input "**********" at bounding box center [318, 262] width 279 height 19
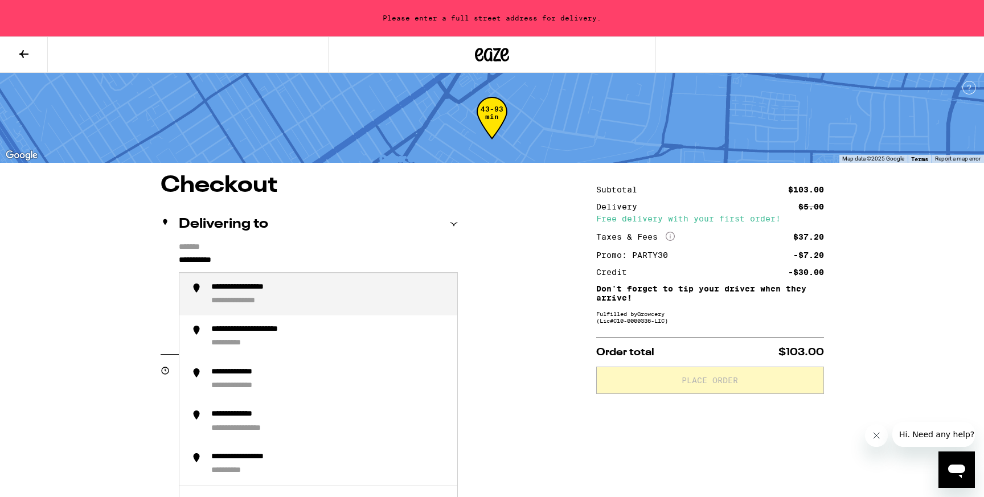
click at [284, 301] on div "**********" at bounding box center [249, 301] width 77 height 11
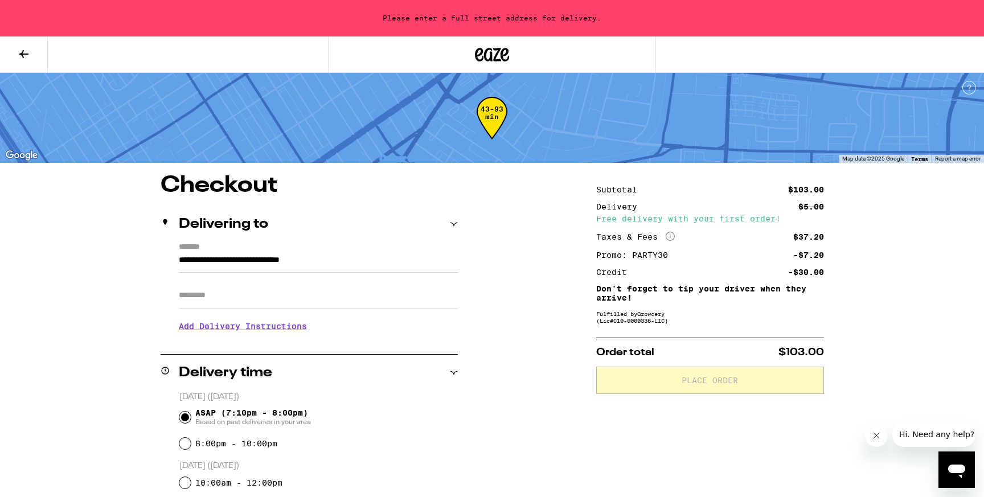
type input "**********"
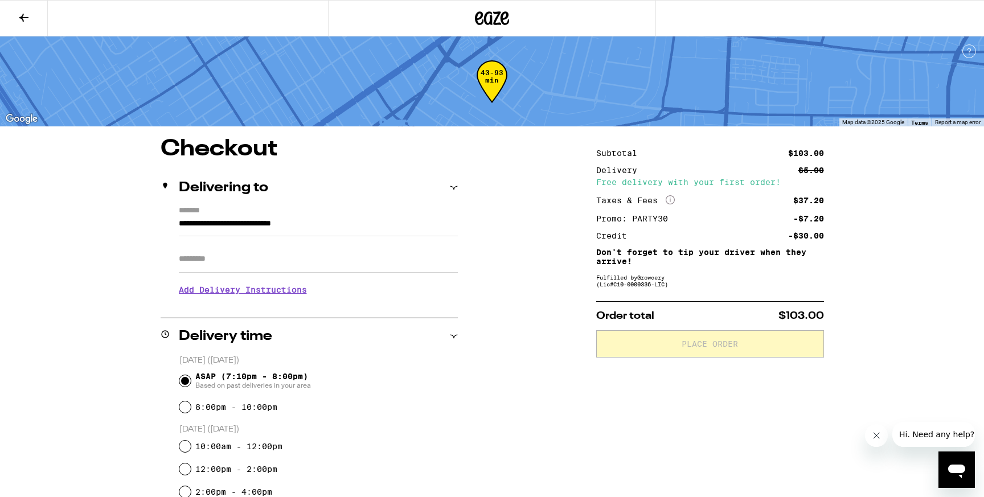
click at [276, 301] on div "**********" at bounding box center [309, 255] width 297 height 98
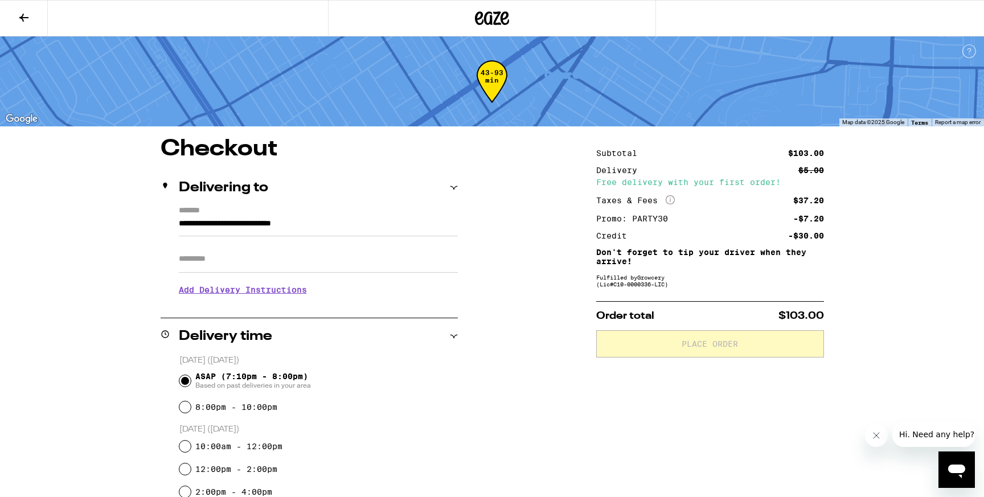
click at [276, 301] on h3 "Add Delivery Instructions" at bounding box center [318, 290] width 279 height 26
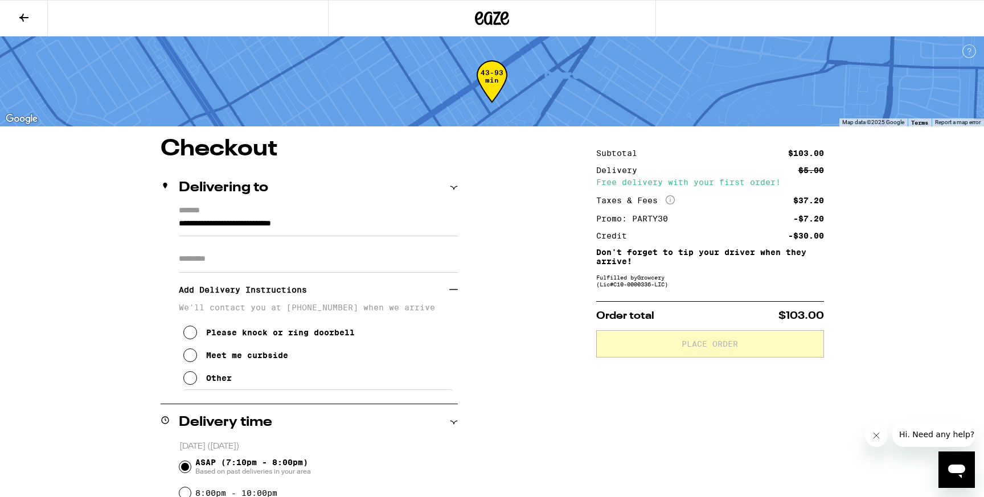
click at [238, 383] on div "Please knock or ring doorbell Meet me curbside Other" at bounding box center [318, 350] width 279 height 77
click at [210, 383] on div "Other" at bounding box center [219, 377] width 26 height 9
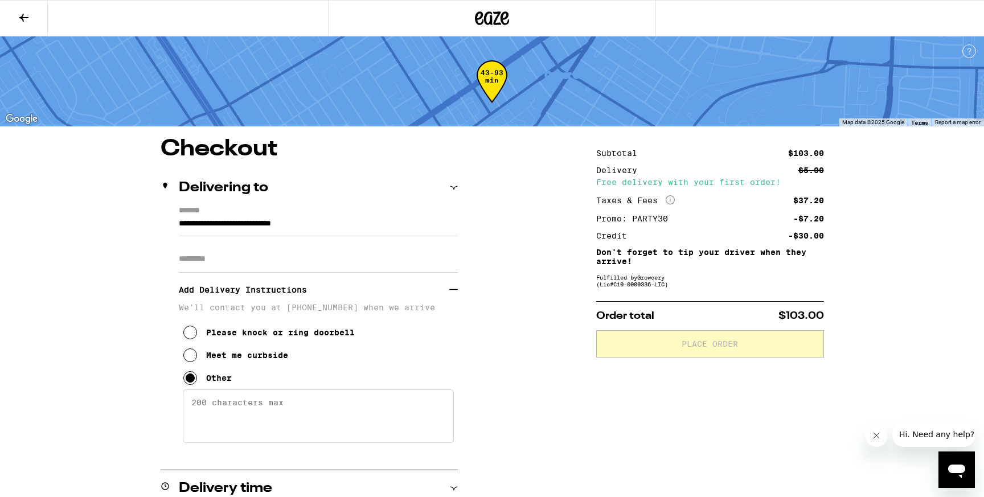
click at [221, 408] on textarea "Enter any other delivery instructions you want driver to know" at bounding box center [318, 416] width 271 height 54
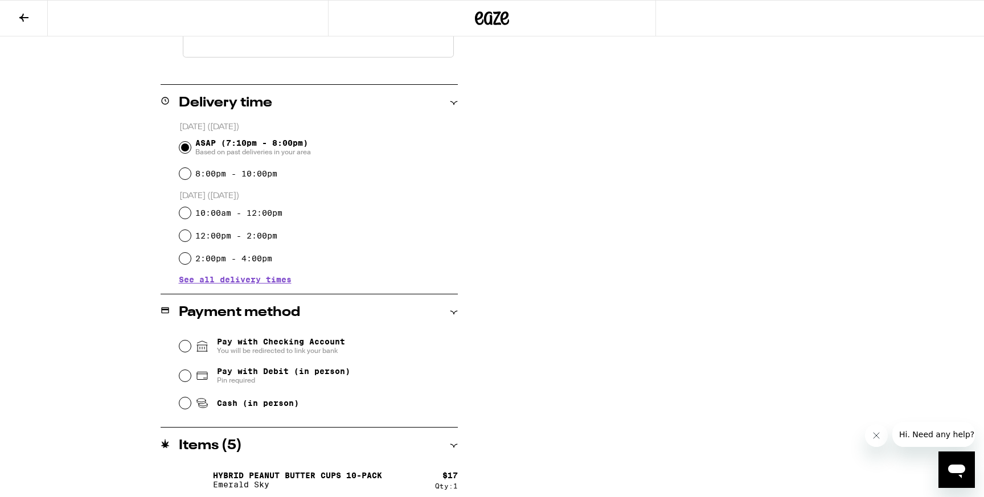
scroll to position [386, 0]
type textarea "please call or text when here, [PERSON_NAME] does not work"
click at [217, 358] on div "Pay with Checking Account You will be redirected to link your bank" at bounding box center [318, 346] width 278 height 30
click at [194, 350] on div "Pay with Checking Account You will be redirected to link your bank" at bounding box center [318, 346] width 278 height 30
click at [183, 342] on input "Pay with Checking Account You will be redirected to link your bank" at bounding box center [184, 345] width 11 height 11
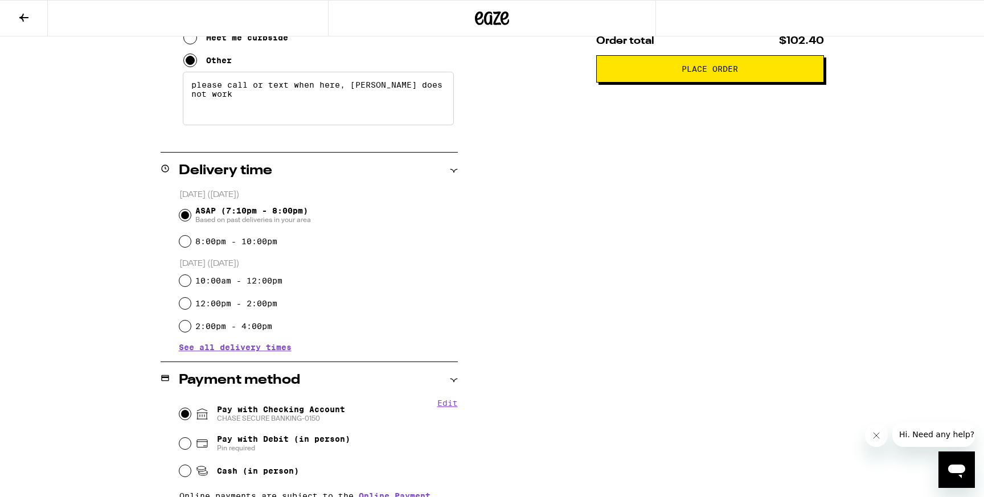
scroll to position [0, 0]
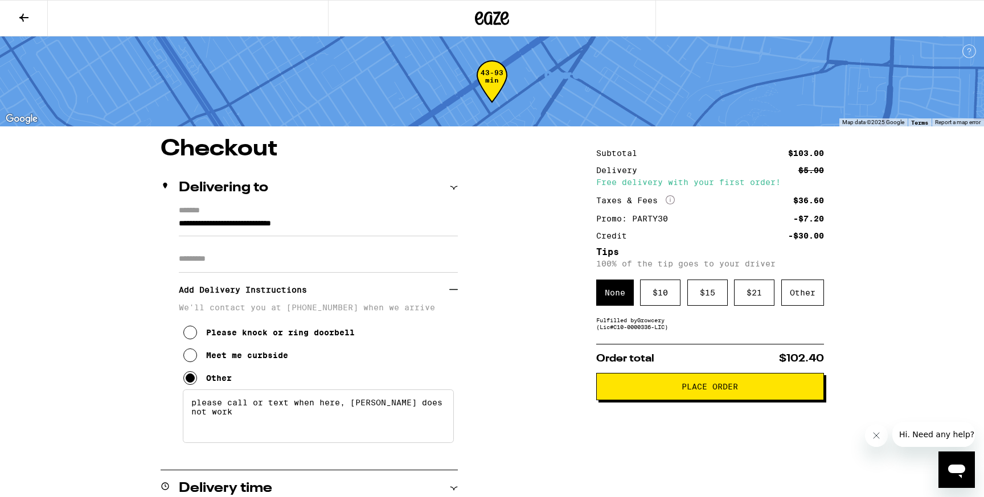
click at [17, 21] on icon at bounding box center [24, 18] width 14 height 14
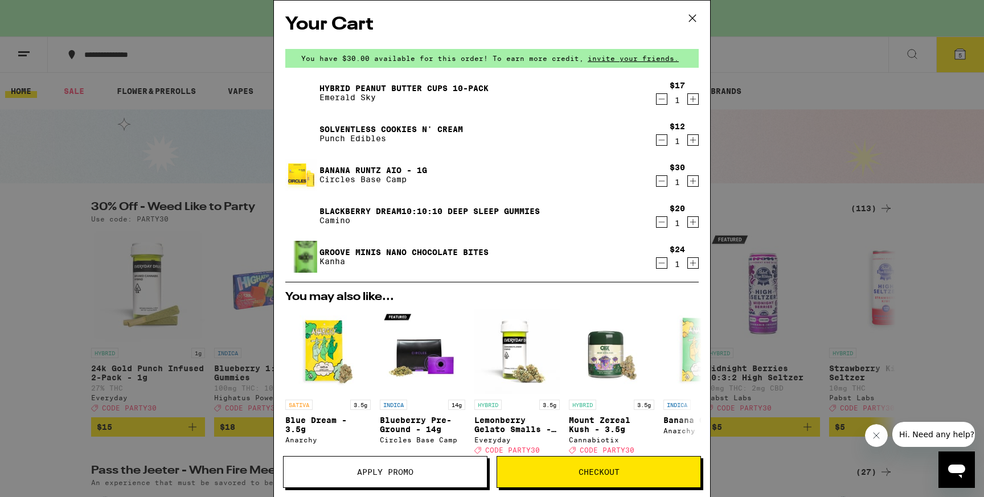
click at [691, 18] on icon at bounding box center [692, 18] width 17 height 17
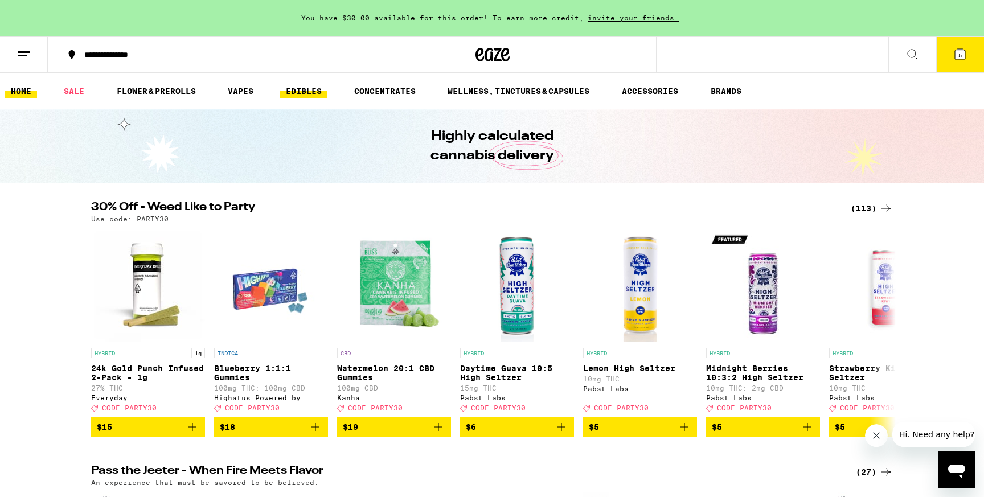
click at [312, 91] on link "EDIBLES" at bounding box center [303, 91] width 47 height 14
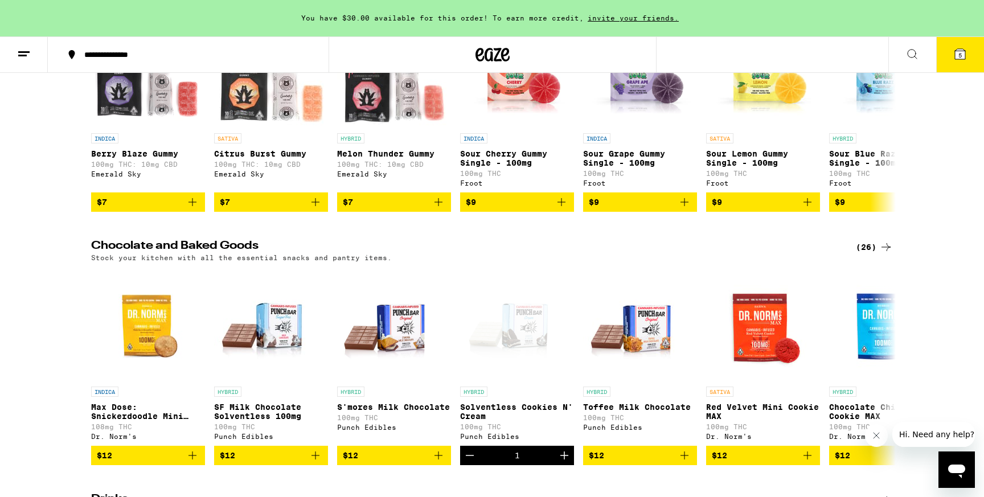
click at [879, 251] on icon at bounding box center [886, 247] width 14 height 14
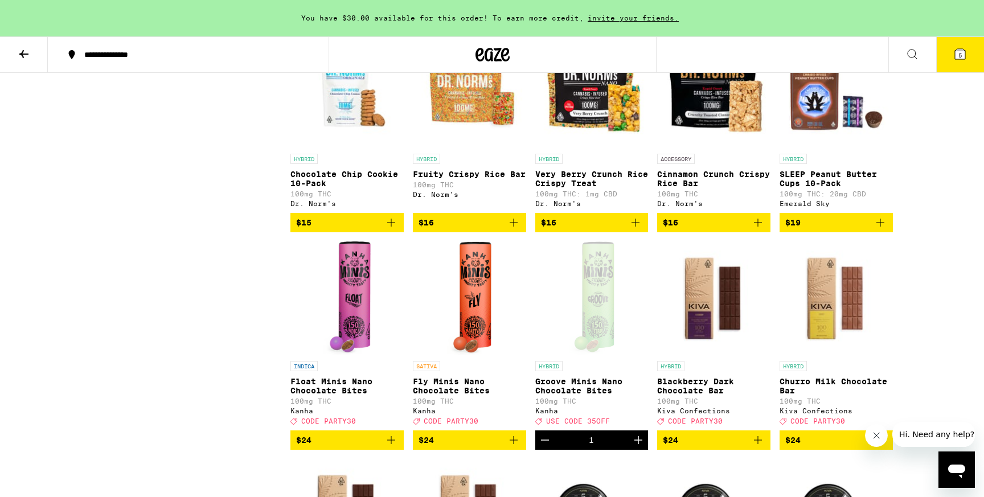
scroll to position [584, 0]
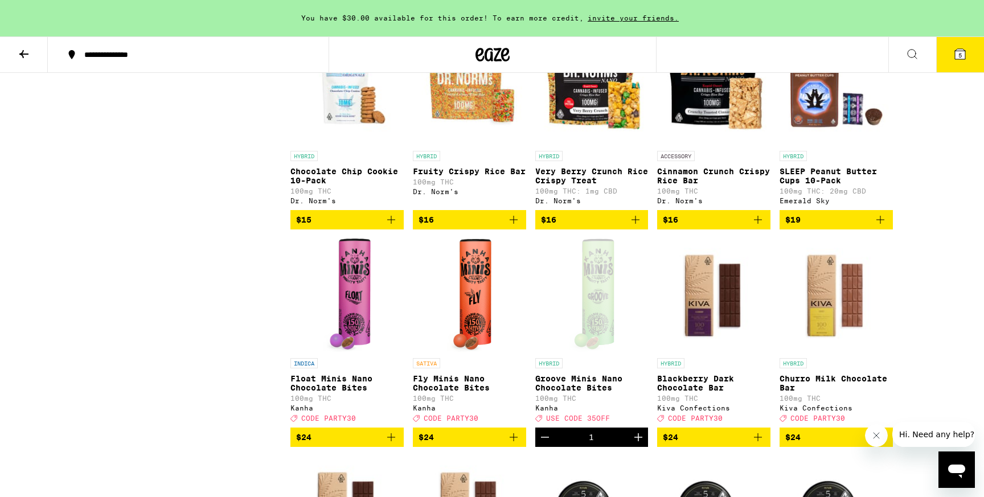
click at [542, 444] on icon "Decrement" at bounding box center [545, 437] width 14 height 14
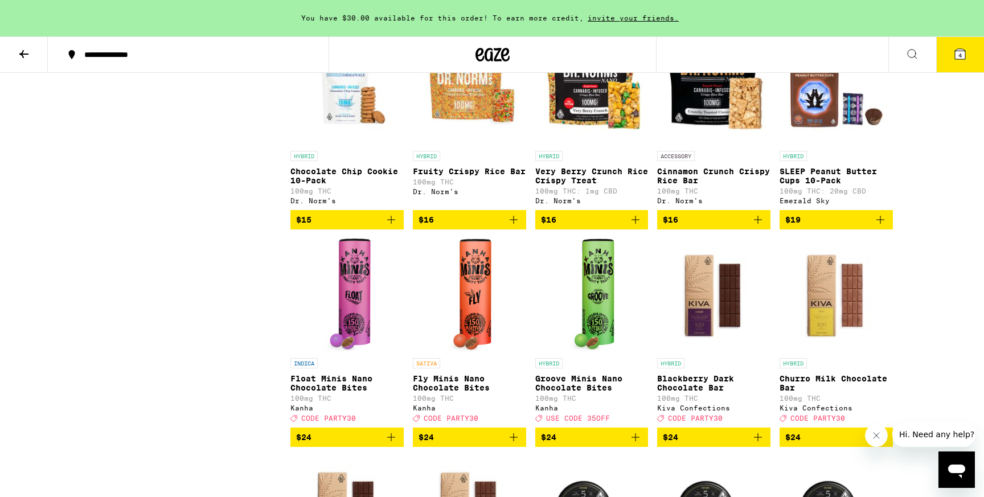
click at [634, 227] on icon "Add to bag" at bounding box center [635, 220] width 14 height 14
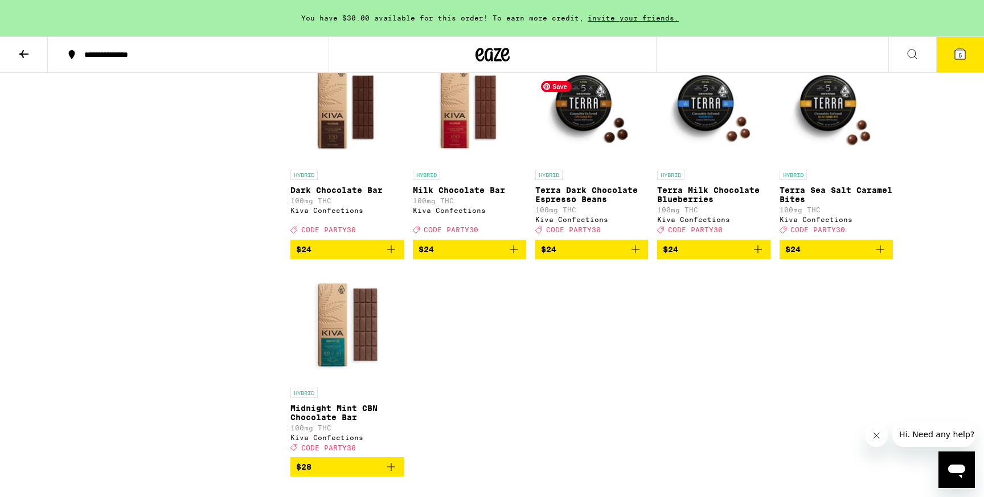
scroll to position [993, 0]
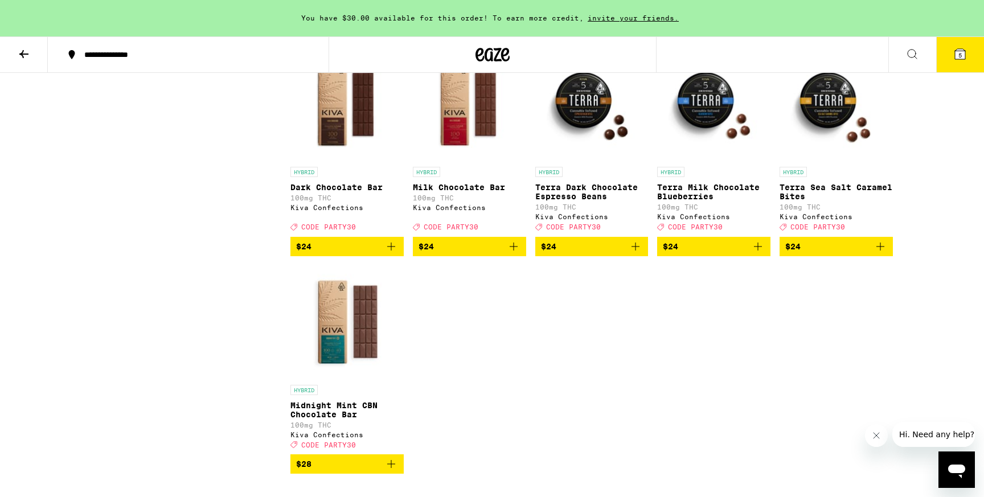
click at [967, 51] on button "5" at bounding box center [960, 54] width 48 height 35
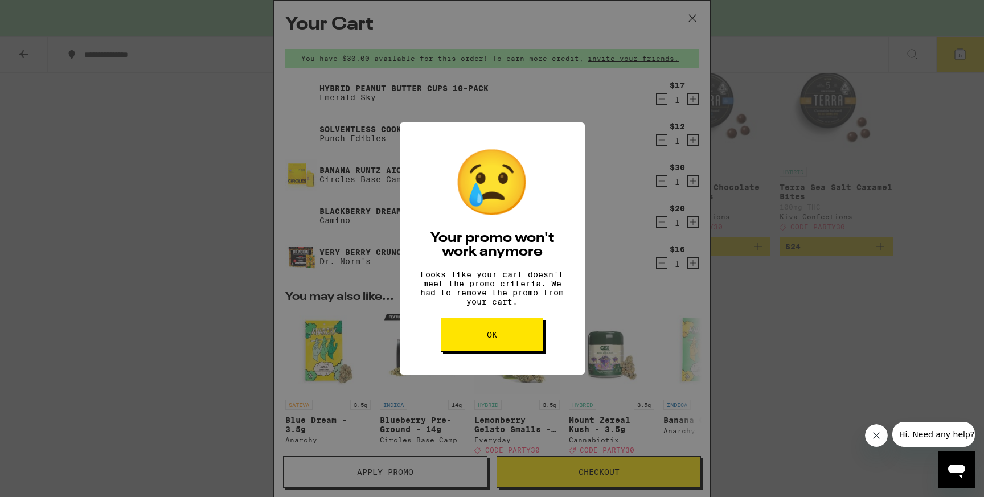
click at [475, 352] on button "OK" at bounding box center [492, 335] width 102 height 34
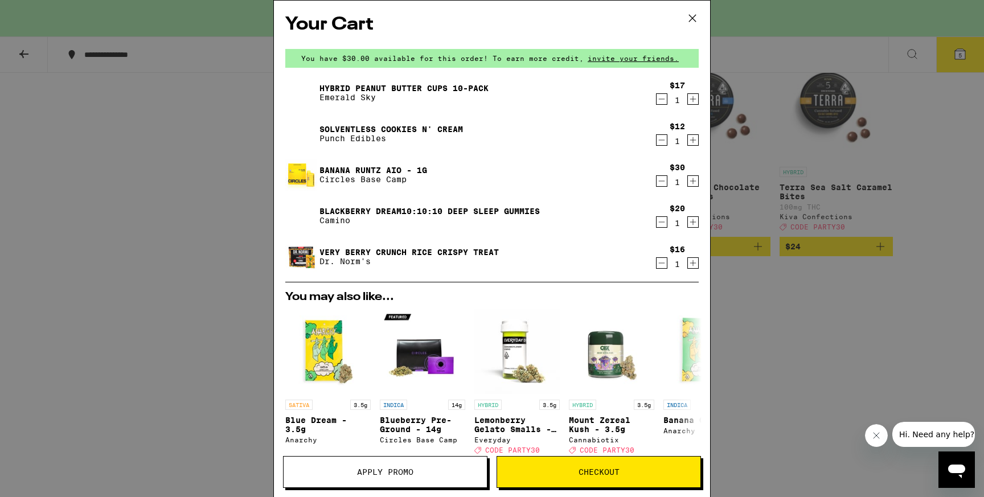
click at [406, 473] on span "Apply Promo" at bounding box center [385, 472] width 56 height 8
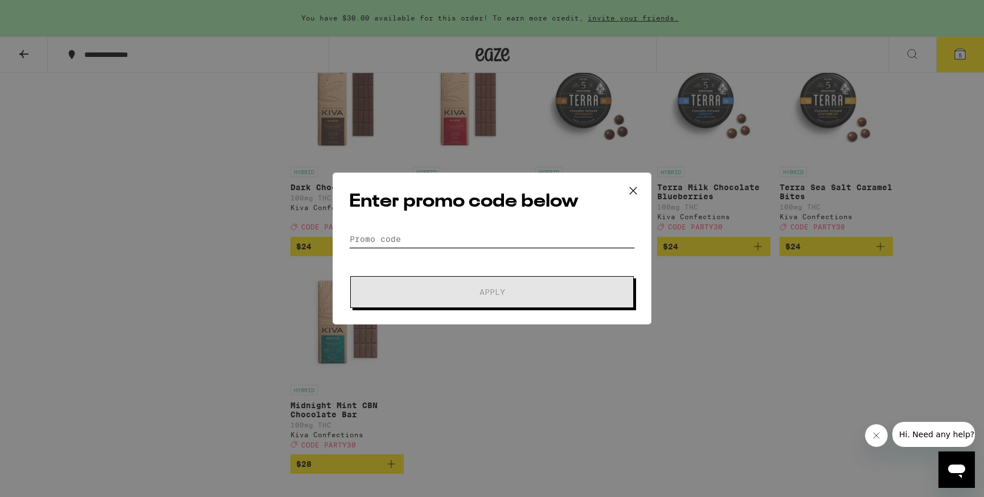
click at [508, 244] on input "Promo Code" at bounding box center [492, 239] width 286 height 17
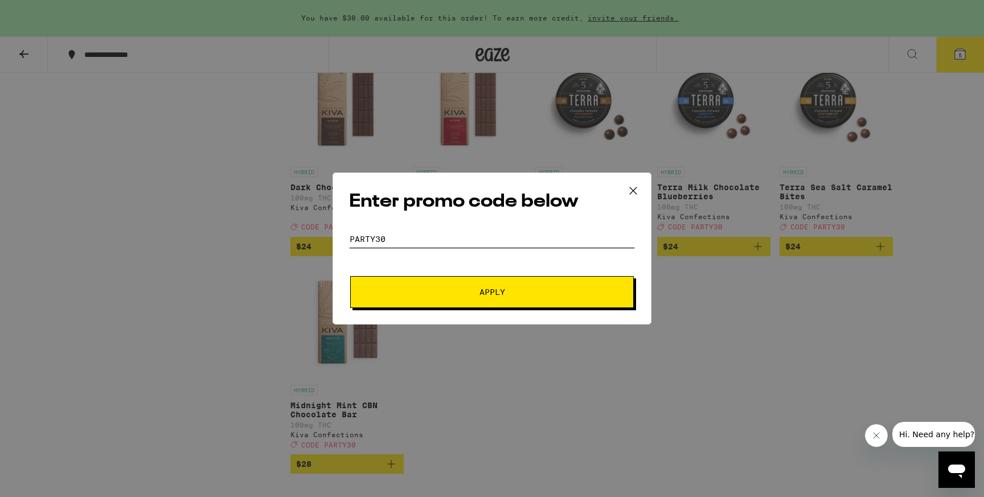
click at [350, 276] on button "Apply" at bounding box center [492, 292] width 284 height 32
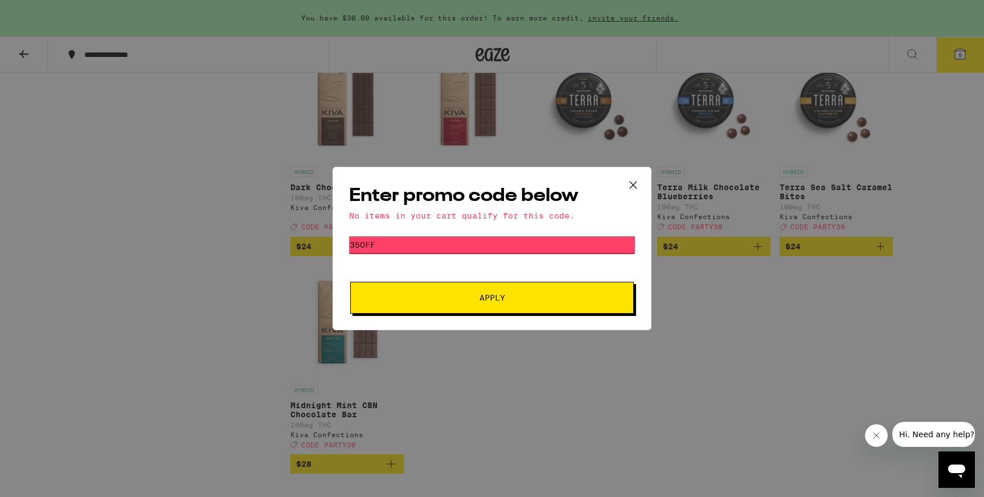
type input "35off"
click at [350, 282] on button "Apply" at bounding box center [492, 298] width 284 height 32
click at [625, 187] on icon at bounding box center [632, 184] width 17 height 17
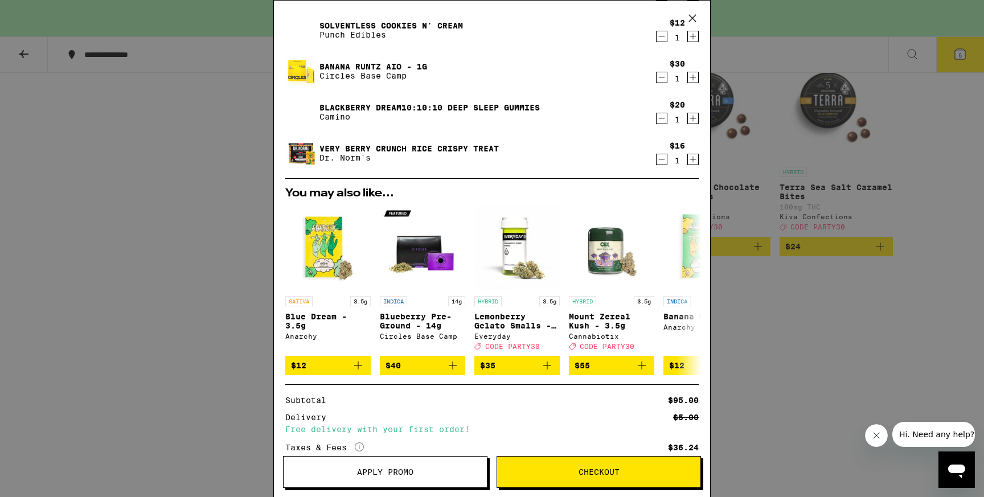
scroll to position [6, 0]
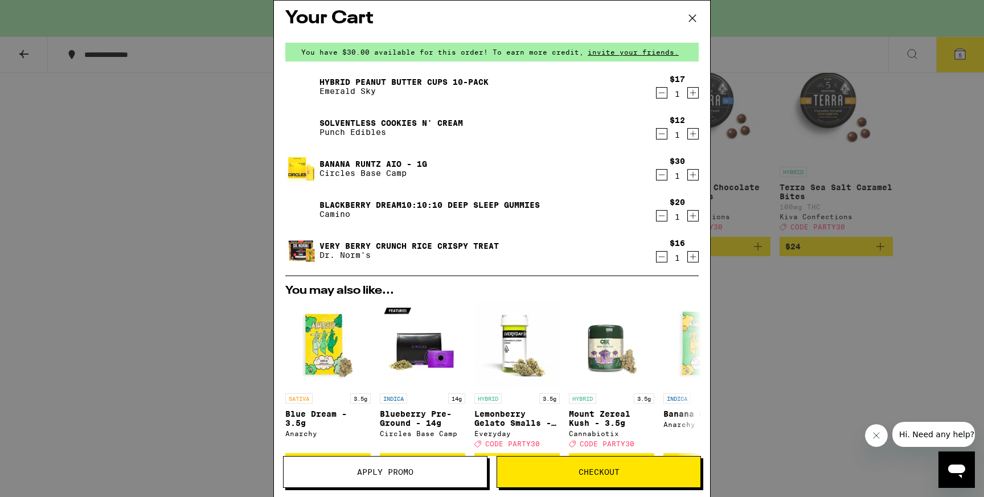
click at [538, 487] on button "Checkout" at bounding box center [598, 472] width 204 height 32
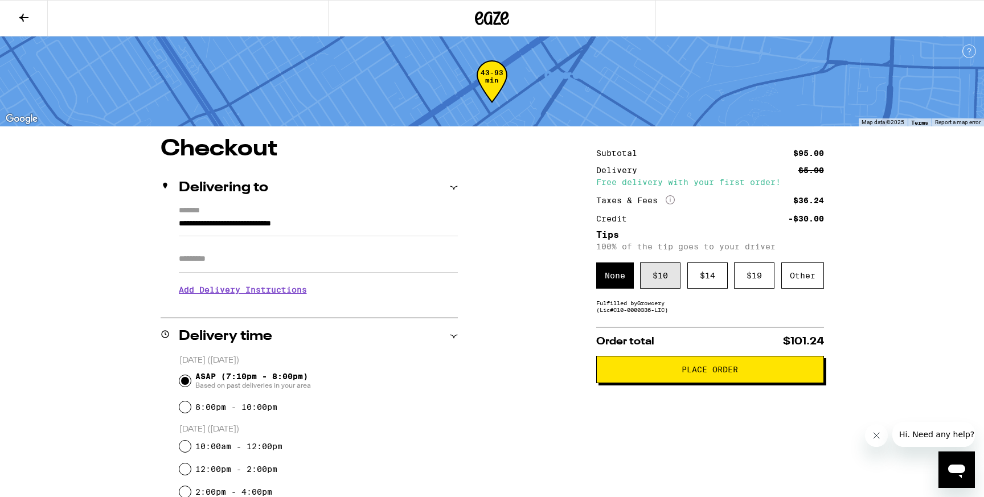
click at [661, 282] on div "$ 10" at bounding box center [660, 275] width 40 height 26
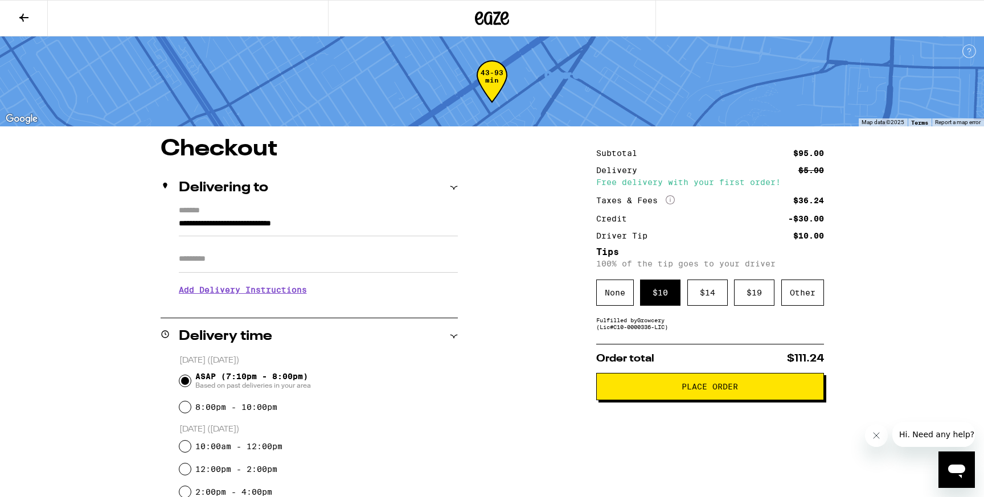
click at [278, 294] on h3 "Add Delivery Instructions" at bounding box center [318, 290] width 279 height 26
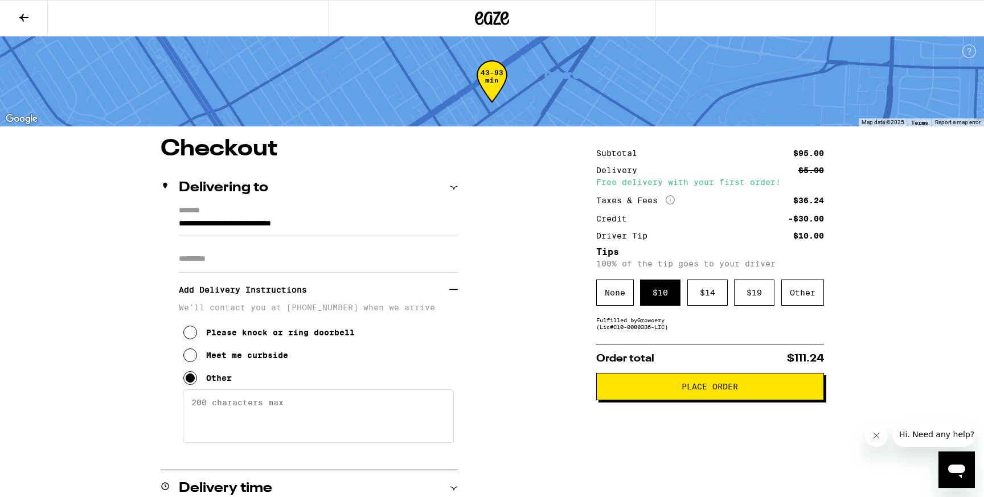
click at [280, 416] on textarea "Enter any other delivery instructions you want driver to know" at bounding box center [318, 416] width 271 height 54
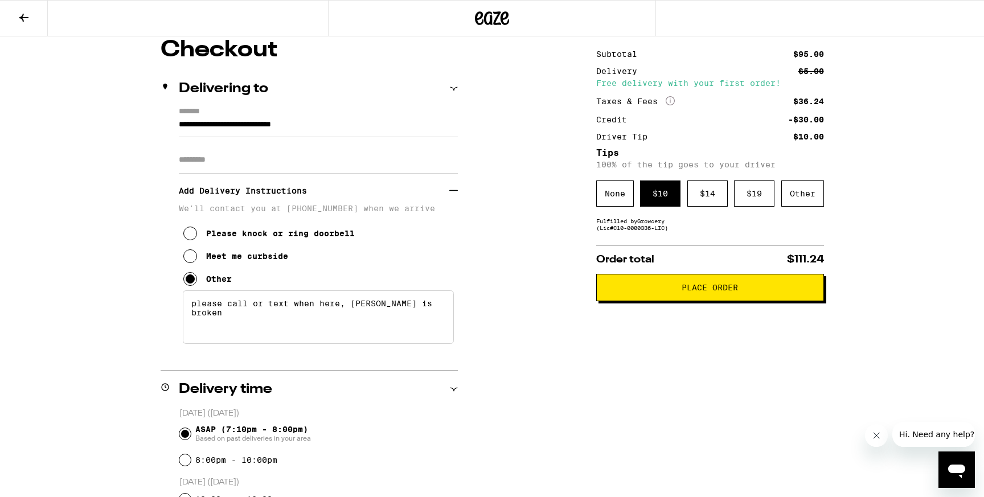
scroll to position [96, 0]
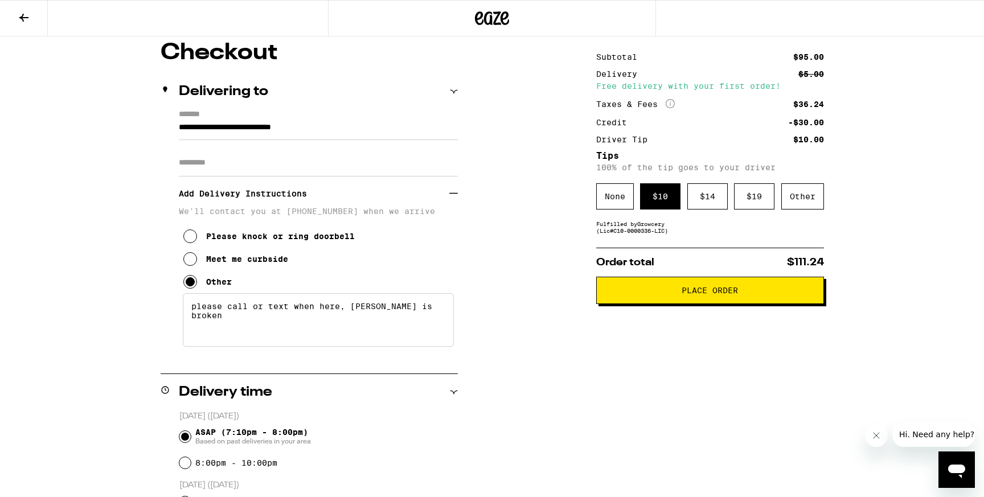
type textarea "please call or text when here, [PERSON_NAME] is broken"
click at [689, 294] on span "Place Order" at bounding box center [709, 290] width 56 height 8
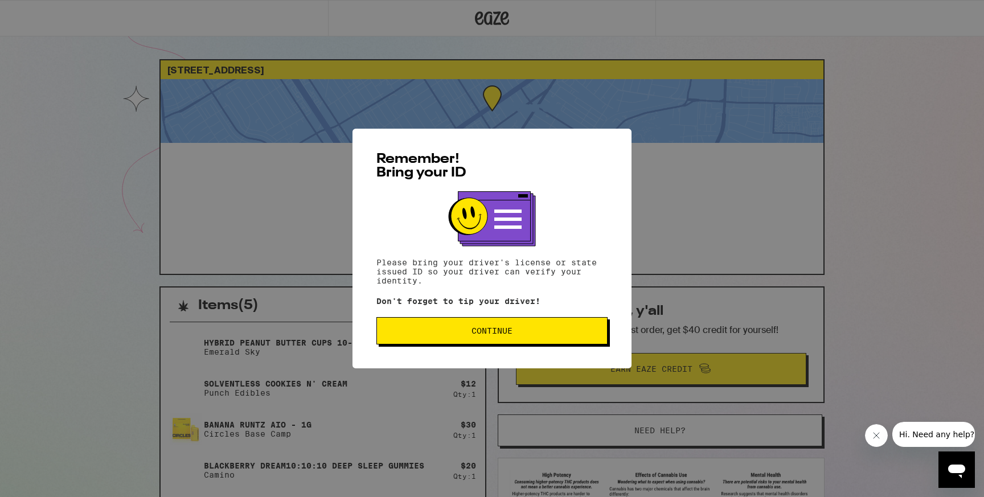
click at [551, 333] on span "Continue" at bounding box center [492, 331] width 212 height 8
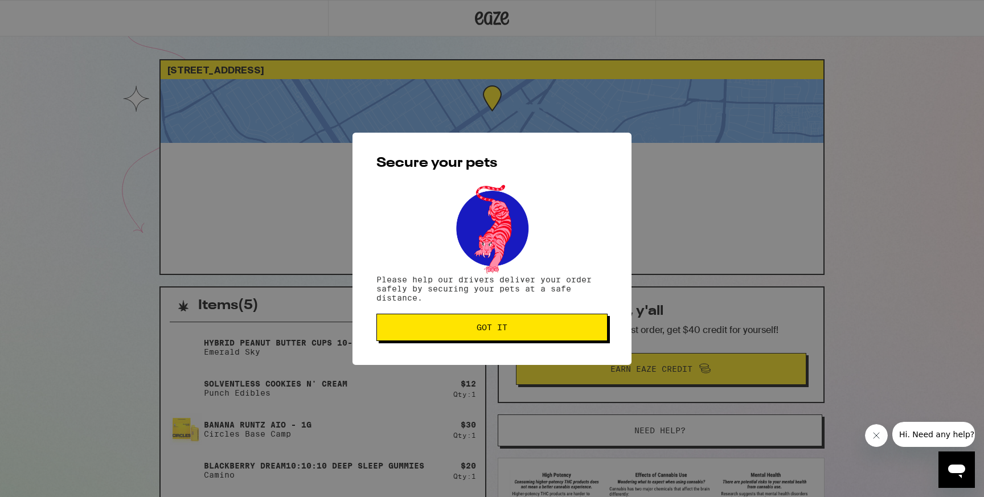
click at [552, 334] on button "Got it" at bounding box center [491, 327] width 231 height 27
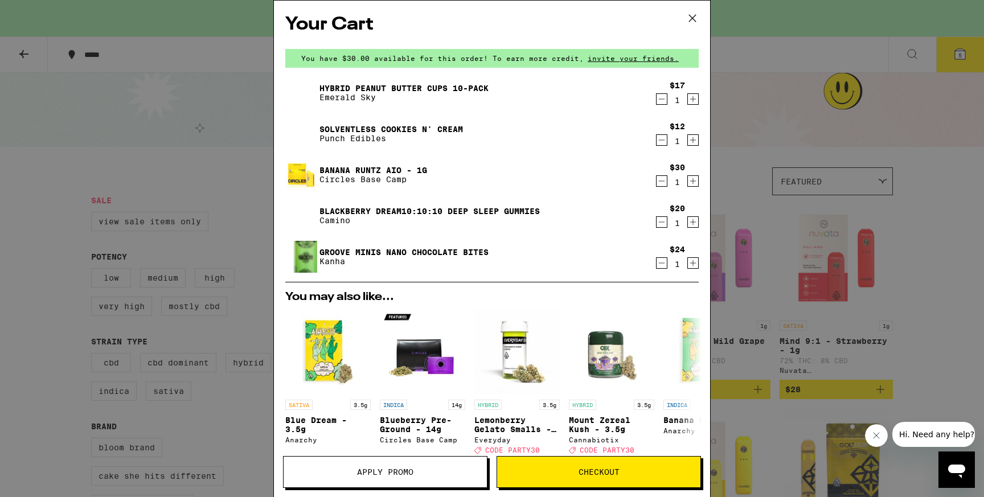
click at [694, 15] on icon at bounding box center [692, 18] width 17 height 17
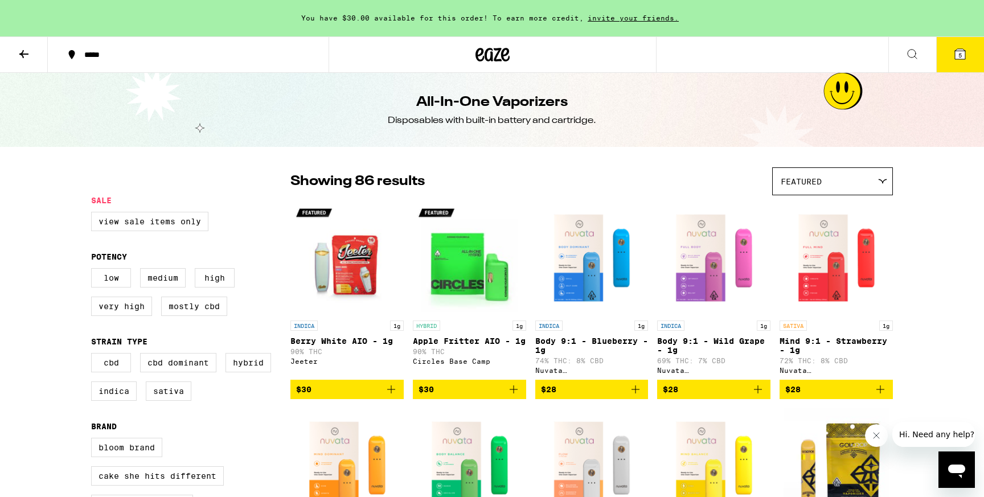
click at [437, 64] on div at bounding box center [491, 54] width 327 height 36
click at [488, 56] on icon at bounding box center [492, 54] width 34 height 20
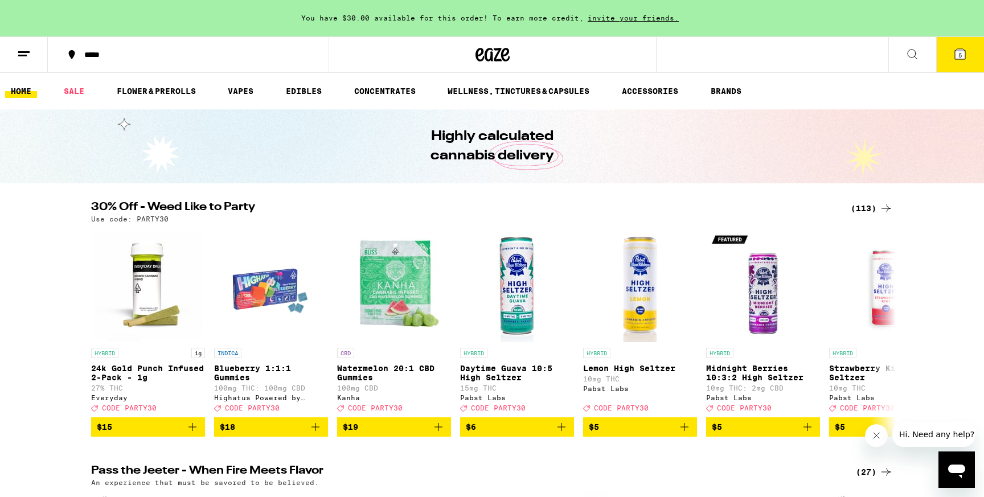
click at [294, 99] on ul "HOME SALE FLOWER & PREROLLS VAPES EDIBLES CONCENTRATES WELLNESS, TINCTURES & CA…" at bounding box center [492, 91] width 984 height 36
click at [303, 87] on link "EDIBLES" at bounding box center [303, 91] width 47 height 14
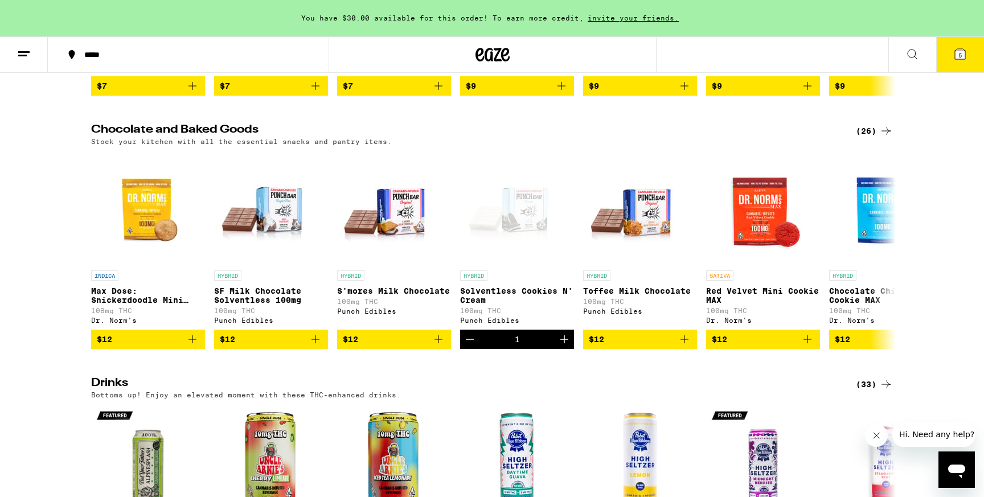
scroll to position [325, 0]
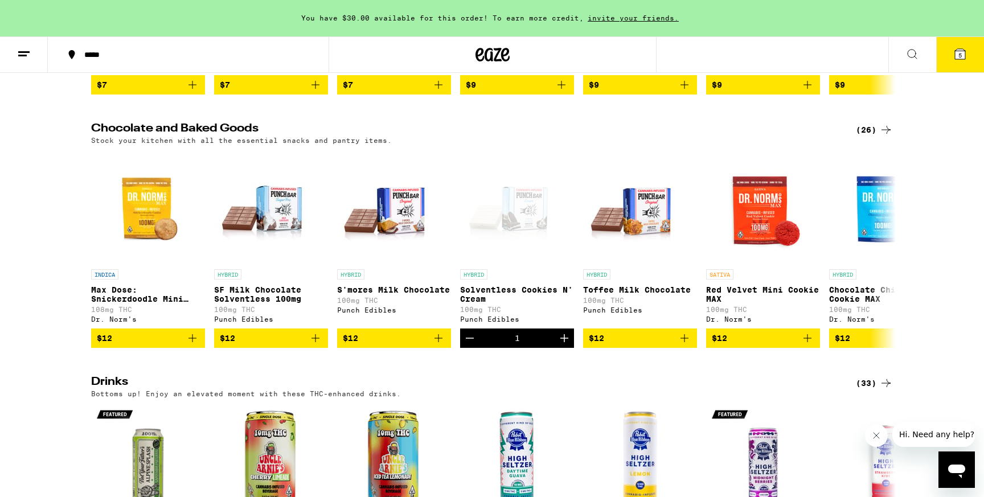
click at [890, 137] on icon at bounding box center [886, 130] width 14 height 14
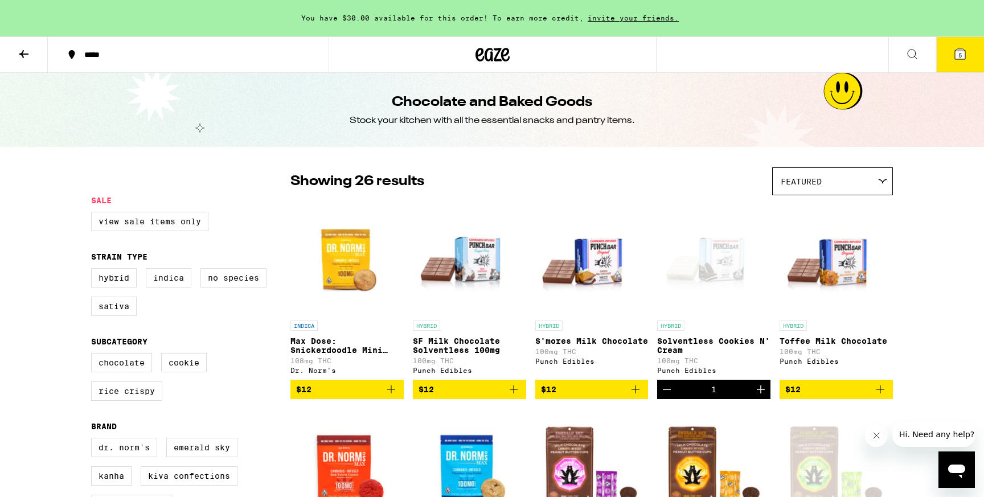
click at [26, 56] on icon at bounding box center [24, 54] width 14 height 14
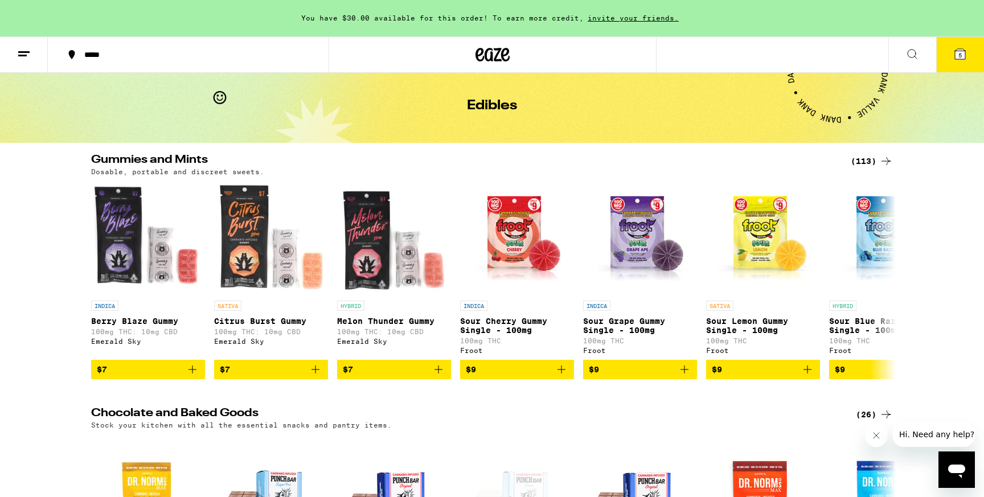
scroll to position [42, 0]
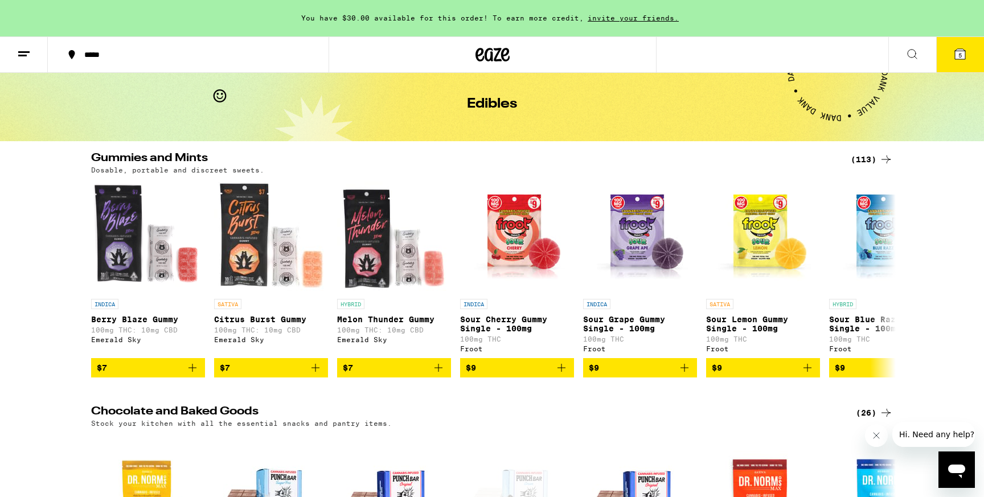
click at [857, 163] on div "(113)" at bounding box center [872, 160] width 42 height 14
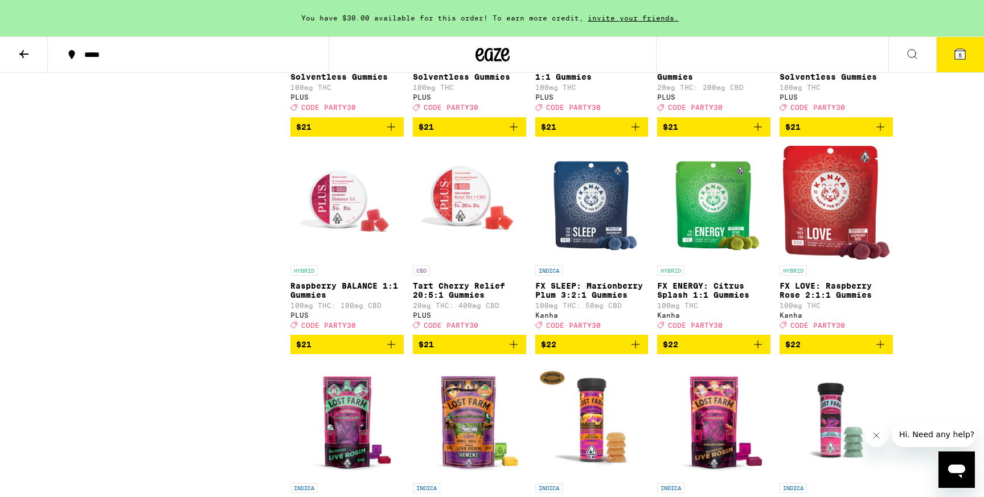
scroll to position [3935, 0]
